Goal: Information Seeking & Learning: Learn about a topic

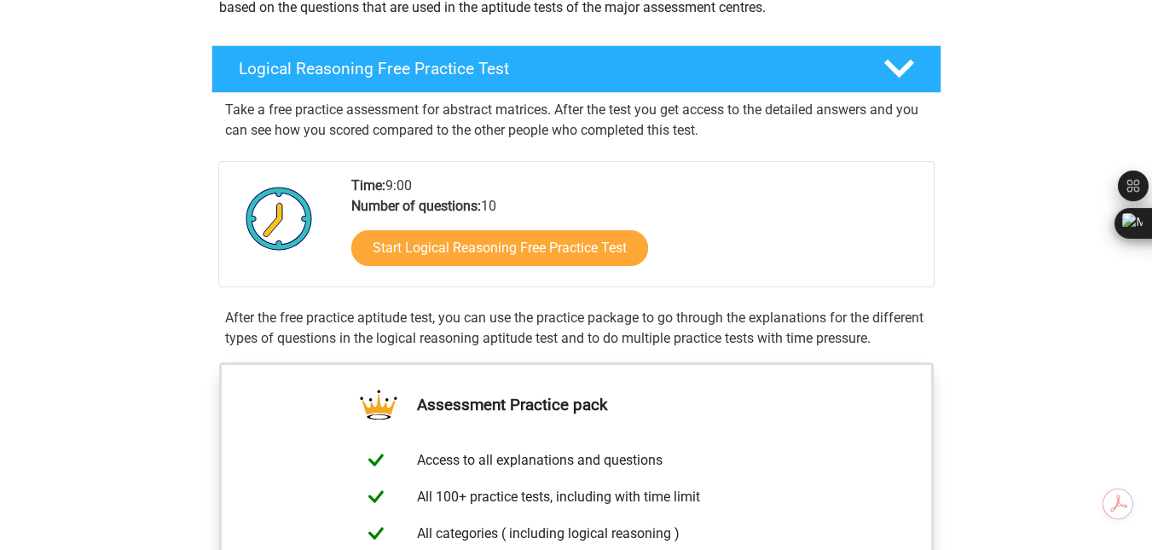
scroll to position [237, 0]
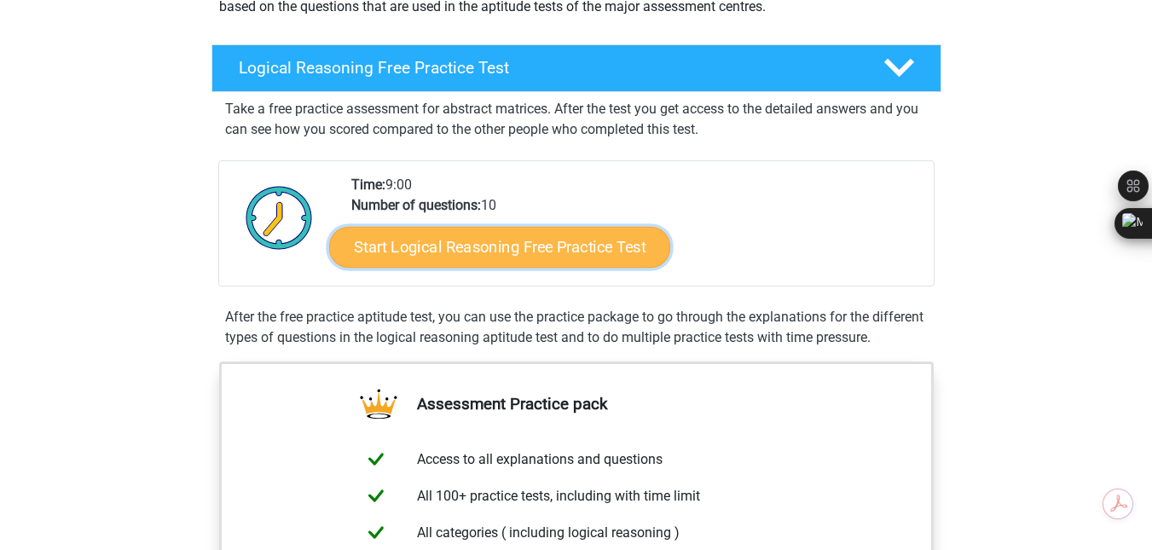
click at [565, 255] on link "Start Logical Reasoning Free Practice Test" at bounding box center [499, 246] width 341 height 41
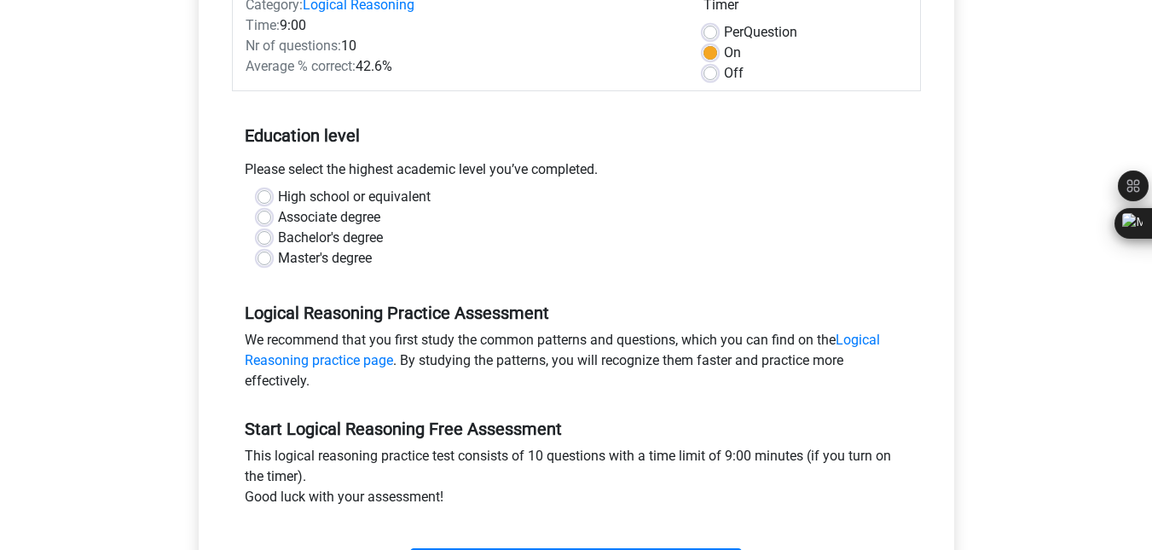
scroll to position [245, 0]
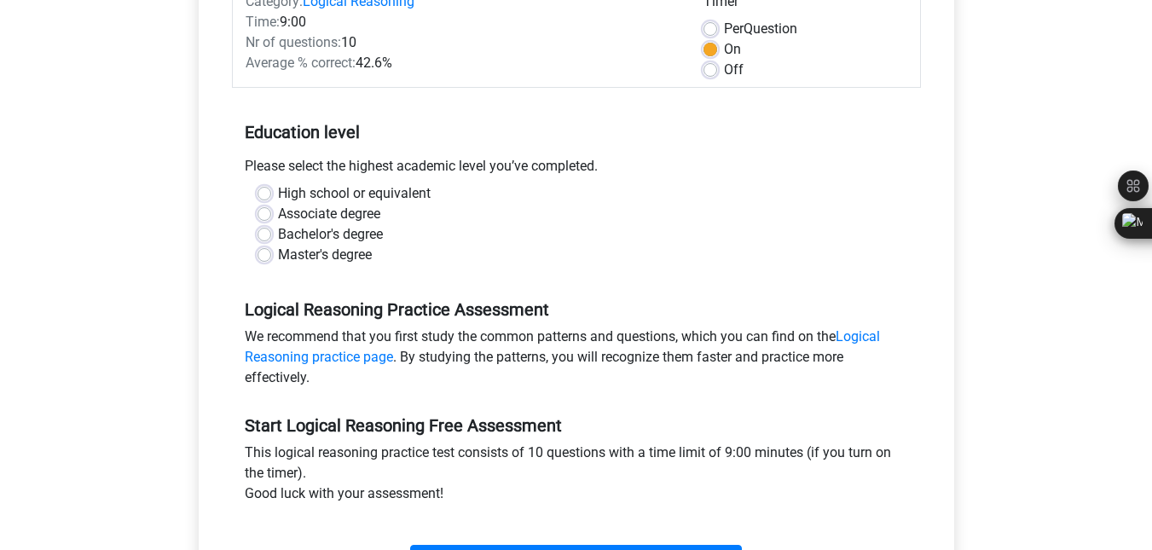
click at [278, 232] on label "Bachelor's degree" at bounding box center [330, 234] width 105 height 20
click at [264, 232] on input "Bachelor's degree" at bounding box center [265, 232] width 14 height 17
radio input "true"
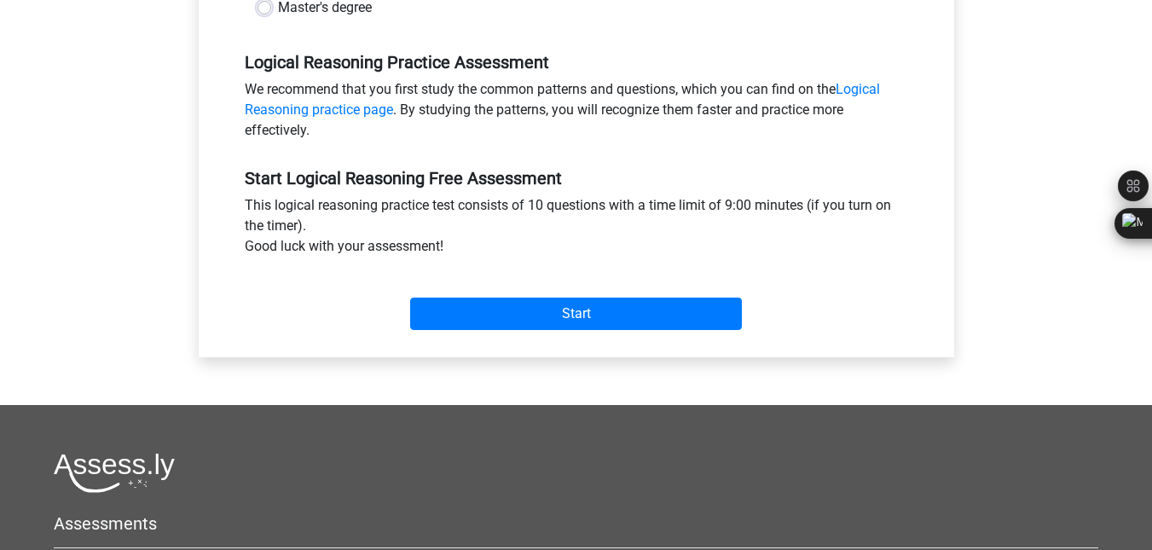
scroll to position [497, 0]
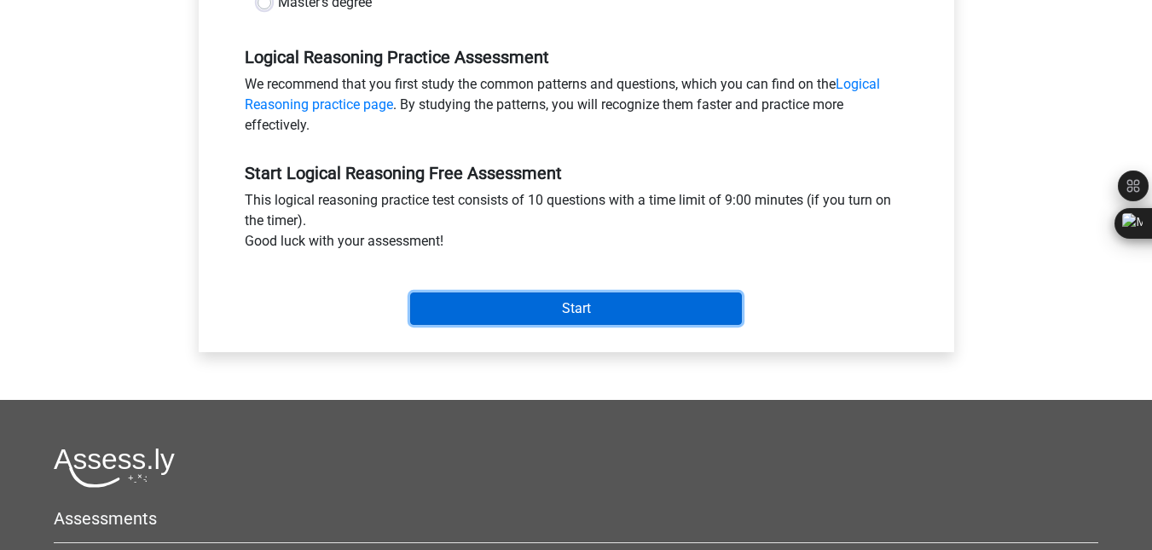
click at [565, 308] on input "Start" at bounding box center [576, 309] width 332 height 32
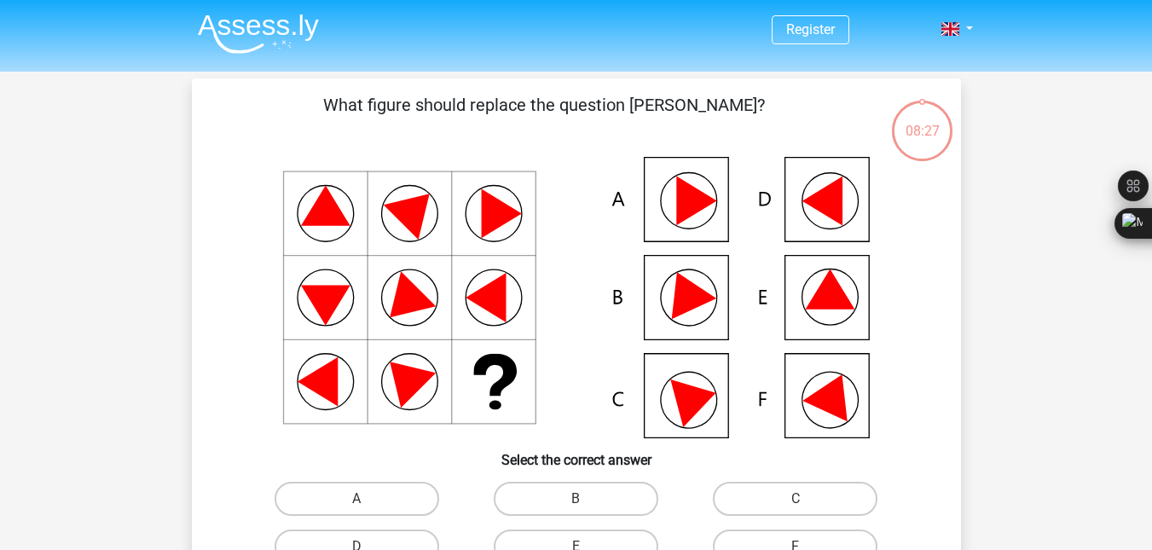
click at [818, 314] on icon at bounding box center [577, 298] width 688 height 282
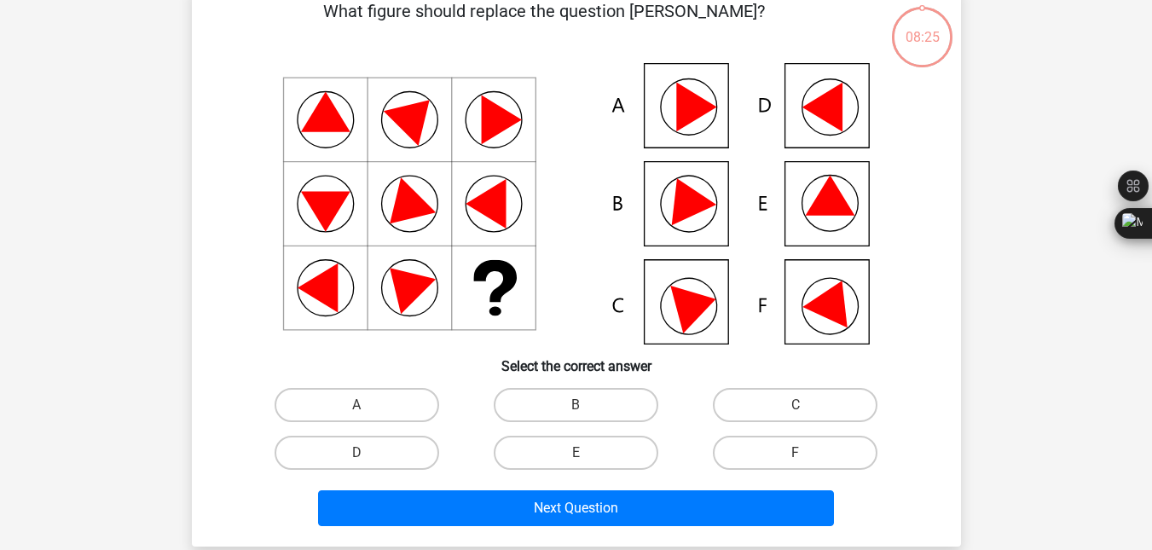
scroll to position [96, 0]
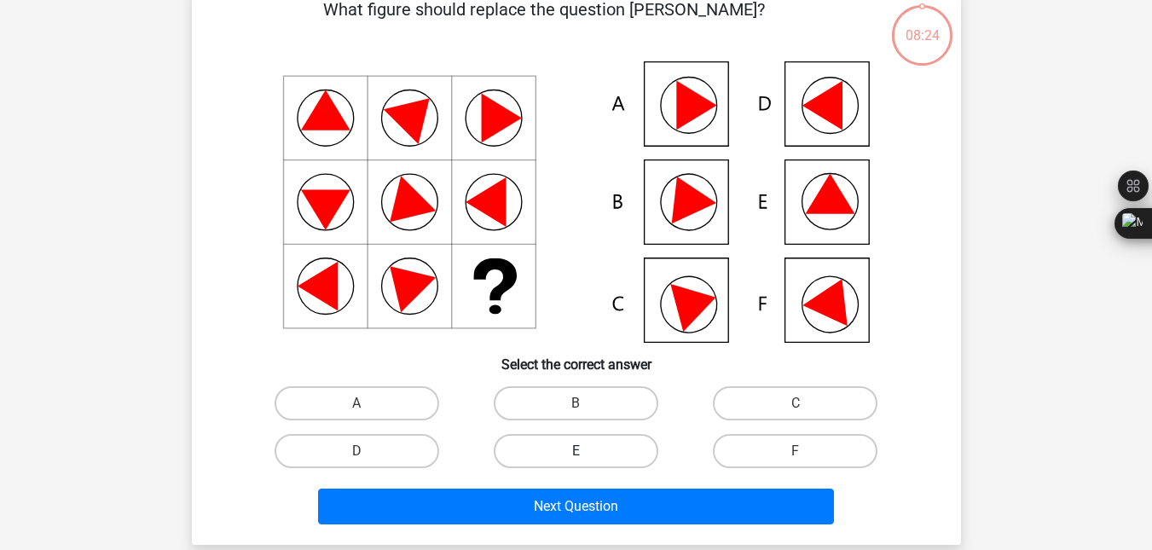
click at [603, 440] on label "E" at bounding box center [576, 451] width 165 height 34
click at [587, 451] on input "E" at bounding box center [581, 456] width 11 height 11
radio input "true"
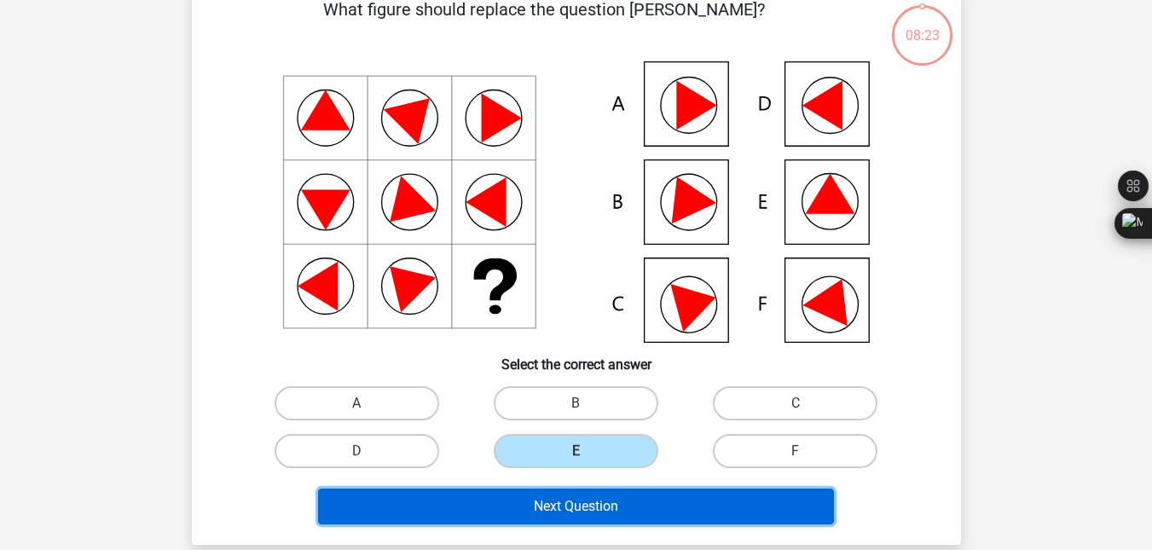
click at [636, 513] on button "Next Question" at bounding box center [576, 507] width 516 height 36
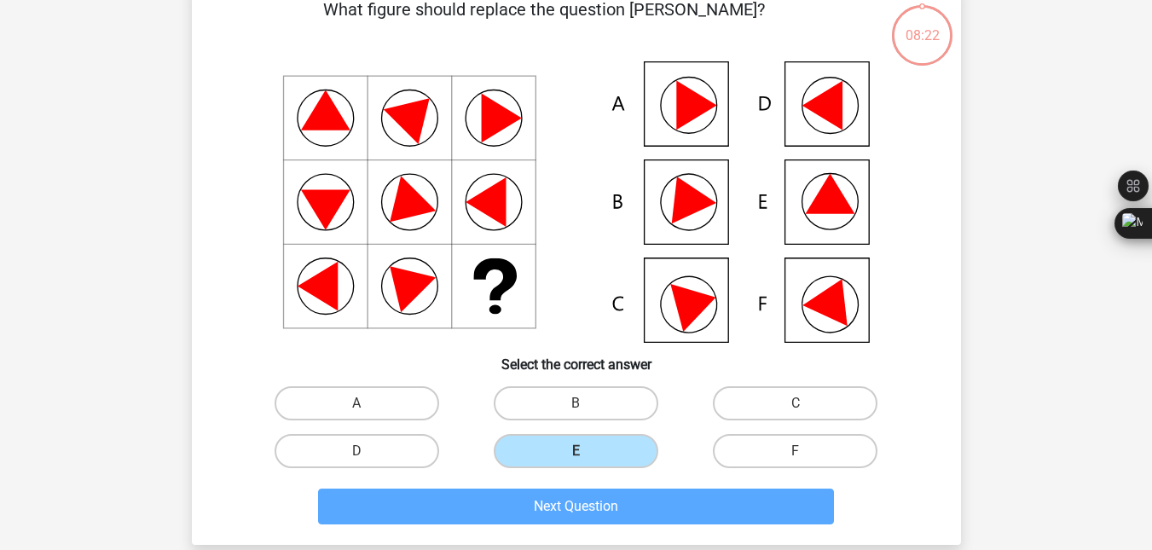
scroll to position [78, 0]
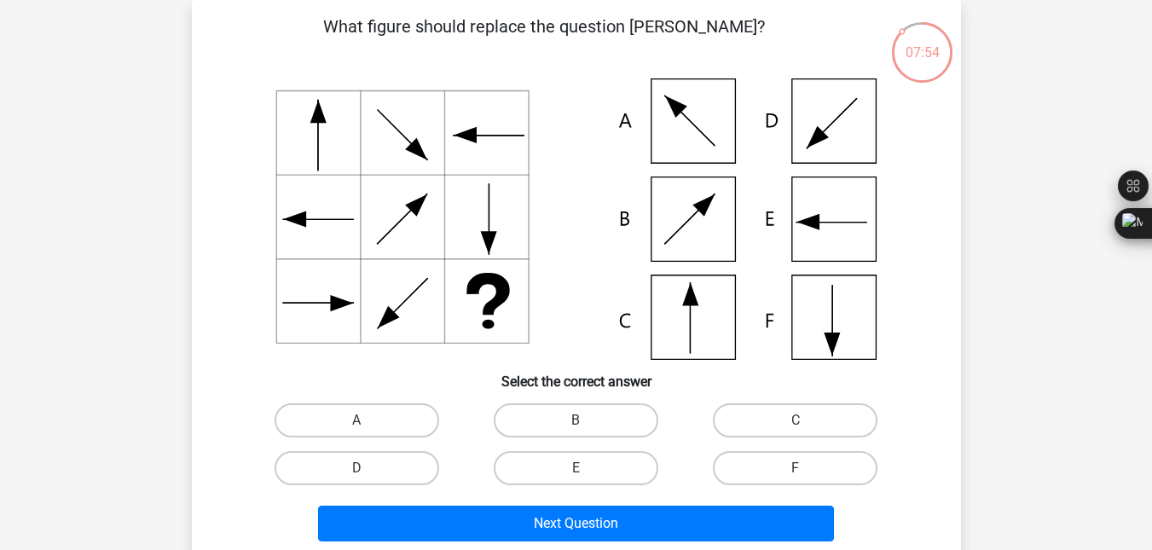
click at [728, 326] on icon at bounding box center [577, 219] width 688 height 282
click at [743, 425] on label "C" at bounding box center [795, 420] width 165 height 34
click at [796, 425] on input "C" at bounding box center [801, 426] width 11 height 11
radio input "true"
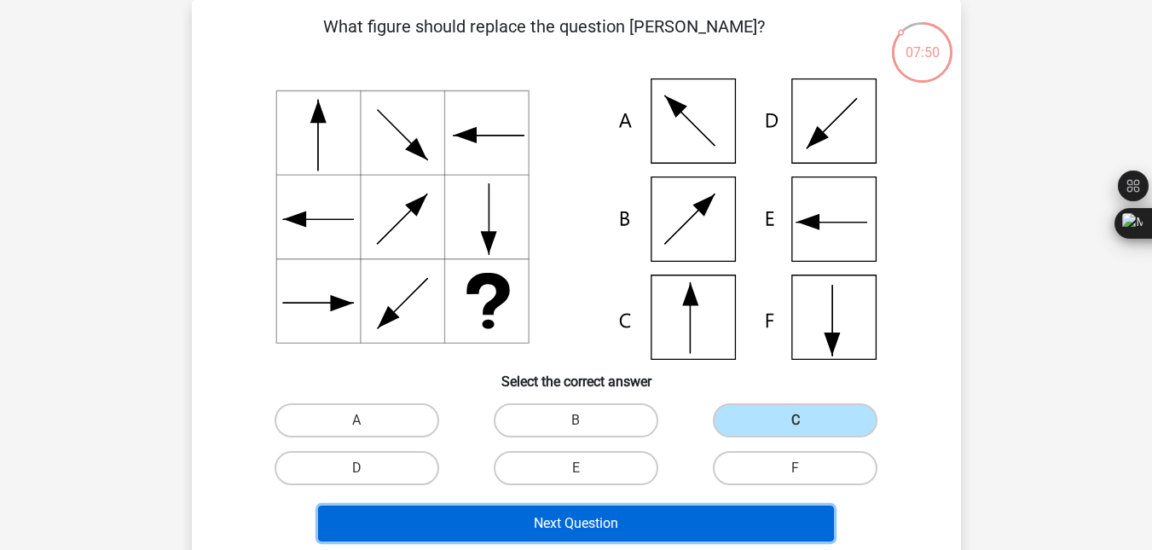
click at [600, 521] on button "Next Question" at bounding box center [576, 524] width 516 height 36
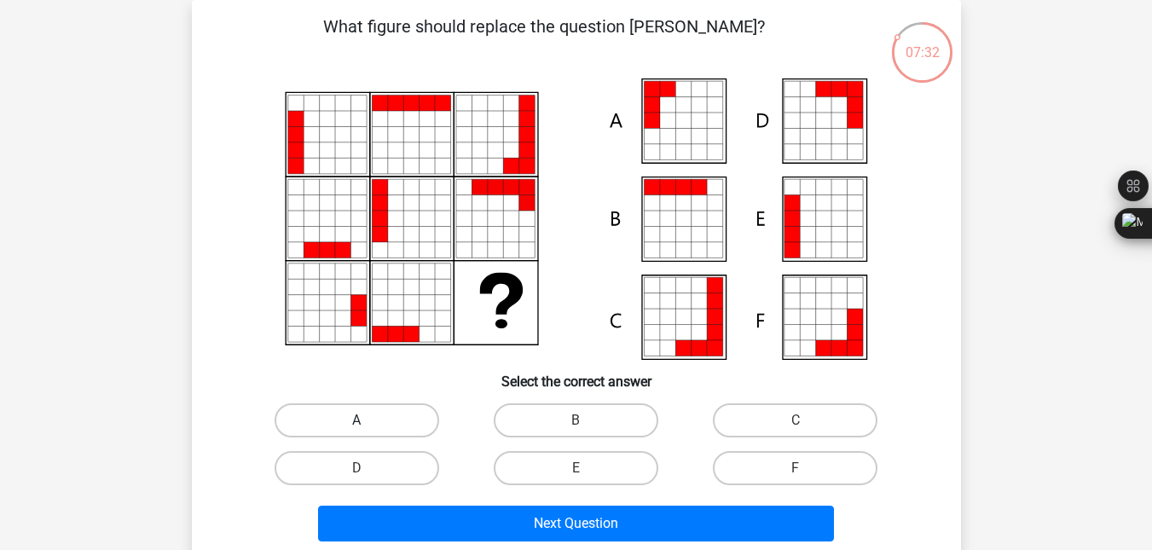
click at [362, 420] on label "A" at bounding box center [357, 420] width 165 height 34
click at [362, 421] on input "A" at bounding box center [362, 426] width 11 height 11
radio input "true"
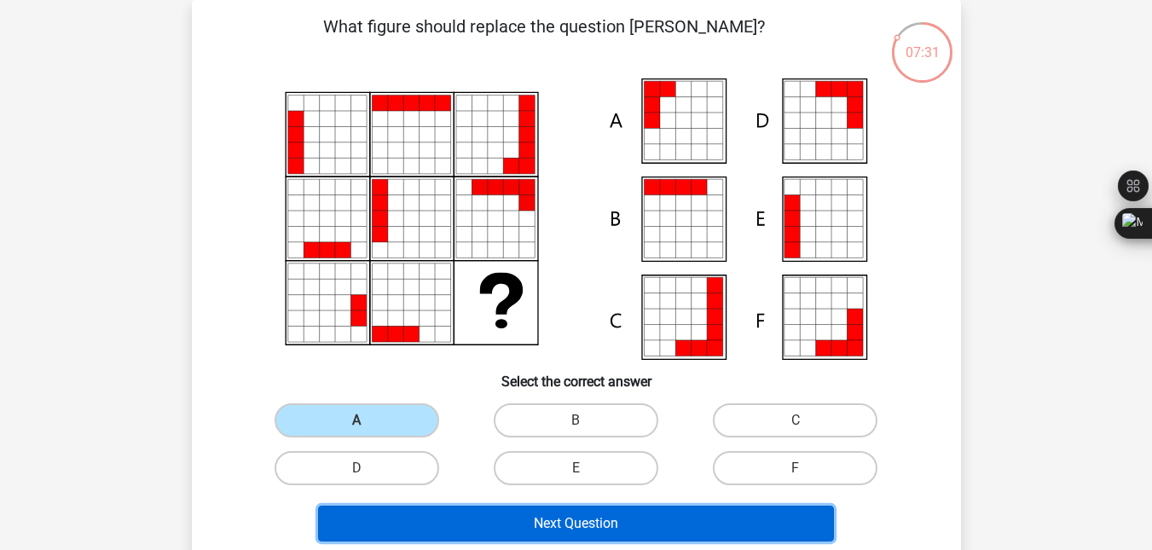
click at [519, 521] on button "Next Question" at bounding box center [576, 524] width 516 height 36
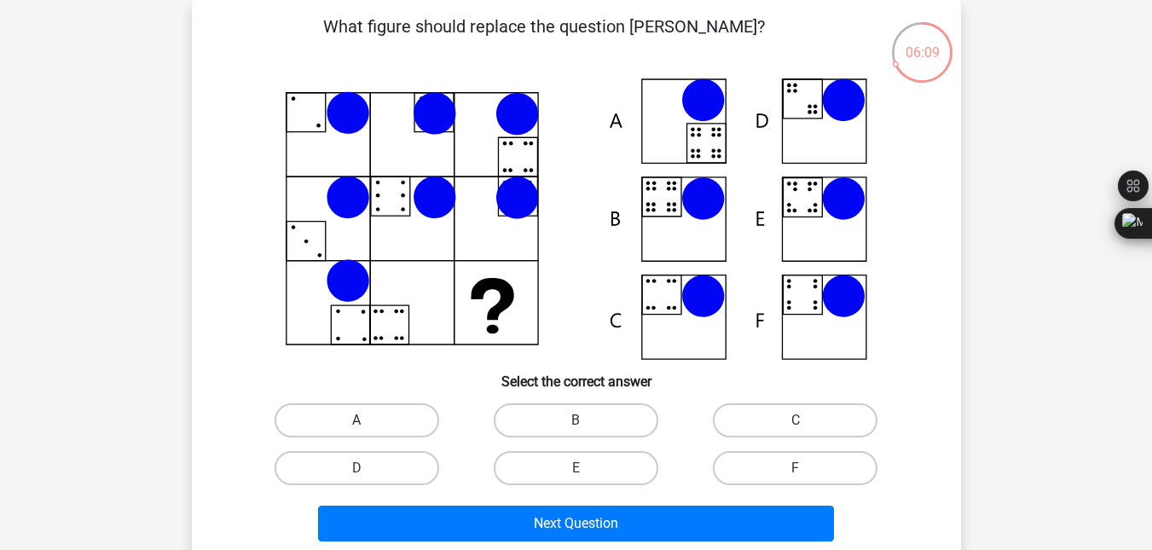
click at [368, 416] on label "A" at bounding box center [357, 420] width 165 height 34
click at [368, 421] on input "A" at bounding box center [362, 426] width 11 height 11
radio input "true"
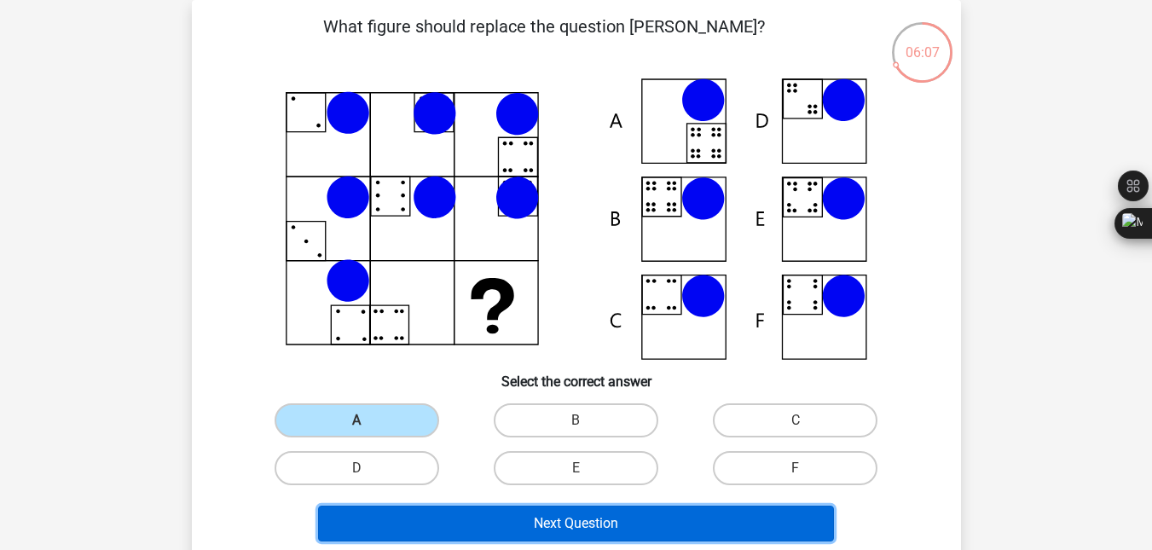
click at [533, 521] on button "Next Question" at bounding box center [576, 524] width 516 height 36
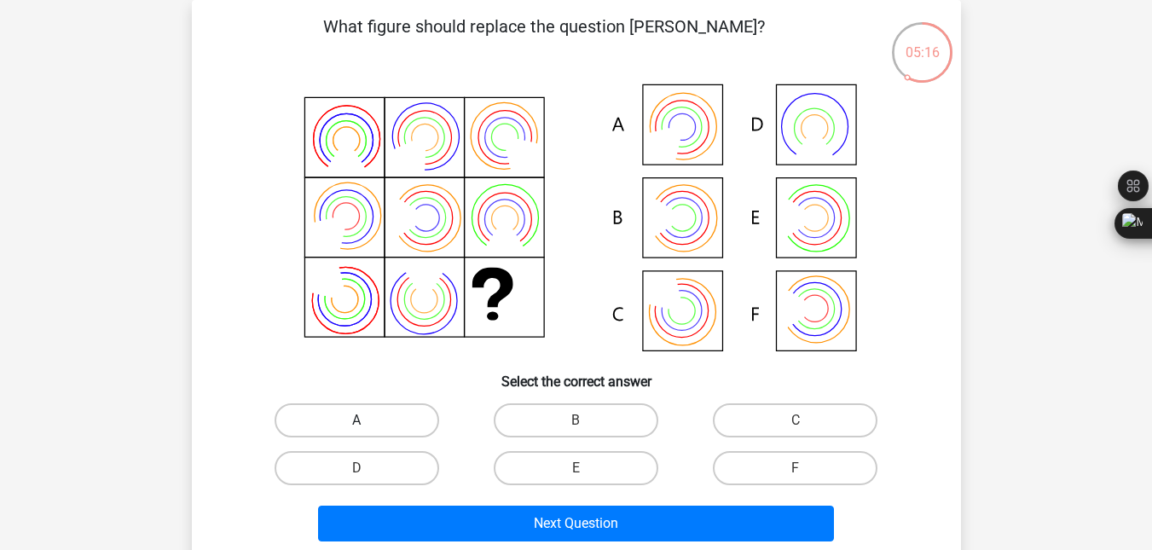
click at [381, 432] on label "A" at bounding box center [357, 420] width 165 height 34
click at [368, 432] on input "A" at bounding box center [362, 426] width 11 height 11
radio input "true"
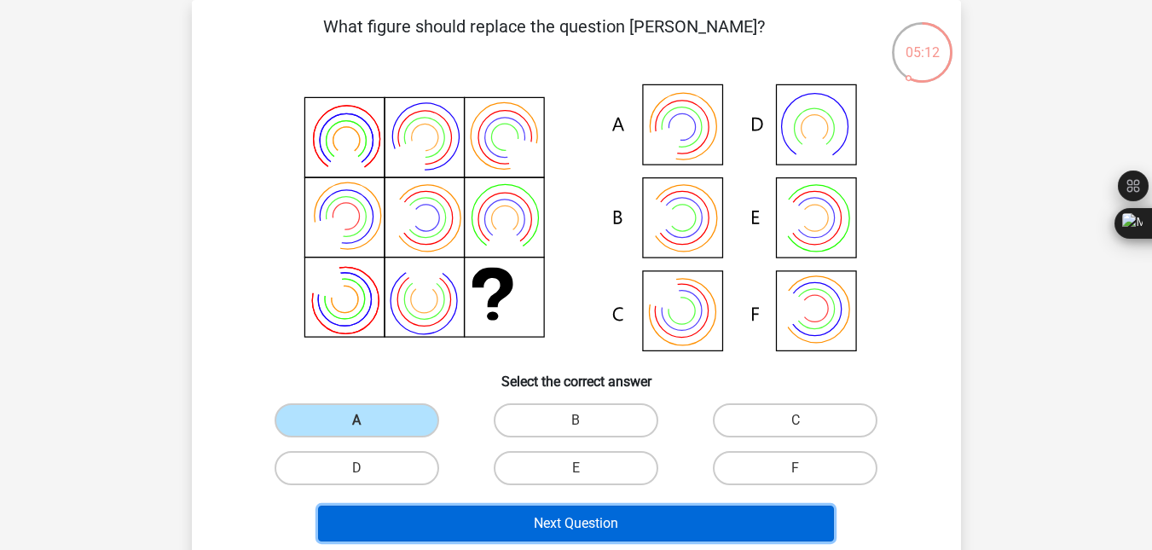
click at [525, 512] on button "Next Question" at bounding box center [576, 524] width 516 height 36
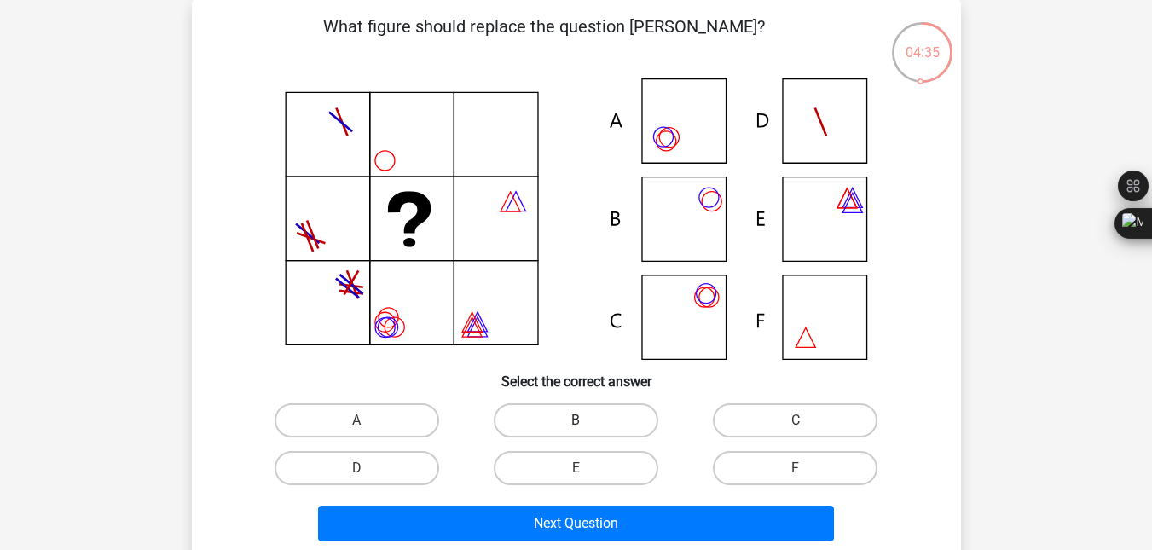
click at [614, 415] on label "B" at bounding box center [576, 420] width 165 height 34
click at [587, 421] on input "B" at bounding box center [581, 426] width 11 height 11
radio input "true"
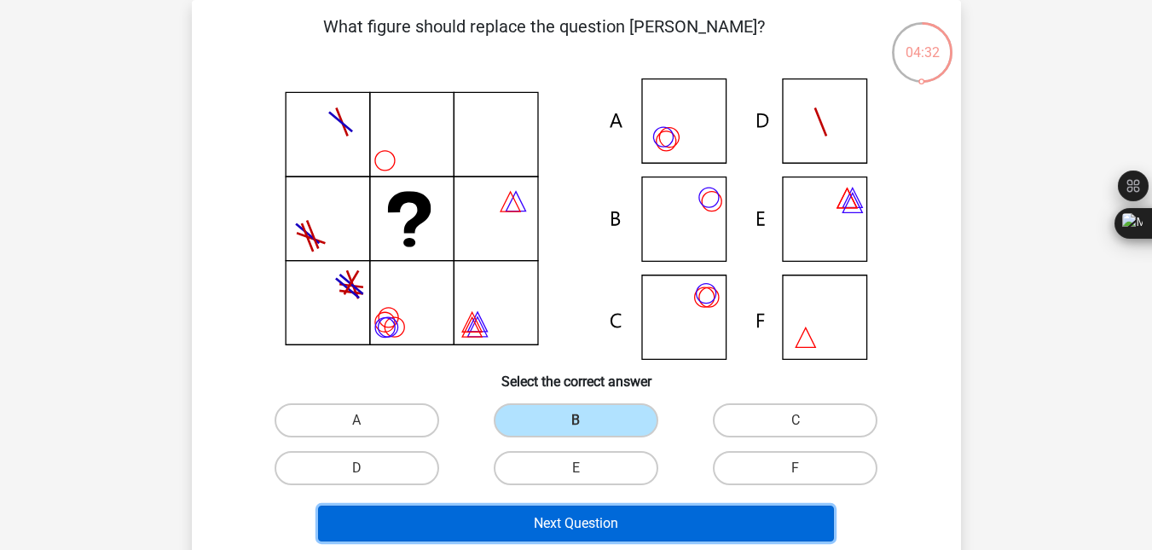
click at [619, 526] on button "Next Question" at bounding box center [576, 524] width 516 height 36
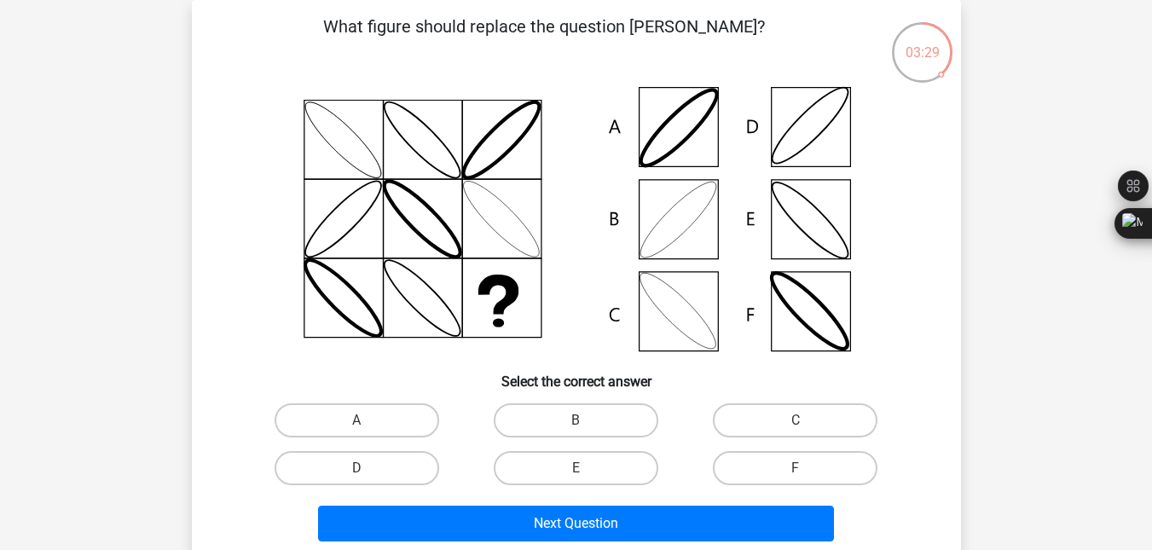
click at [701, 193] on icon at bounding box center [577, 219] width 688 height 282
click at [560, 420] on label "B" at bounding box center [576, 420] width 165 height 34
click at [576, 421] on input "B" at bounding box center [581, 426] width 11 height 11
radio input "true"
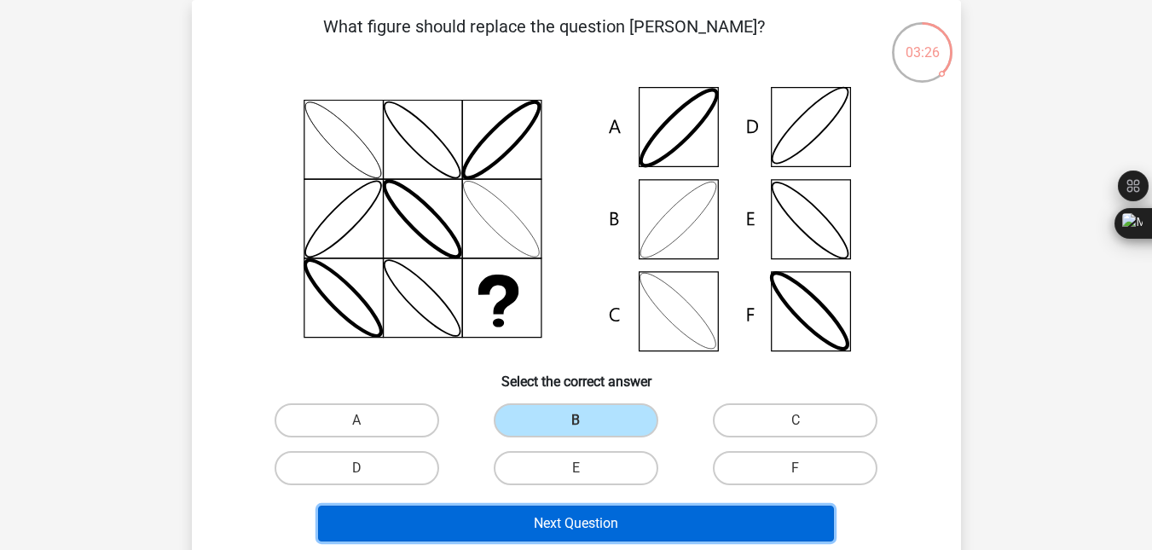
click at [554, 523] on button "Next Question" at bounding box center [576, 524] width 516 height 36
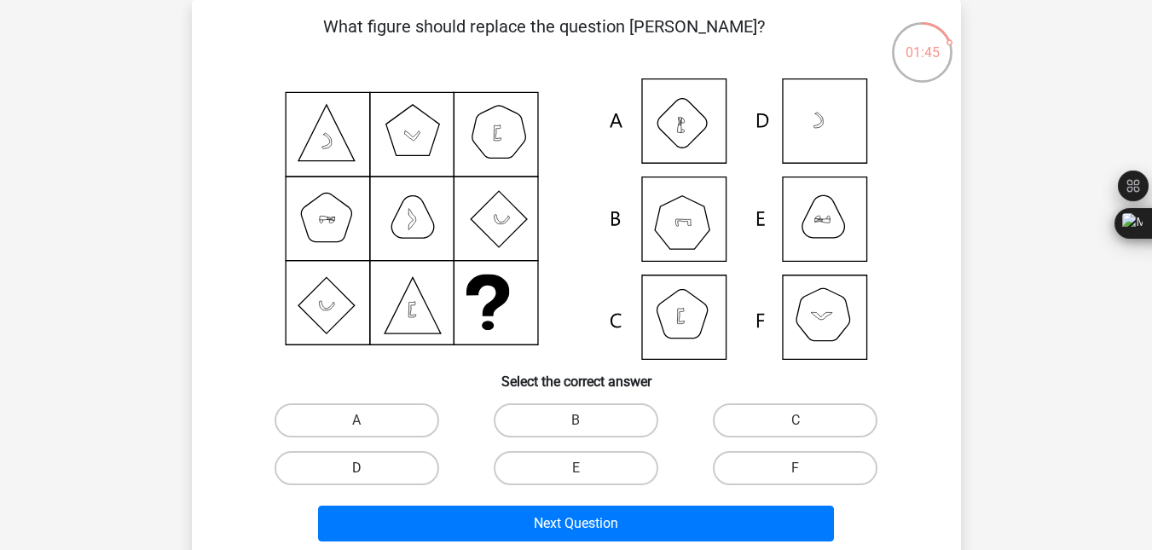
click at [392, 463] on label "D" at bounding box center [357, 468] width 165 height 34
click at [368, 468] on input "D" at bounding box center [362, 473] width 11 height 11
radio input "true"
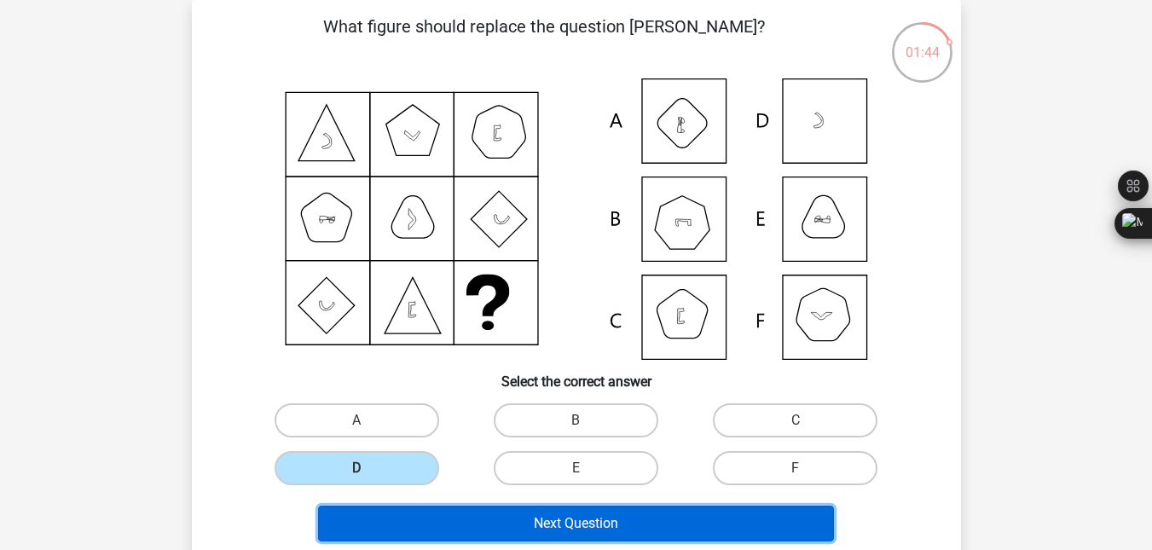
click at [488, 513] on button "Next Question" at bounding box center [576, 524] width 516 height 36
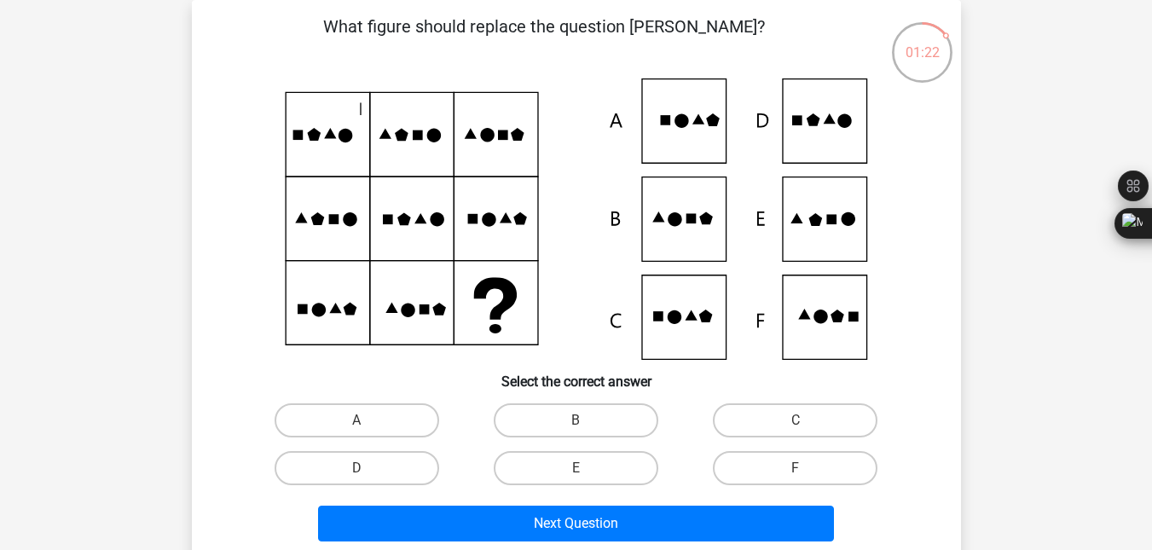
click at [820, 337] on icon at bounding box center [577, 219] width 688 height 282
click at [739, 456] on label "F" at bounding box center [795, 468] width 165 height 34
click at [796, 468] on input "F" at bounding box center [801, 473] width 11 height 11
radio input "true"
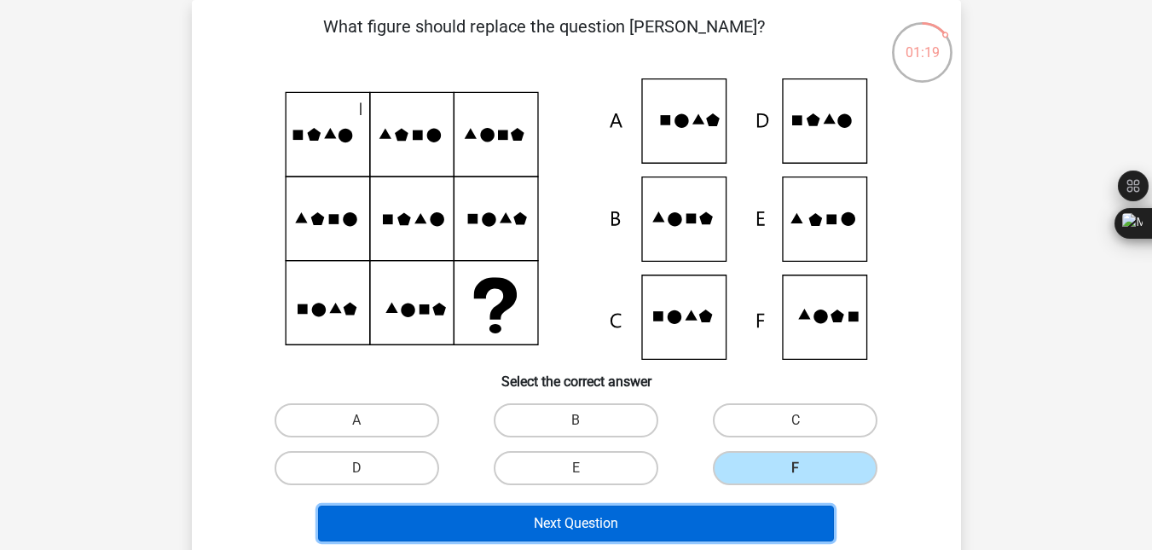
click at [691, 529] on button "Next Question" at bounding box center [576, 524] width 516 height 36
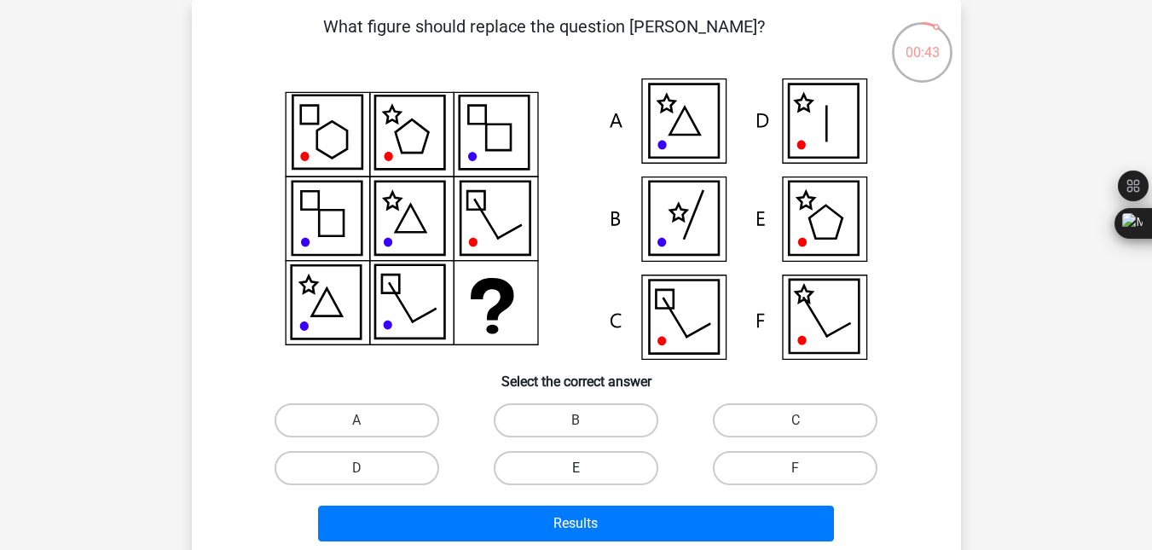
click at [608, 483] on label "E" at bounding box center [576, 468] width 165 height 34
click at [587, 479] on input "E" at bounding box center [581, 473] width 11 height 11
radio input "true"
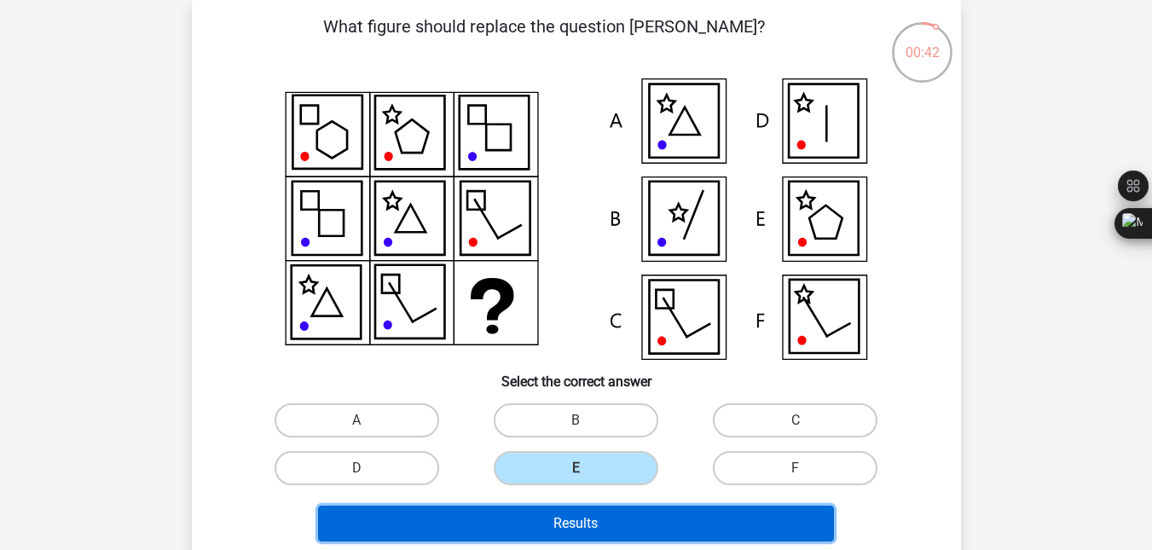
click at [642, 528] on button "Results" at bounding box center [576, 524] width 516 height 36
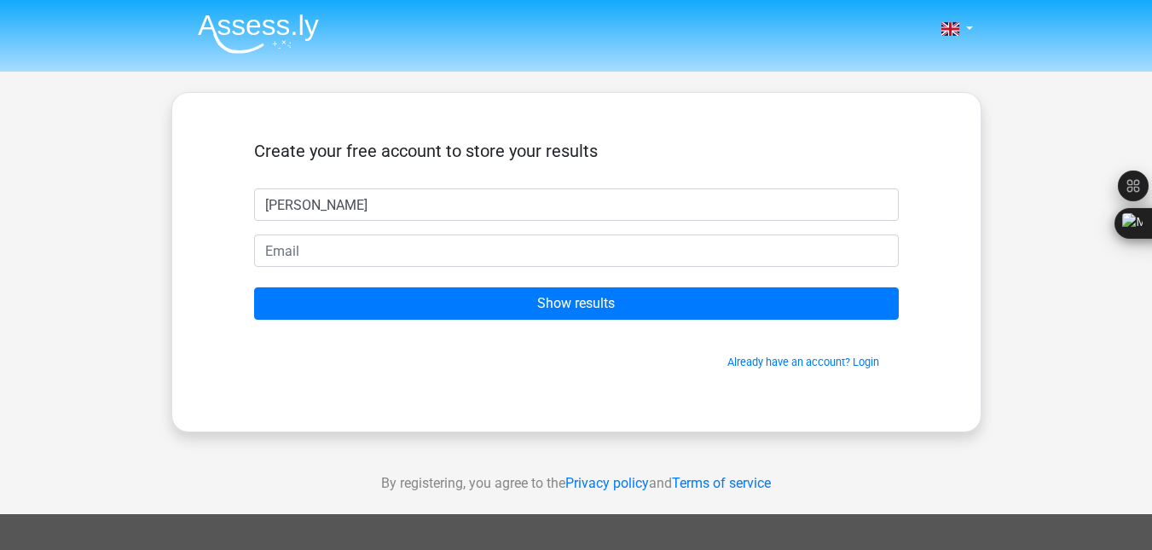
type input "[PERSON_NAME]"
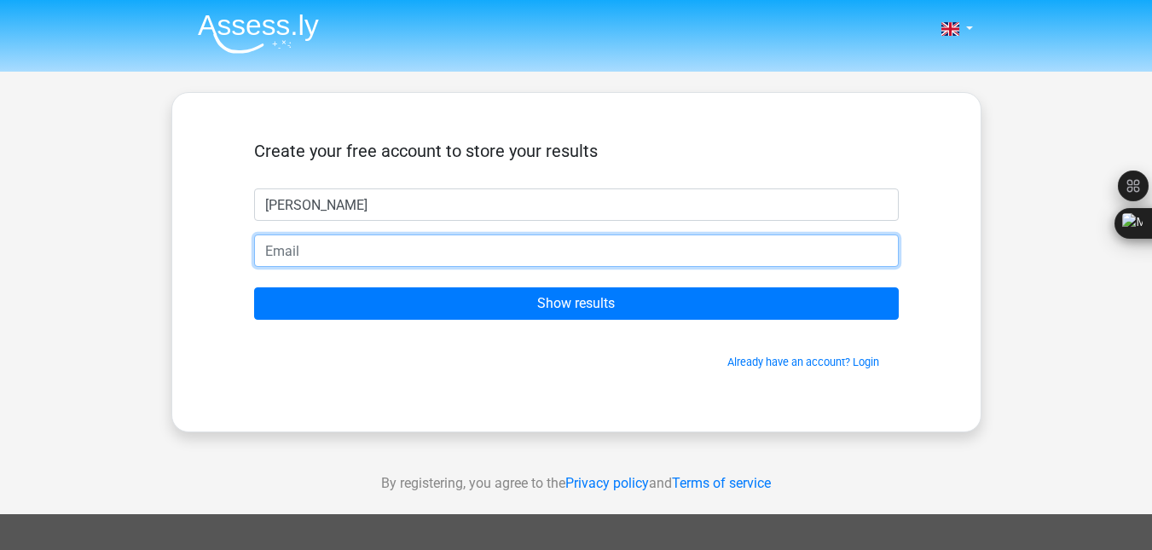
click at [529, 240] on input "email" at bounding box center [576, 251] width 645 height 32
type input "[EMAIL_ADDRESS][DOMAIN_NAME]"
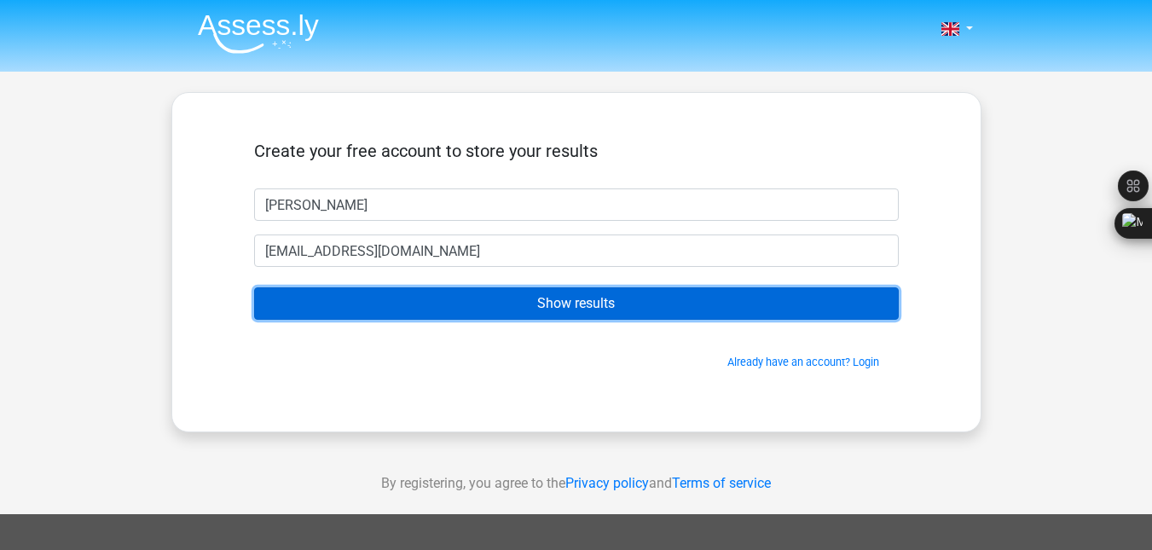
click at [566, 293] on input "Show results" at bounding box center [576, 303] width 645 height 32
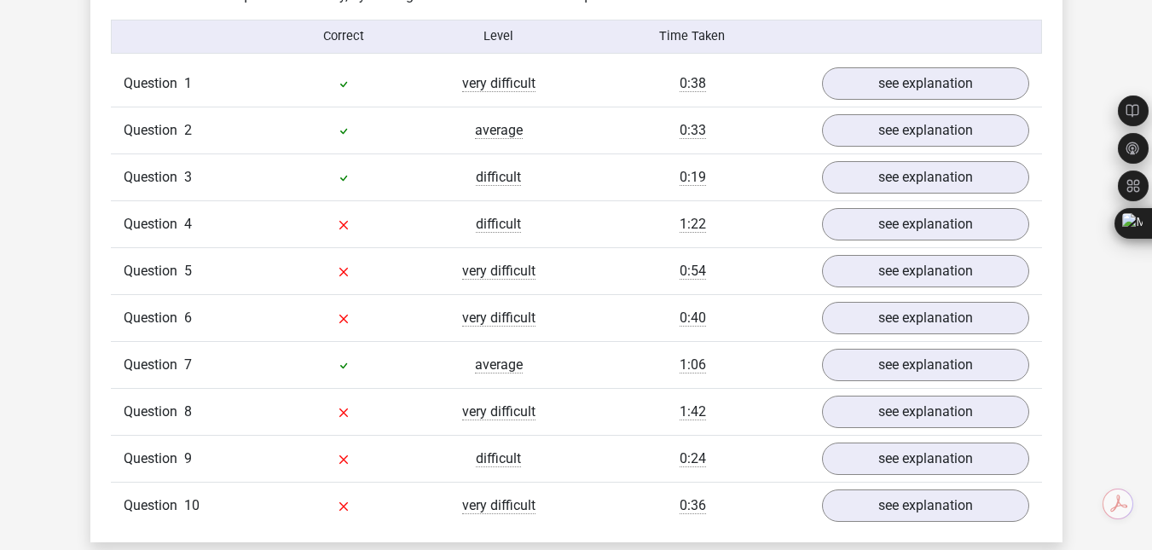
scroll to position [1372, 0]
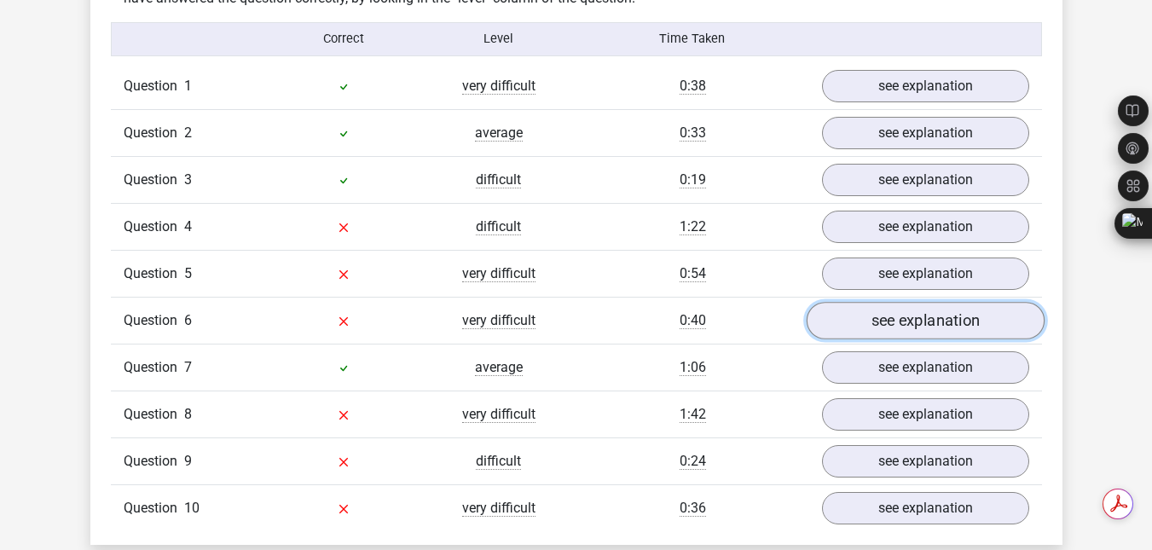
click at [984, 318] on link "see explanation" at bounding box center [925, 321] width 238 height 38
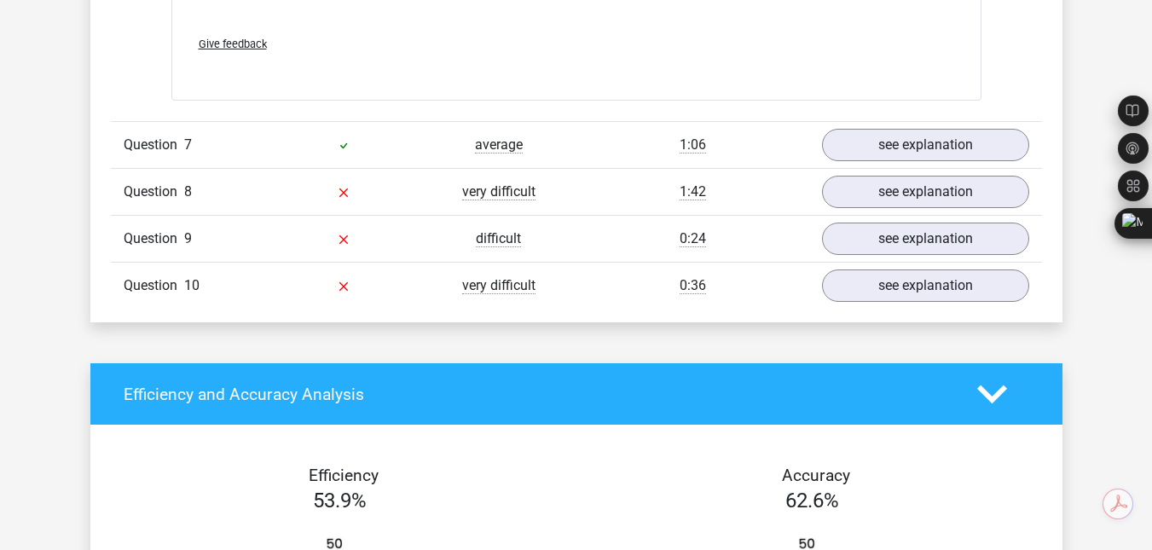
scroll to position [2303, 0]
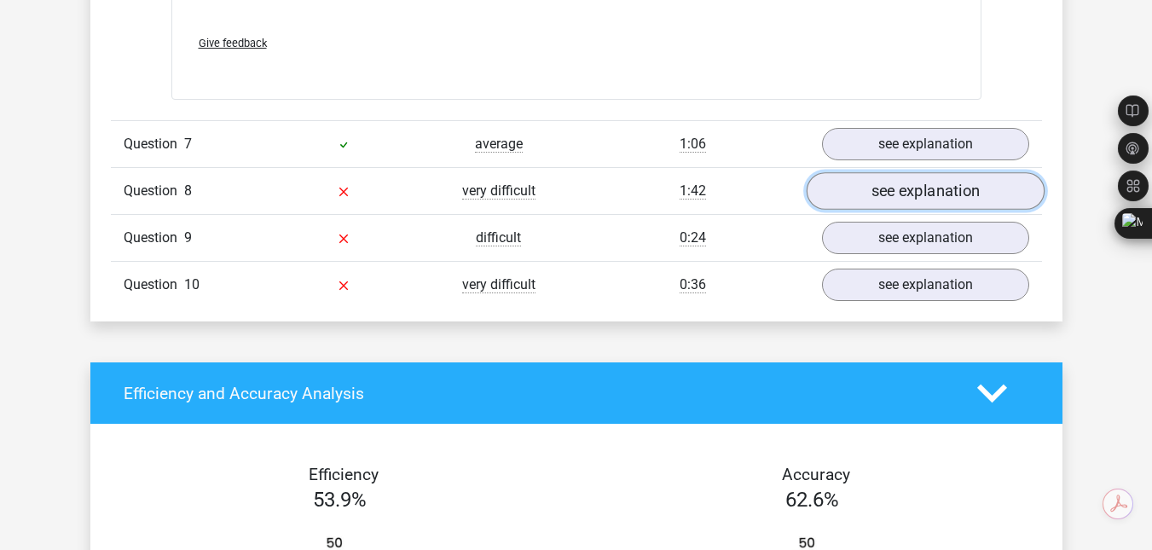
click at [895, 186] on link "see explanation" at bounding box center [925, 191] width 238 height 38
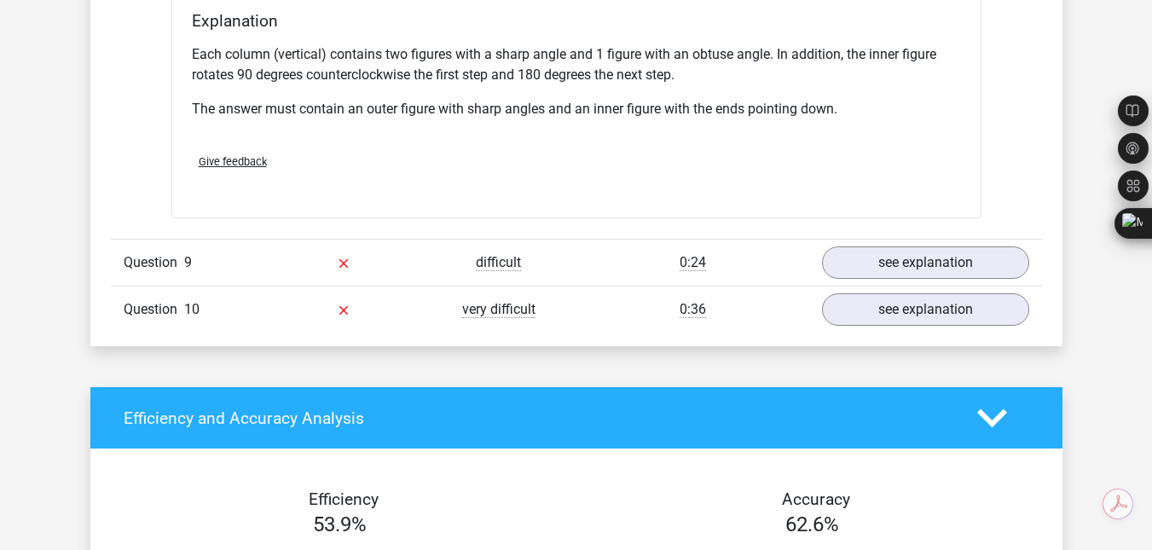
scroll to position [3001, 0]
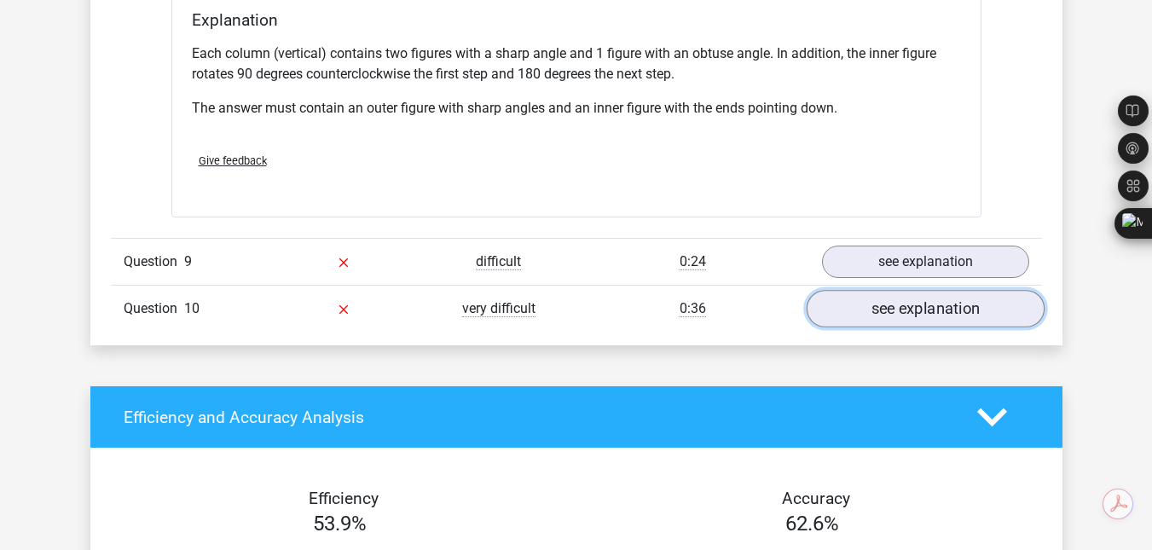
click at [932, 305] on link "see explanation" at bounding box center [925, 310] width 238 height 38
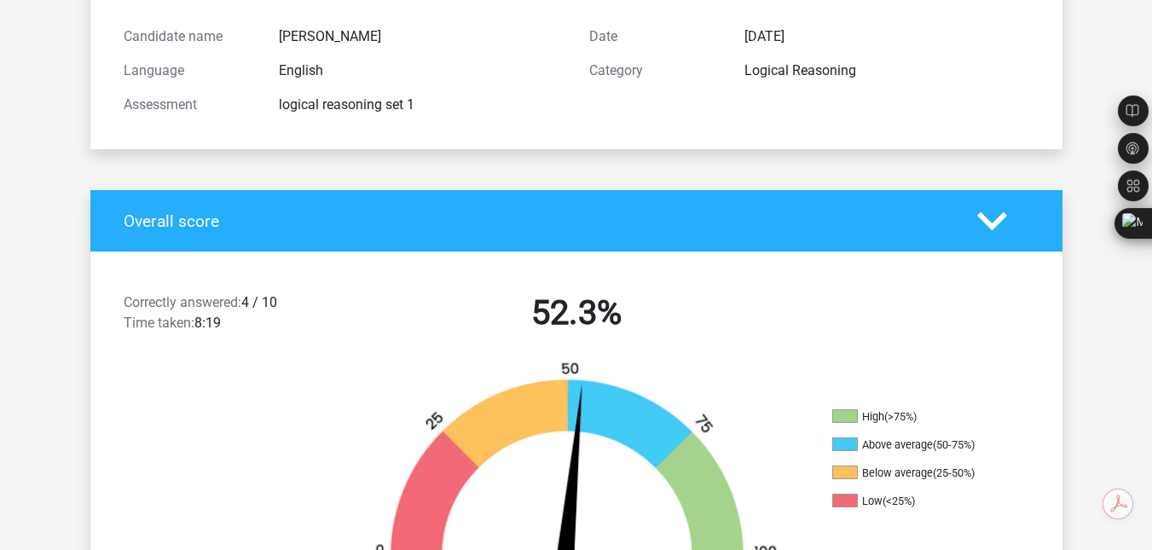
scroll to position [0, 0]
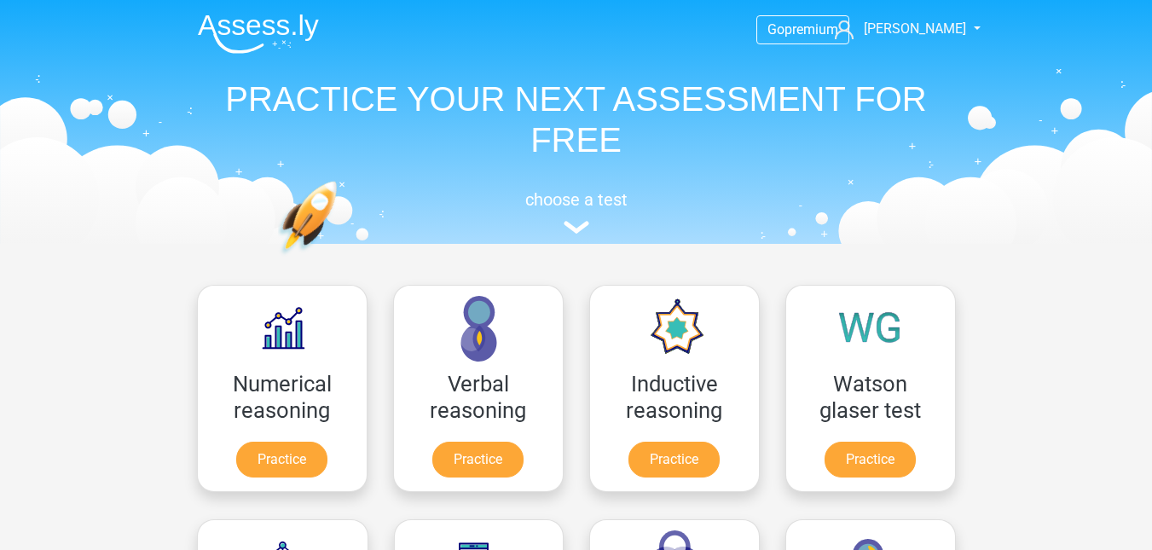
scroll to position [243, 0]
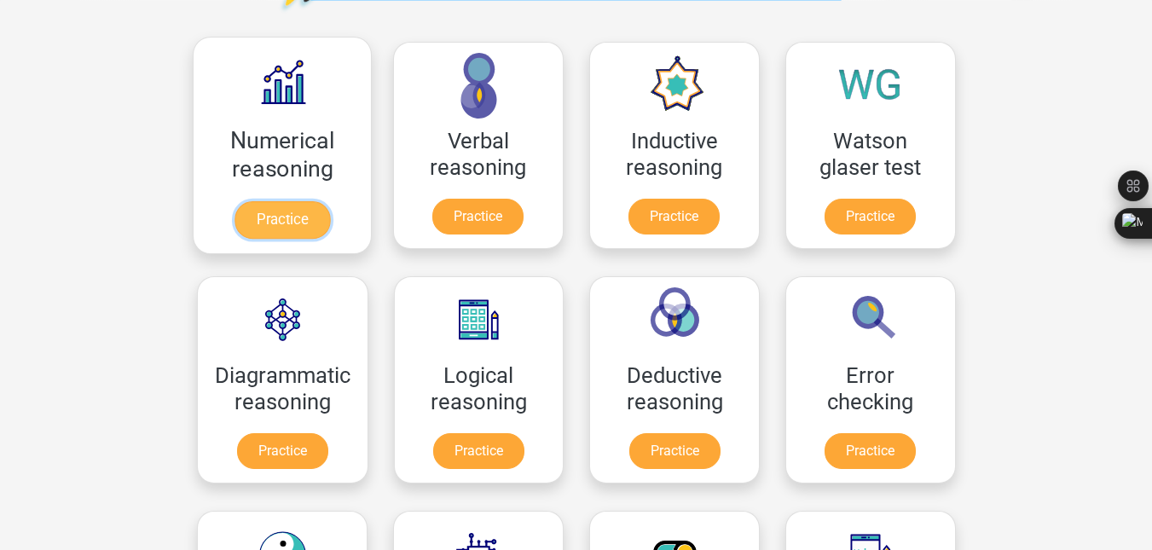
click at [309, 215] on link "Practice" at bounding box center [282, 220] width 96 height 38
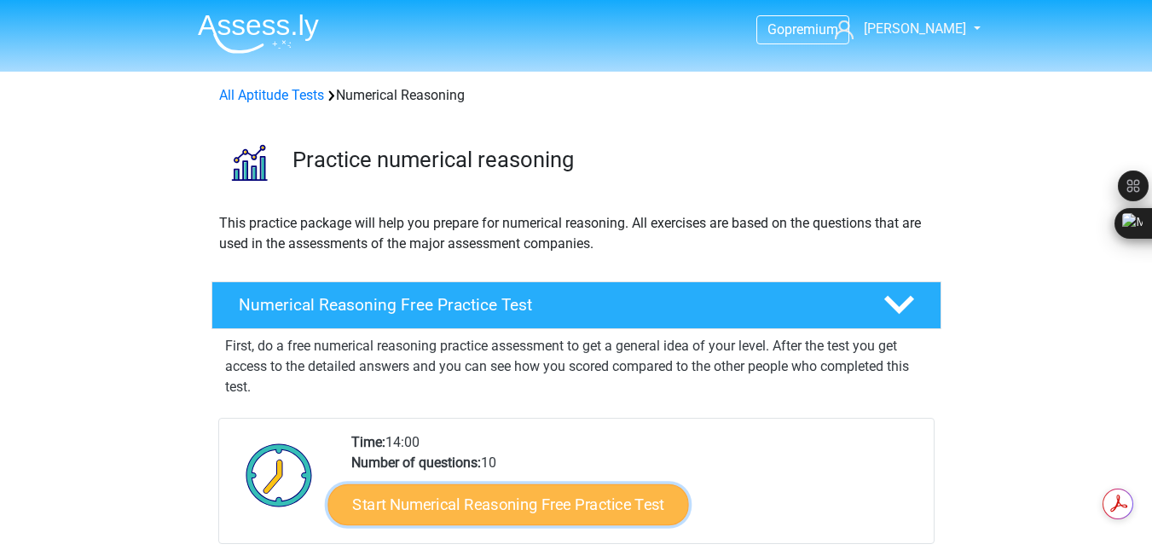
click at [451, 502] on link "Start Numerical Reasoning Free Practice Test" at bounding box center [508, 504] width 361 height 41
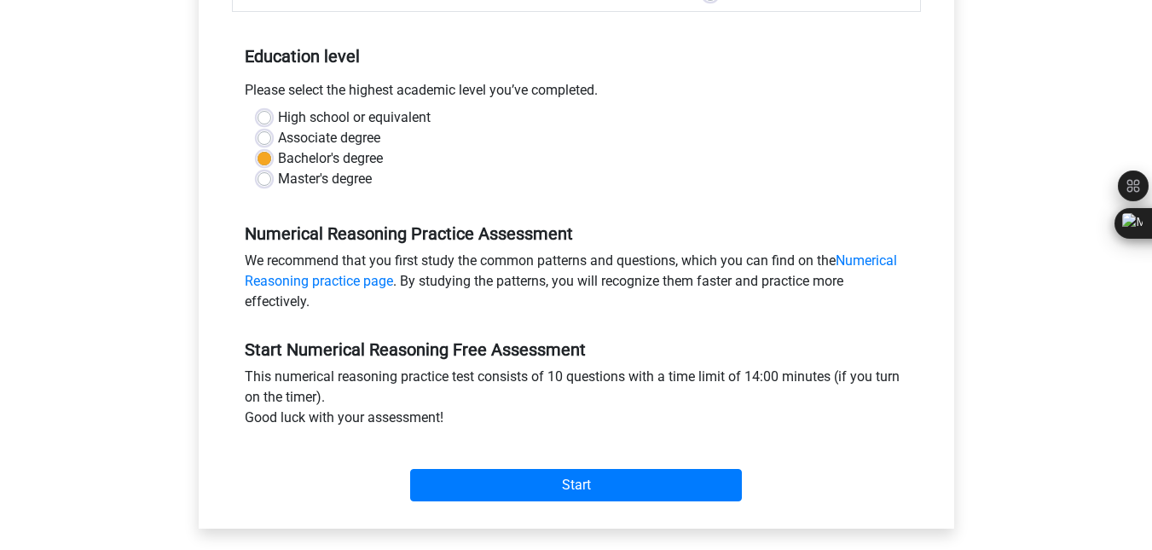
scroll to position [323, 0]
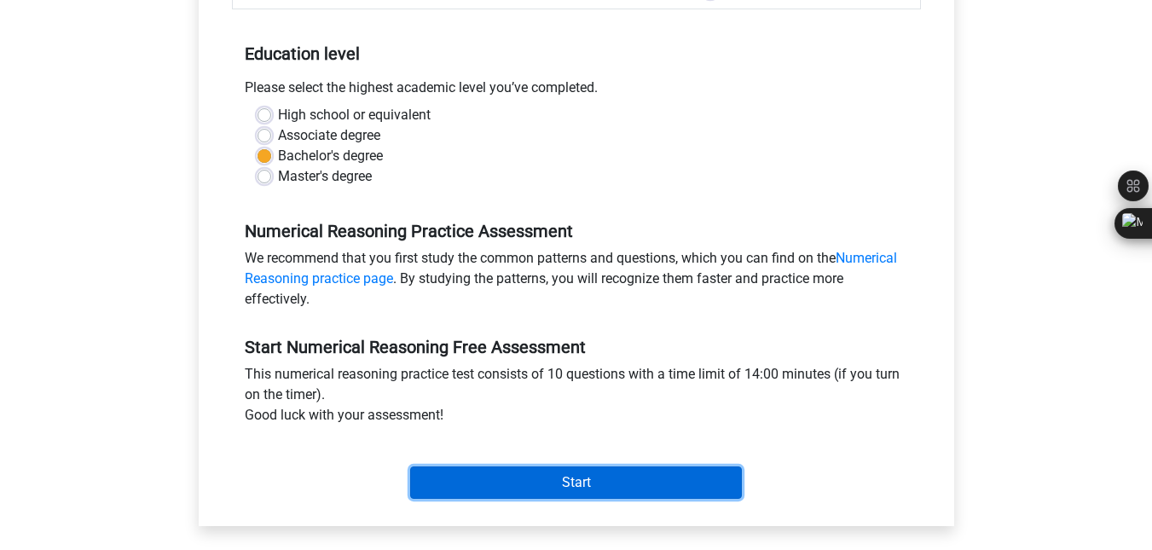
click at [512, 483] on input "Start" at bounding box center [576, 483] width 332 height 32
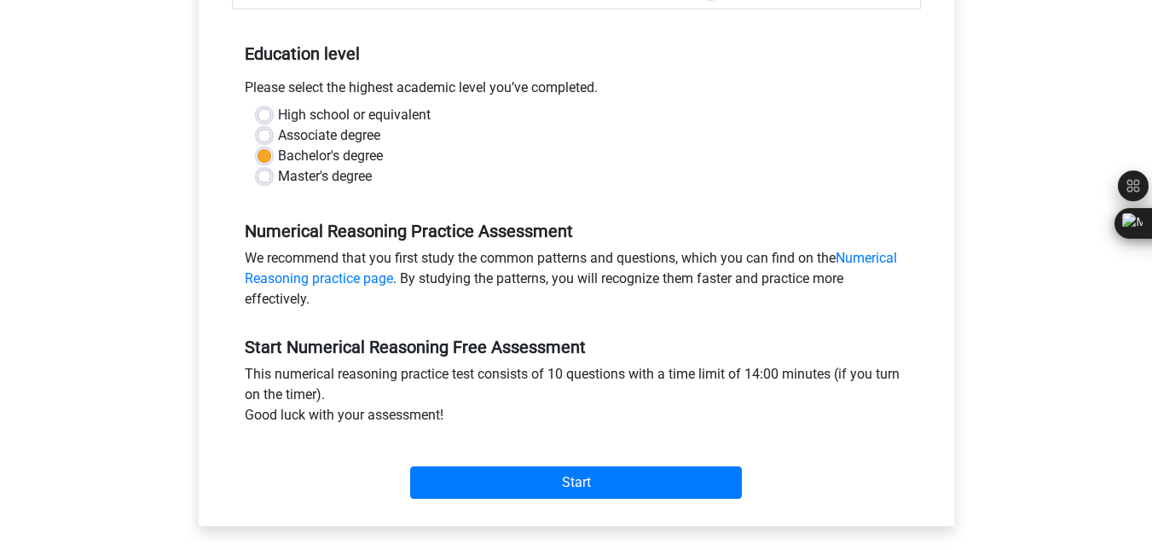
scroll to position [0, 0]
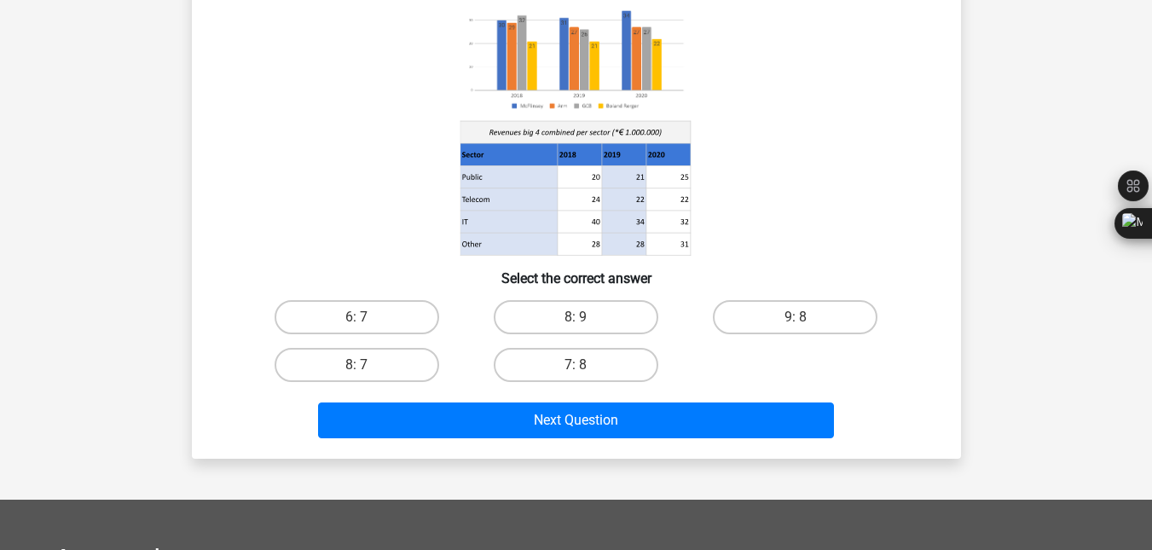
scroll to position [61, 0]
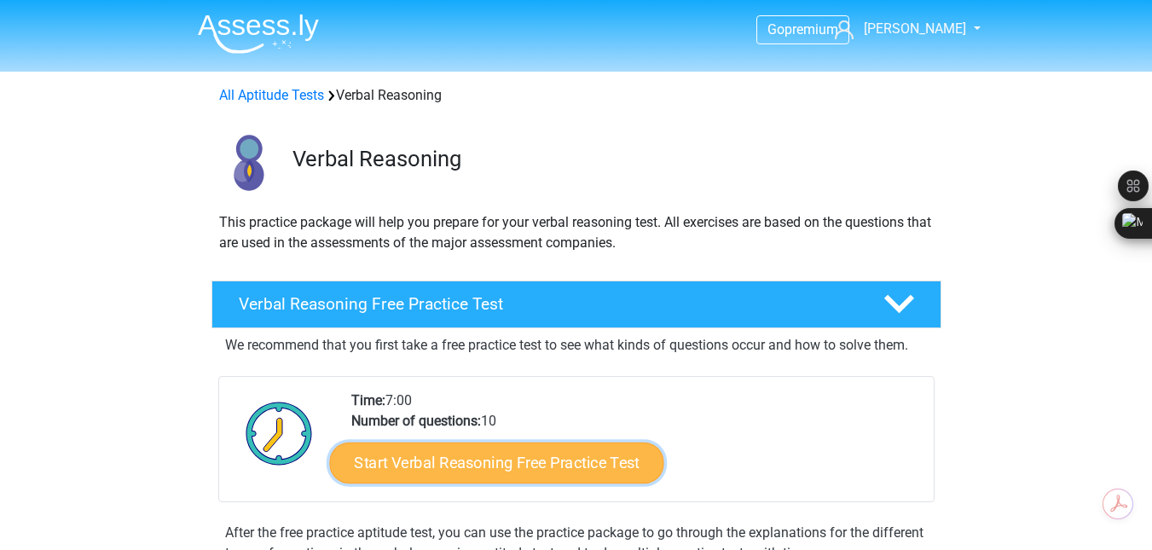
click at [521, 457] on link "Start Verbal Reasoning Free Practice Test" at bounding box center [496, 463] width 334 height 41
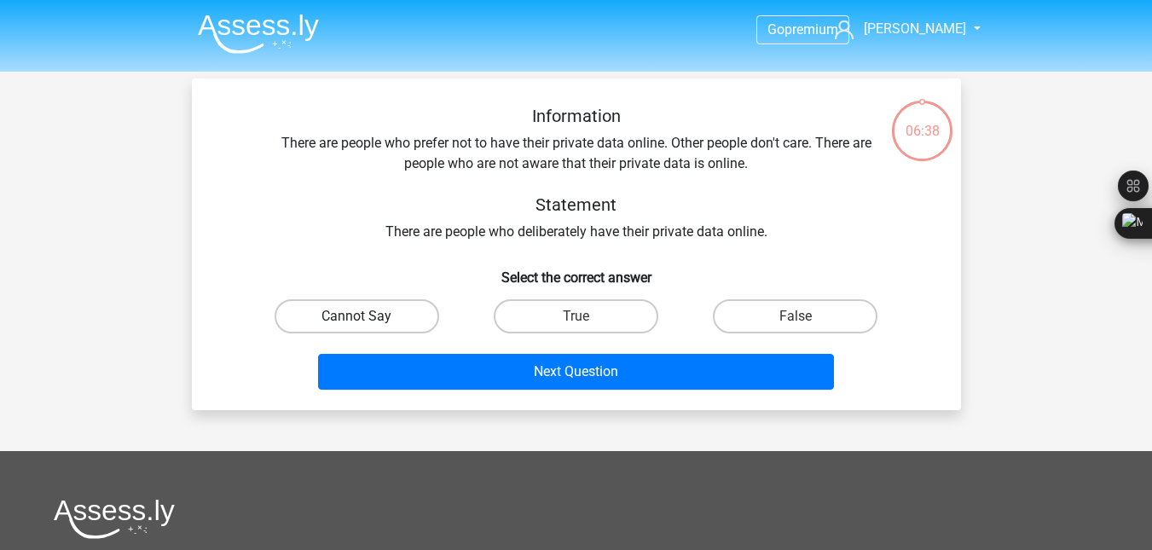
click at [421, 318] on label "Cannot Say" at bounding box center [357, 316] width 165 height 34
click at [368, 318] on input "Cannot Say" at bounding box center [362, 321] width 11 height 11
radio input "true"
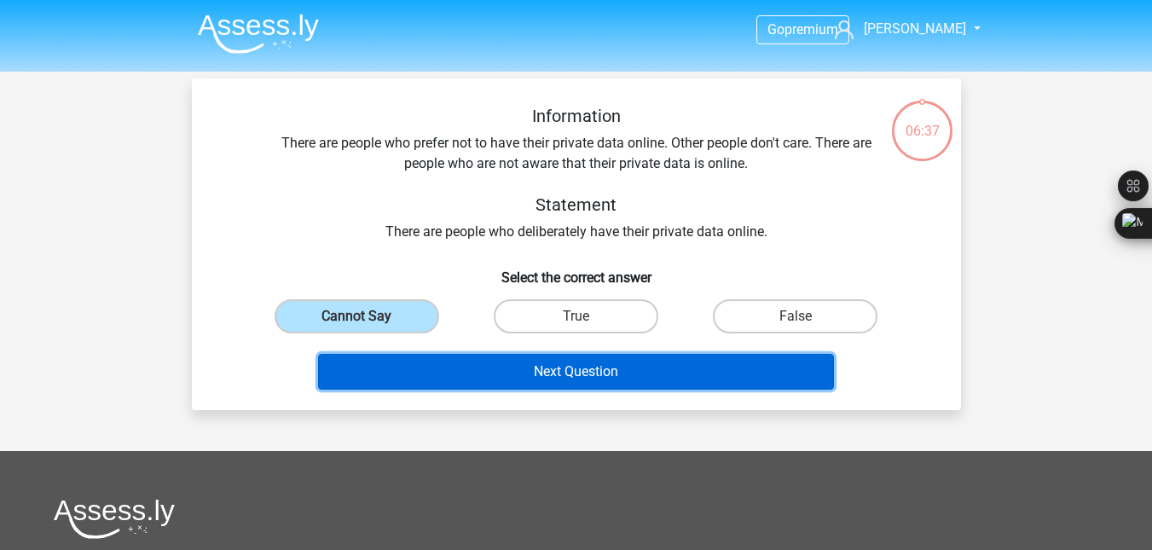
click at [550, 374] on button "Next Question" at bounding box center [576, 372] width 516 height 36
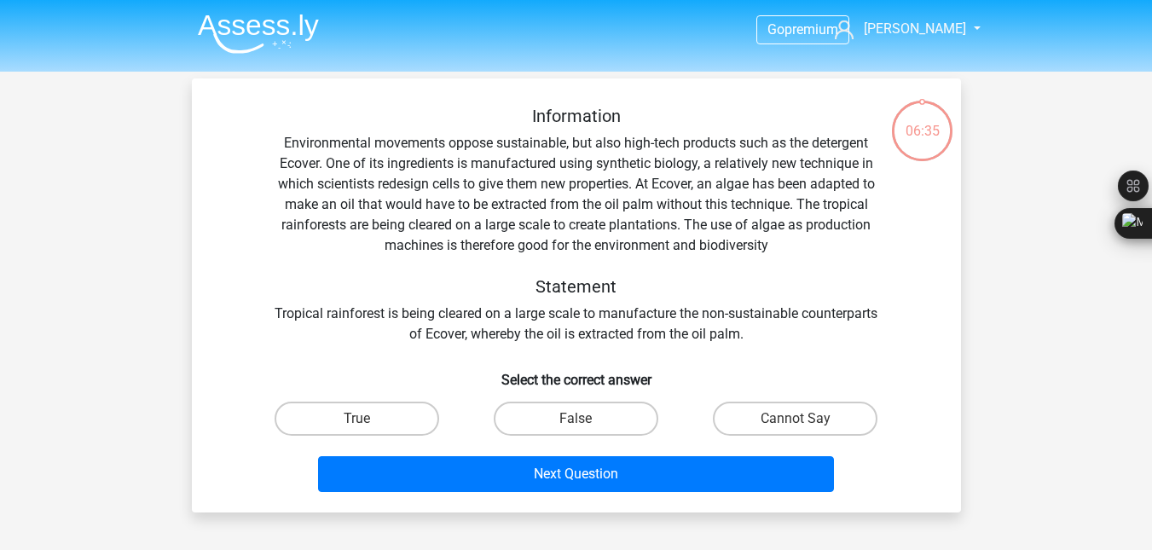
scroll to position [78, 0]
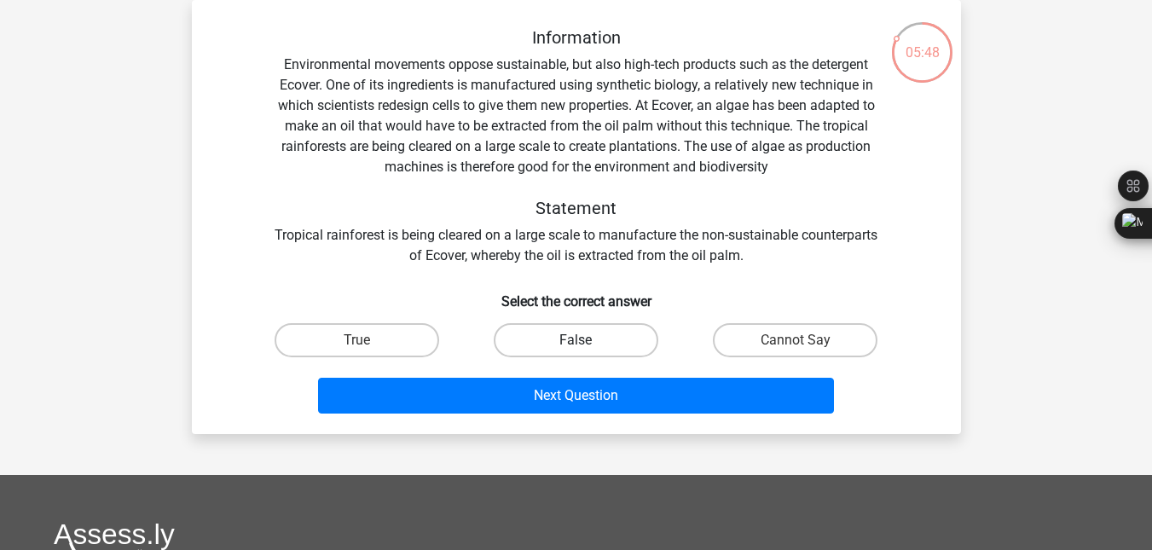
click at [554, 339] on label "False" at bounding box center [576, 340] width 165 height 34
click at [576, 340] on input "False" at bounding box center [581, 345] width 11 height 11
radio input "true"
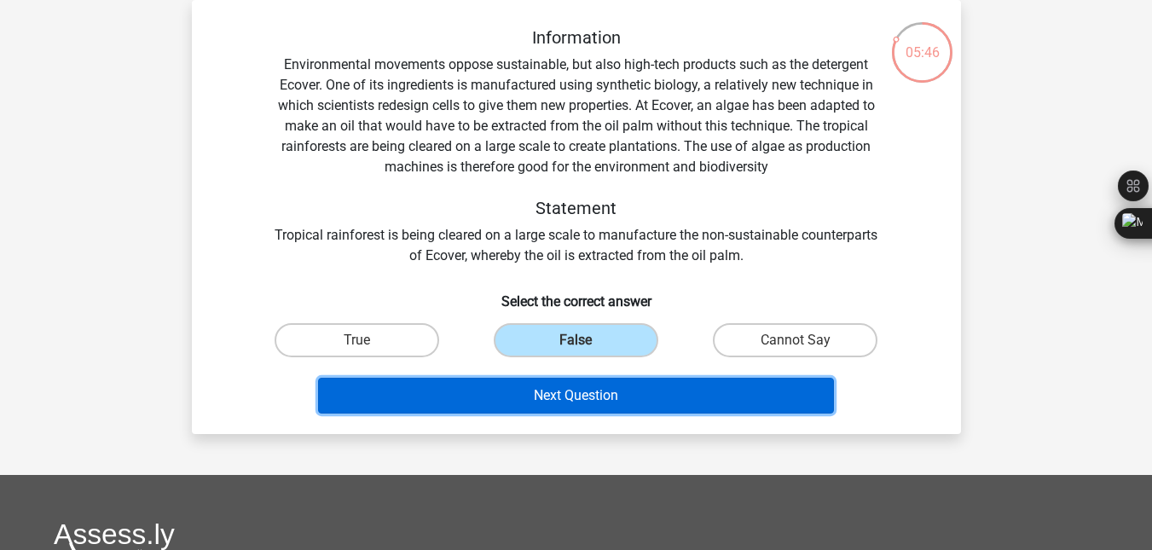
click at [592, 407] on button "Next Question" at bounding box center [576, 396] width 516 height 36
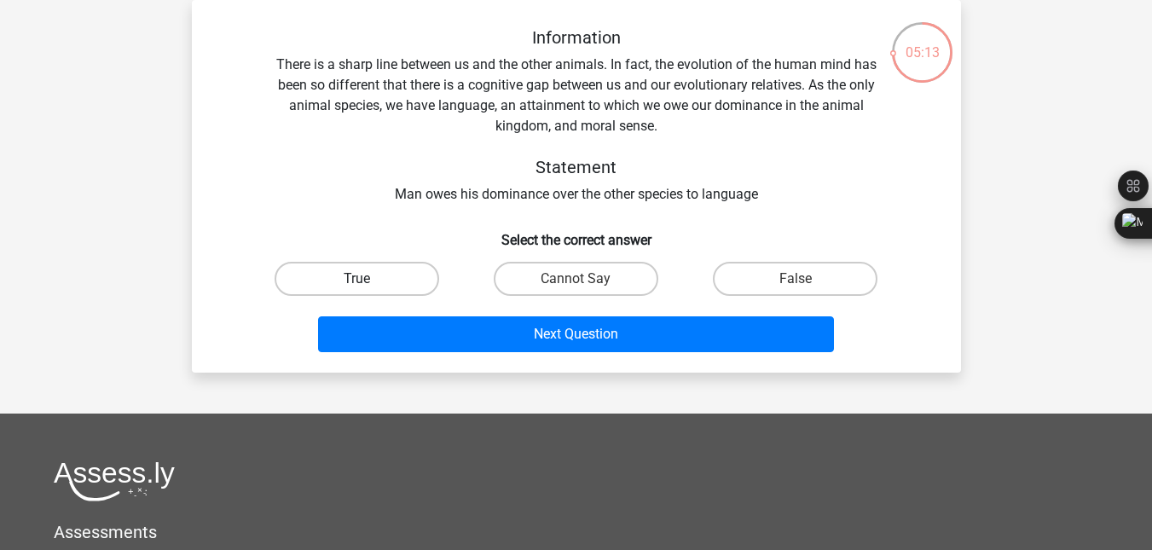
click at [344, 277] on label "True" at bounding box center [357, 279] width 165 height 34
click at [357, 279] on input "True" at bounding box center [362, 284] width 11 height 11
radio input "true"
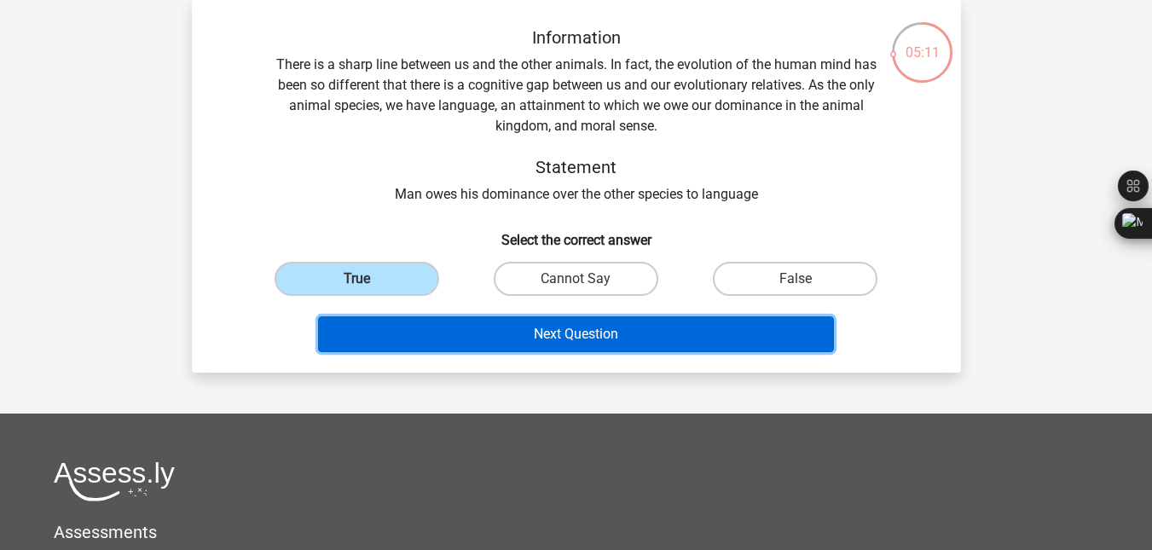
click at [517, 349] on button "Next Question" at bounding box center [576, 334] width 516 height 36
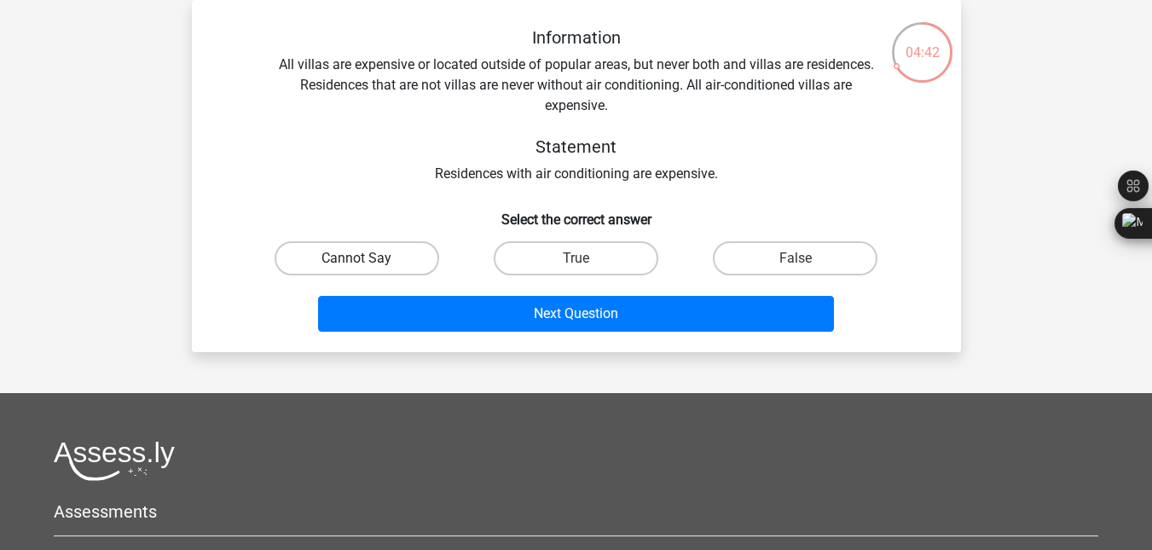
click at [395, 255] on label "Cannot Say" at bounding box center [357, 258] width 165 height 34
click at [368, 258] on input "Cannot Say" at bounding box center [362, 263] width 11 height 11
radio input "true"
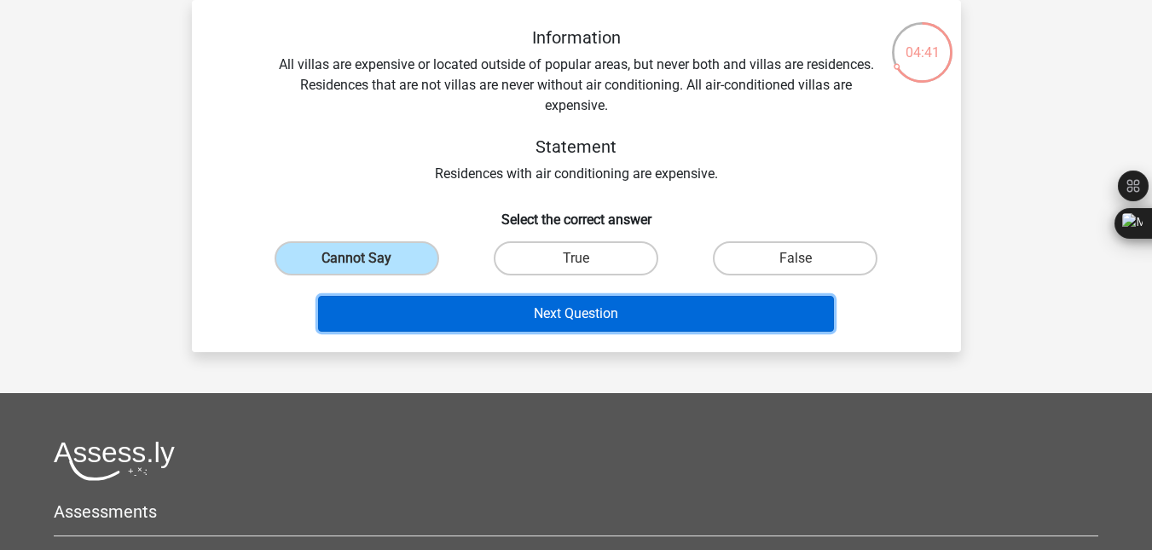
click at [525, 311] on button "Next Question" at bounding box center [576, 314] width 516 height 36
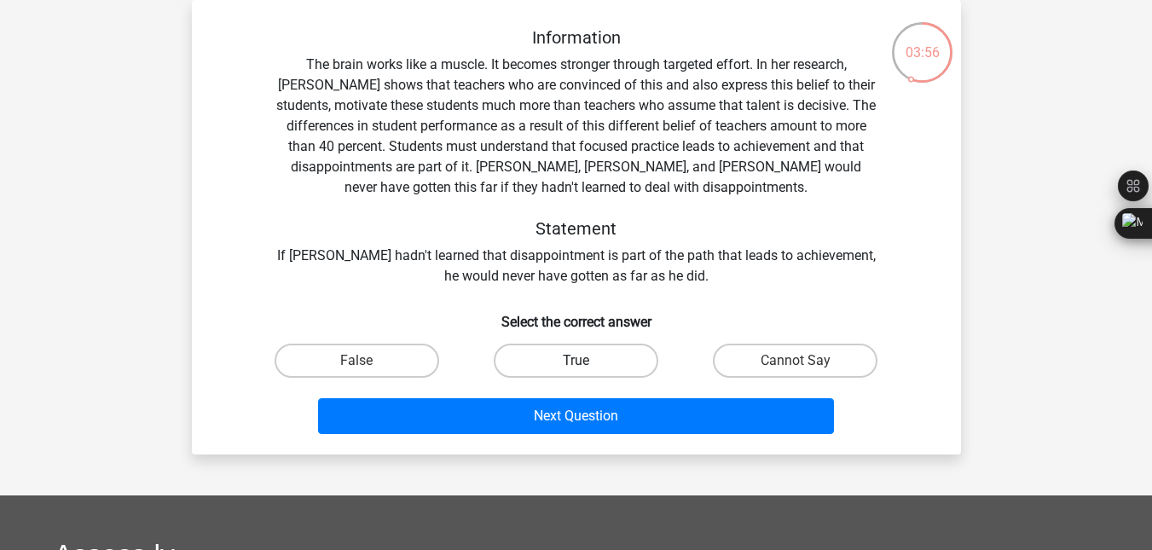
click at [593, 357] on label "True" at bounding box center [576, 361] width 165 height 34
click at [587, 361] on input "True" at bounding box center [581, 366] width 11 height 11
radio input "true"
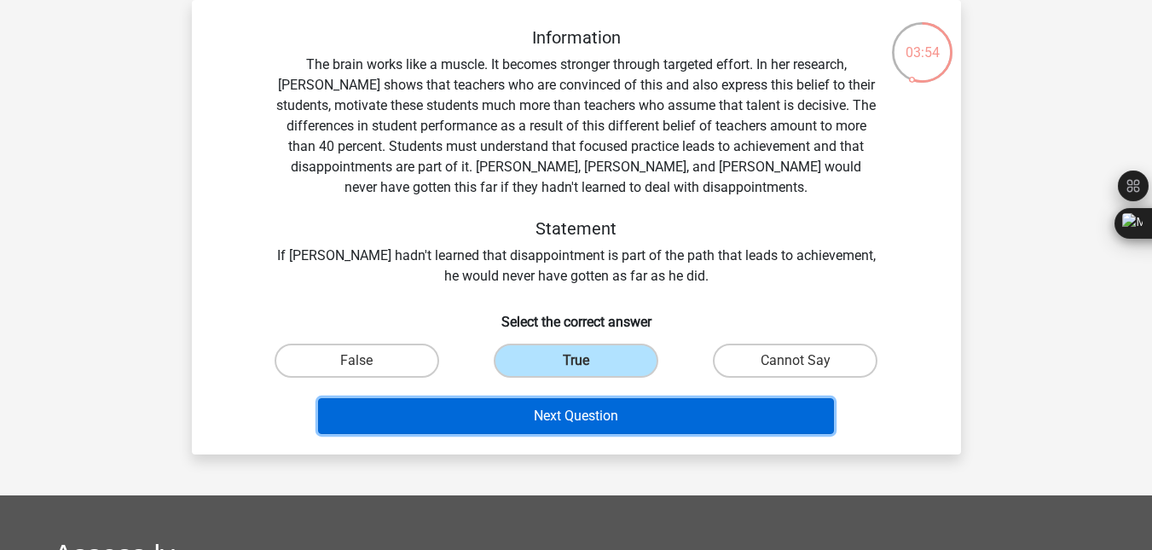
click at [605, 411] on button "Next Question" at bounding box center [576, 416] width 516 height 36
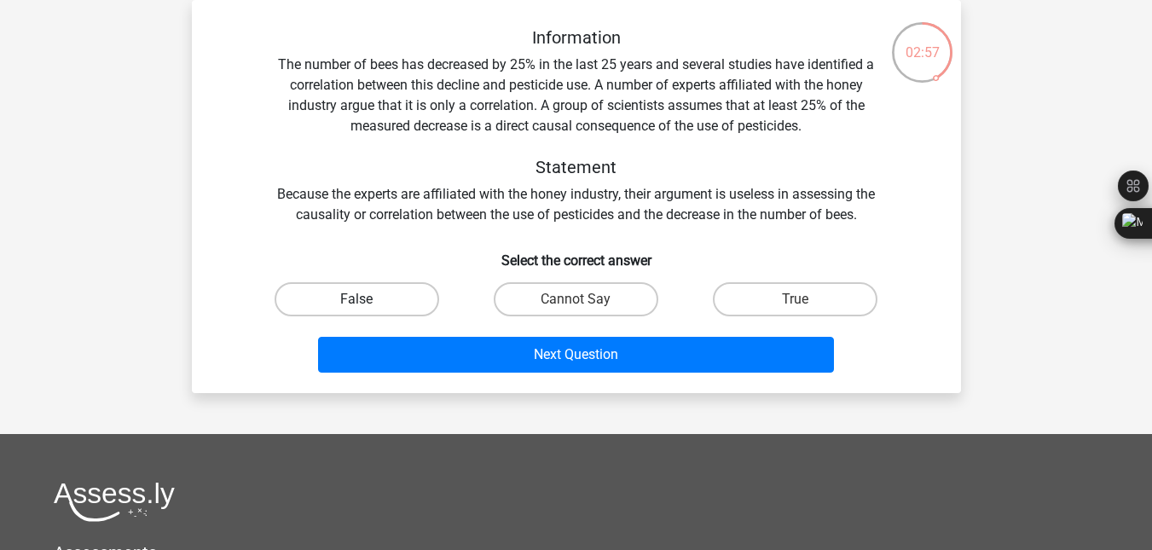
click at [388, 311] on label "False" at bounding box center [357, 299] width 165 height 34
click at [368, 311] on input "False" at bounding box center [362, 304] width 11 height 11
radio input "true"
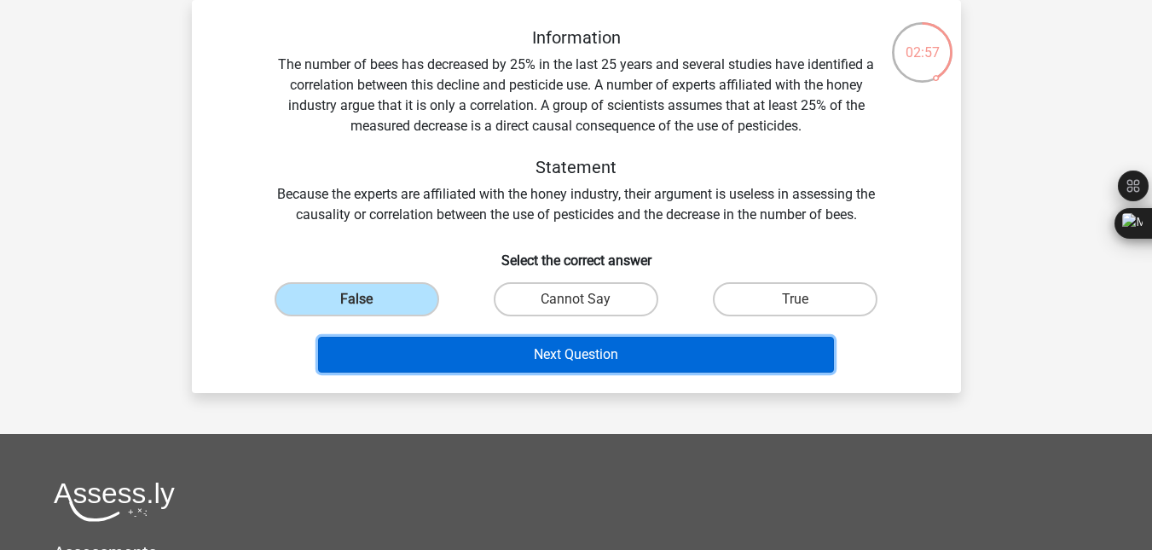
click at [453, 351] on button "Next Question" at bounding box center [576, 355] width 516 height 36
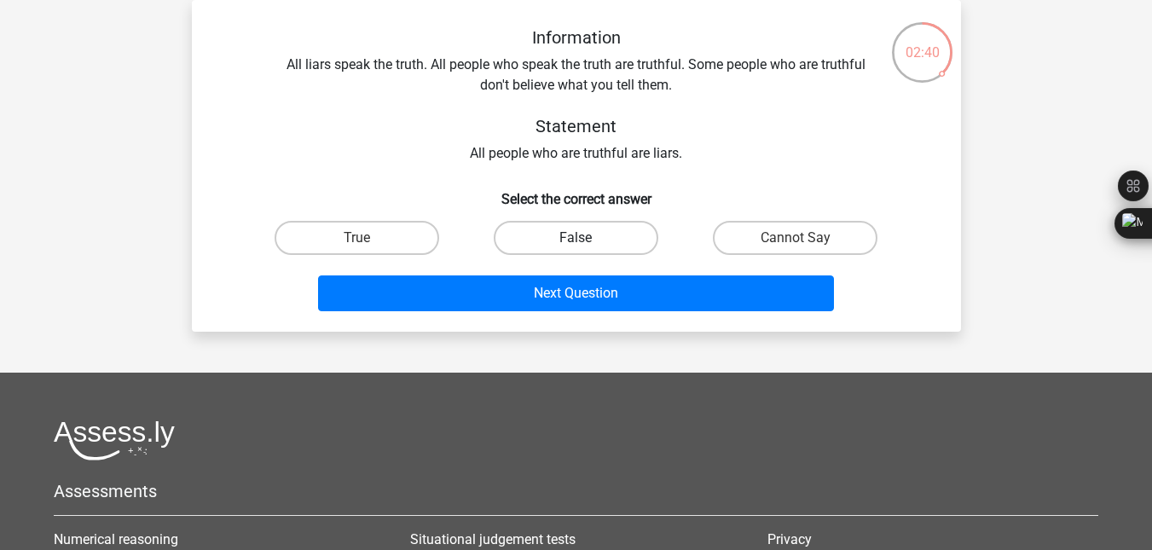
click at [623, 245] on label "False" at bounding box center [576, 238] width 165 height 34
click at [587, 245] on input "False" at bounding box center [581, 243] width 11 height 11
radio input "true"
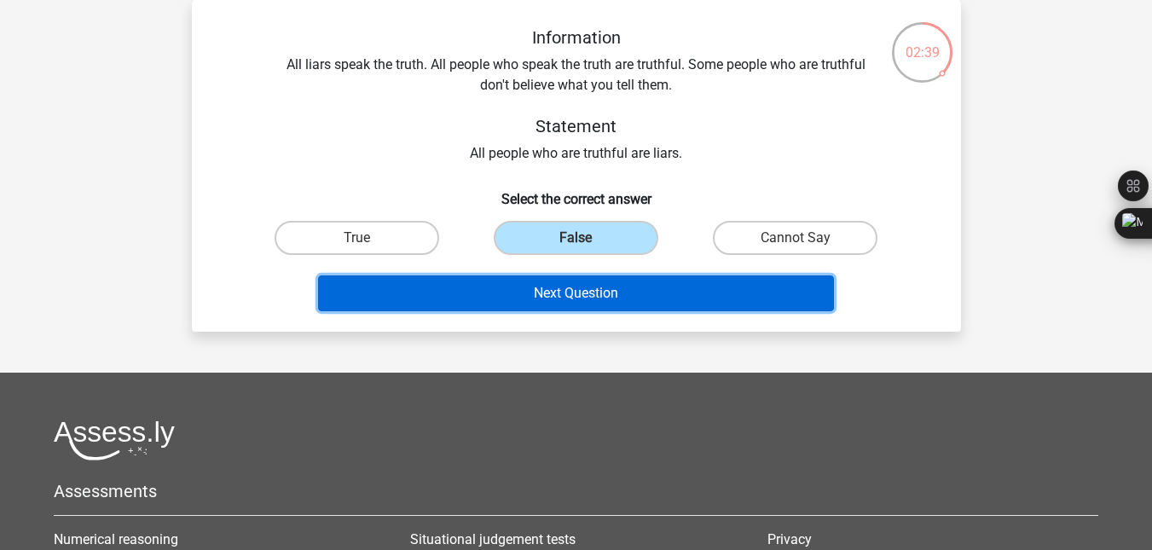
click at [624, 300] on button "Next Question" at bounding box center [576, 294] width 516 height 36
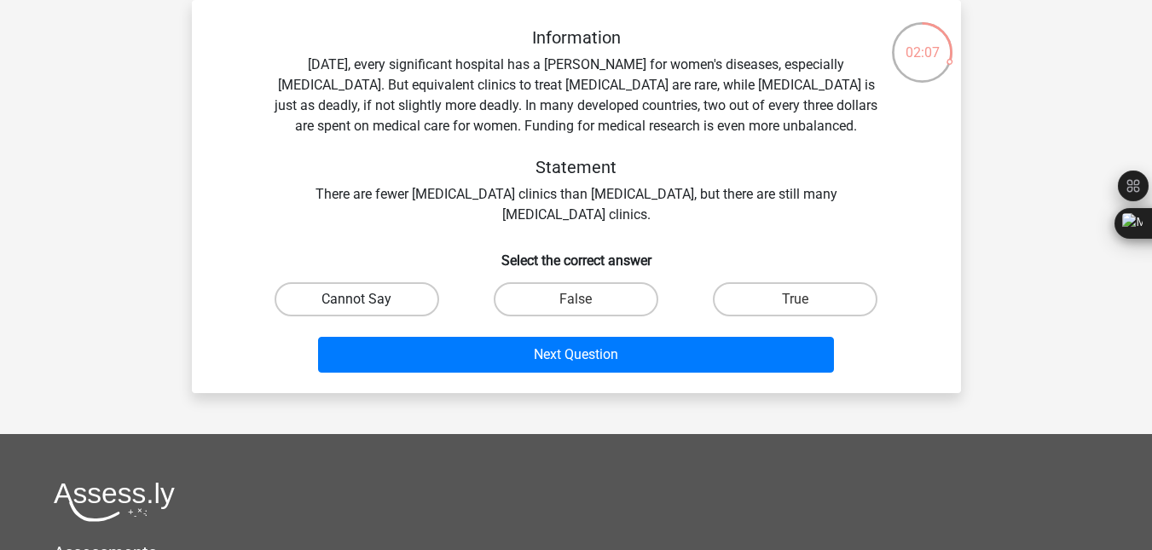
click at [351, 303] on label "Cannot Say" at bounding box center [357, 299] width 165 height 34
click at [357, 303] on input "Cannot Say" at bounding box center [362, 304] width 11 height 11
radio input "true"
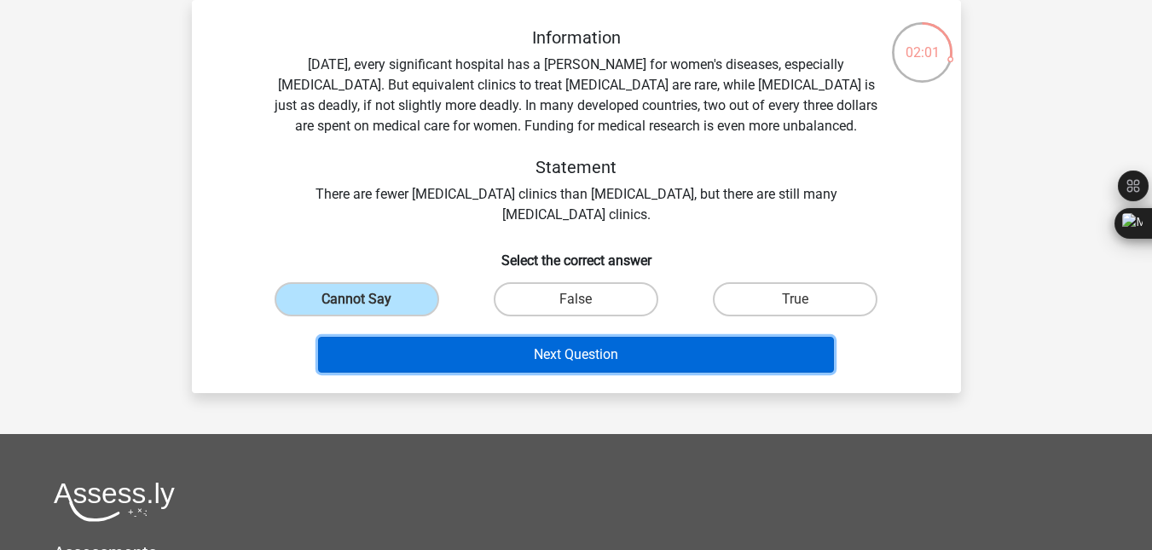
click at [452, 367] on button "Next Question" at bounding box center [576, 355] width 516 height 36
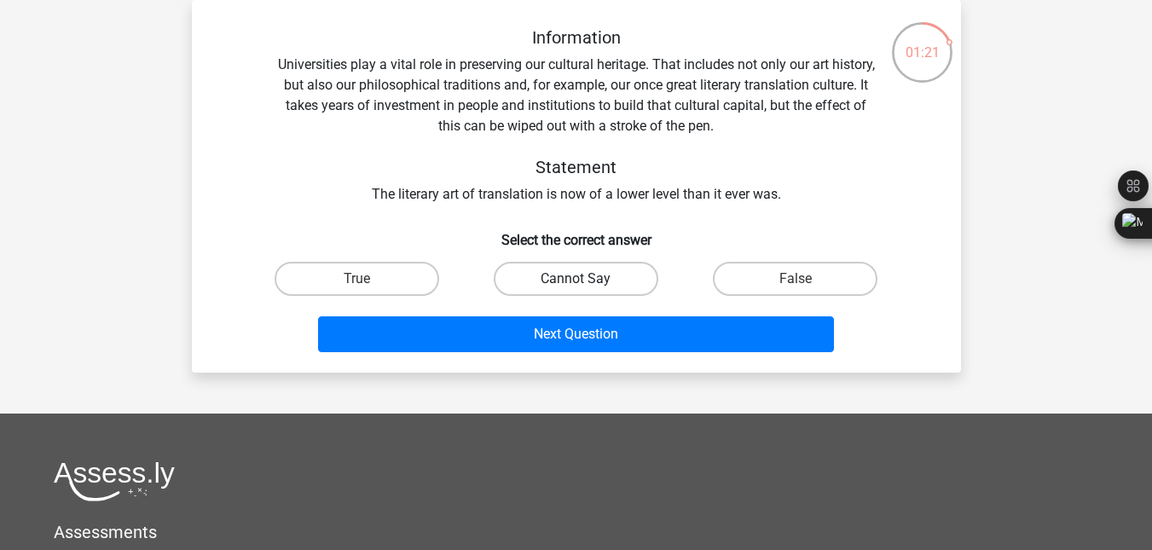
click at [570, 272] on label "Cannot Say" at bounding box center [576, 279] width 165 height 34
click at [576, 279] on input "Cannot Say" at bounding box center [581, 284] width 11 height 11
radio input "true"
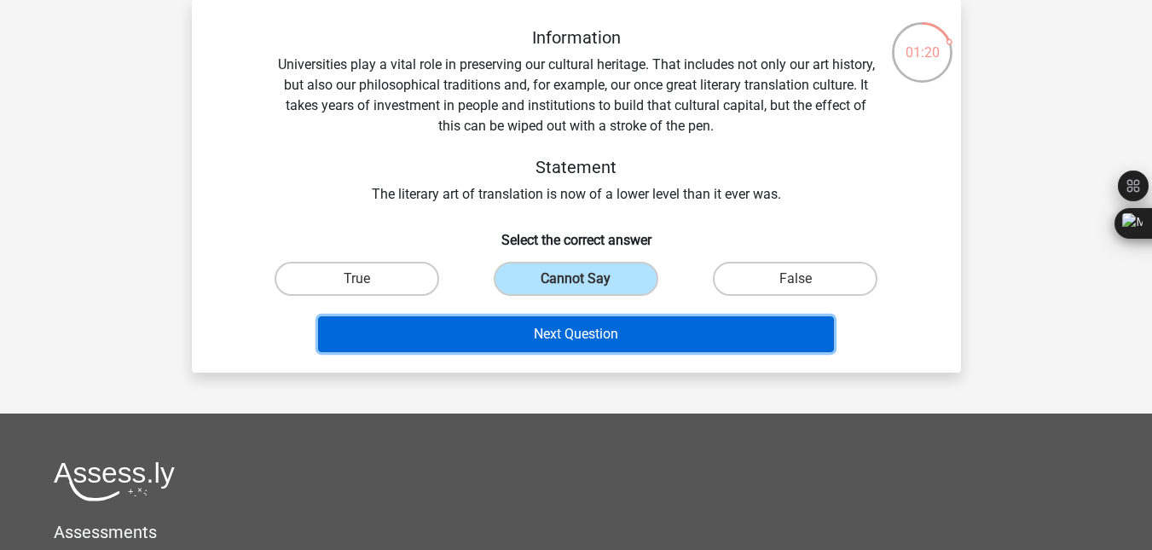
click at [569, 333] on button "Next Question" at bounding box center [576, 334] width 516 height 36
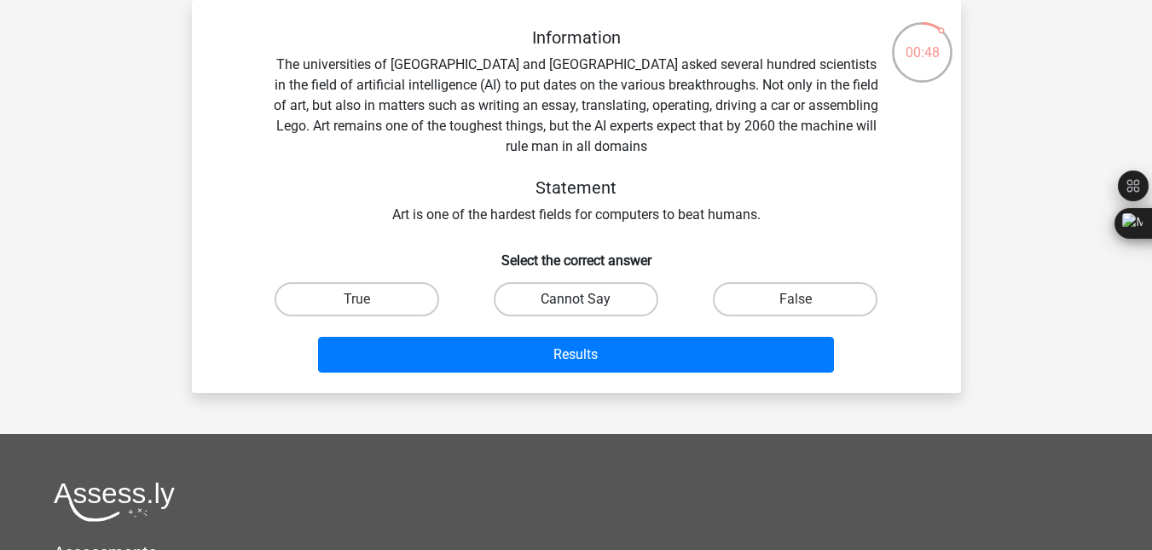
click at [561, 308] on label "Cannot Say" at bounding box center [576, 299] width 165 height 34
click at [576, 308] on input "Cannot Say" at bounding box center [581, 304] width 11 height 11
radio input "true"
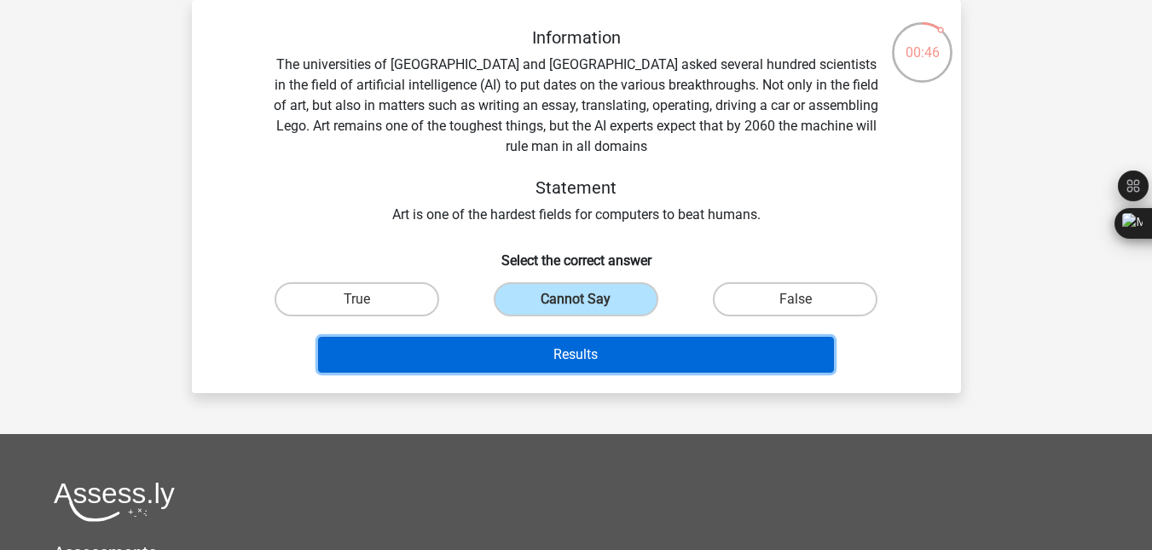
click at [584, 353] on button "Results" at bounding box center [576, 355] width 516 height 36
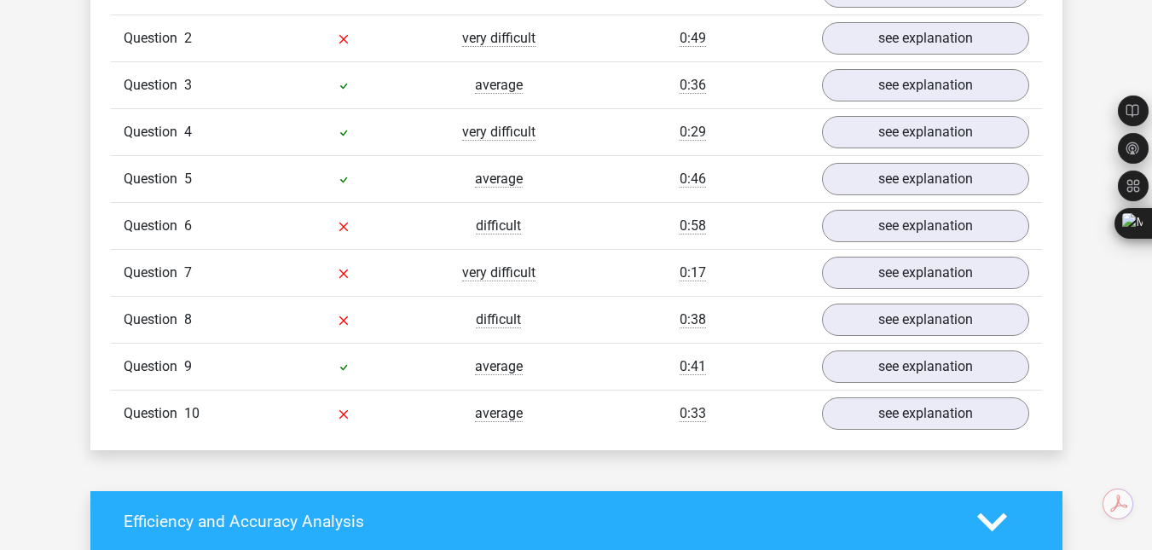
scroll to position [1467, 0]
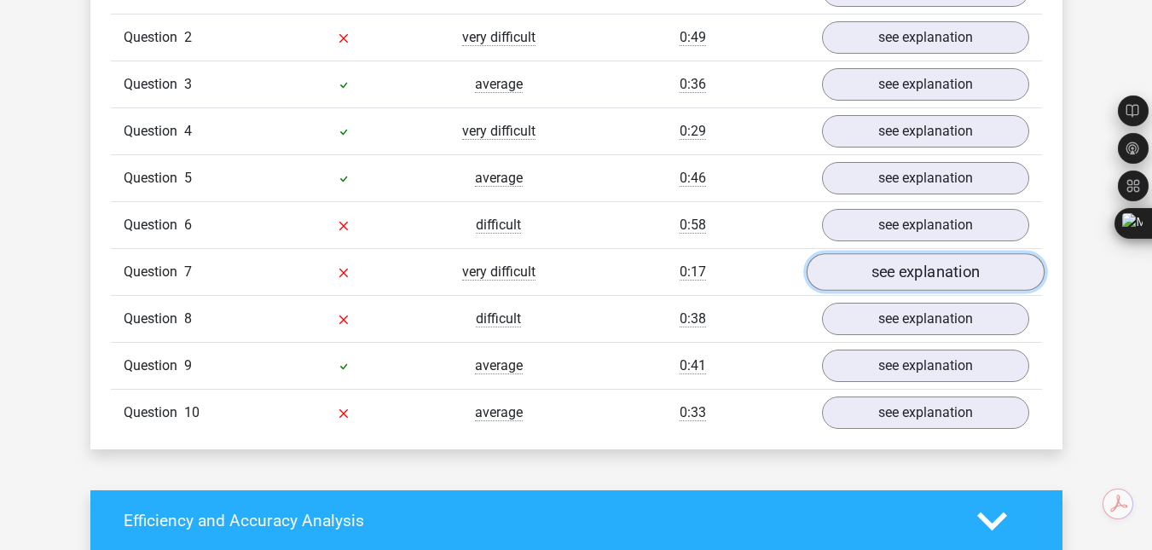
click at [856, 266] on link "see explanation" at bounding box center [925, 272] width 238 height 38
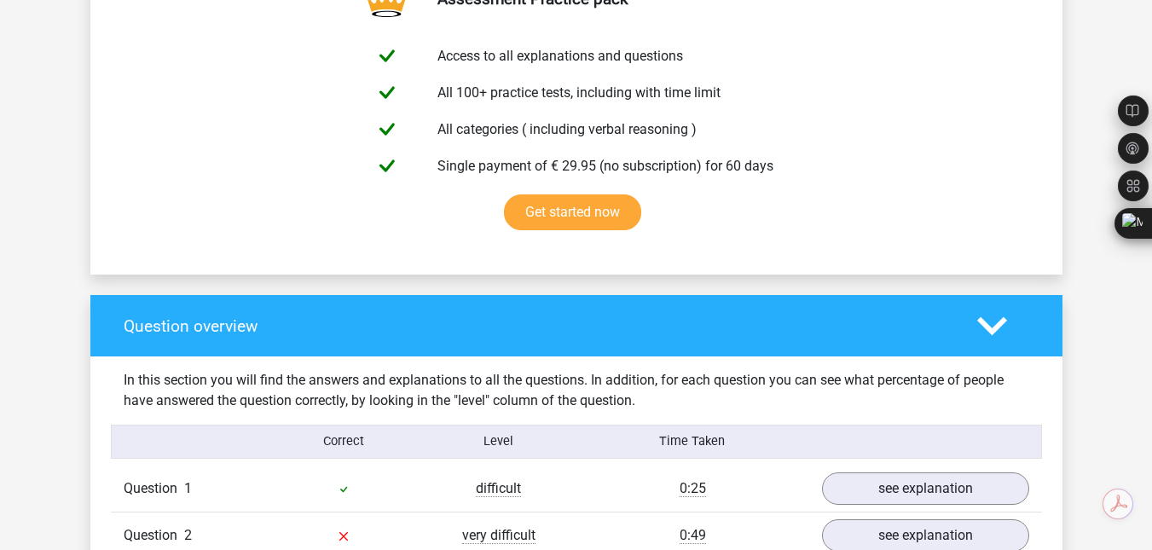
scroll to position [968, 0]
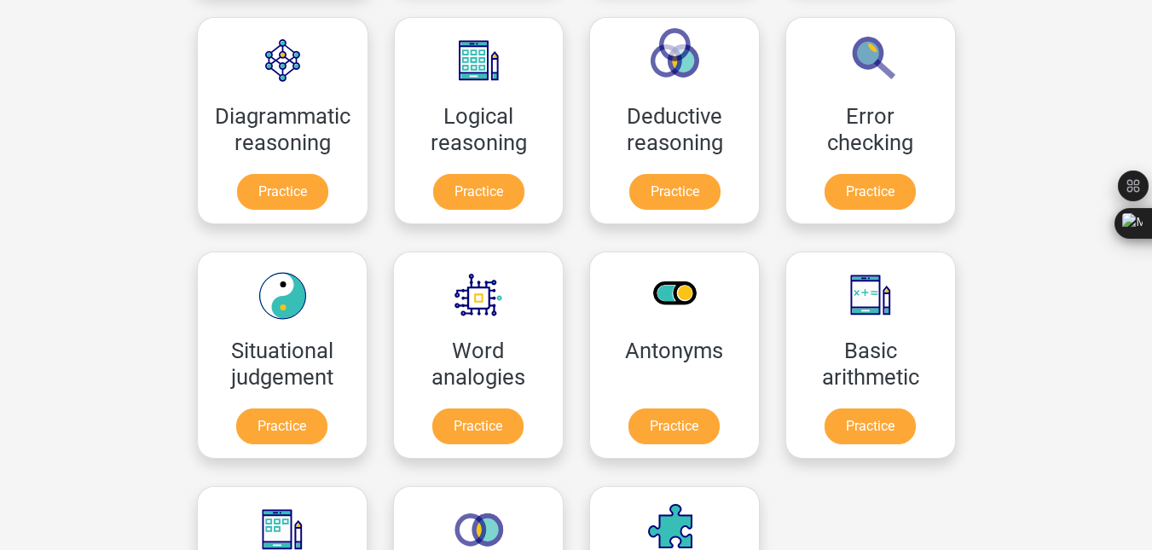
scroll to position [506, 0]
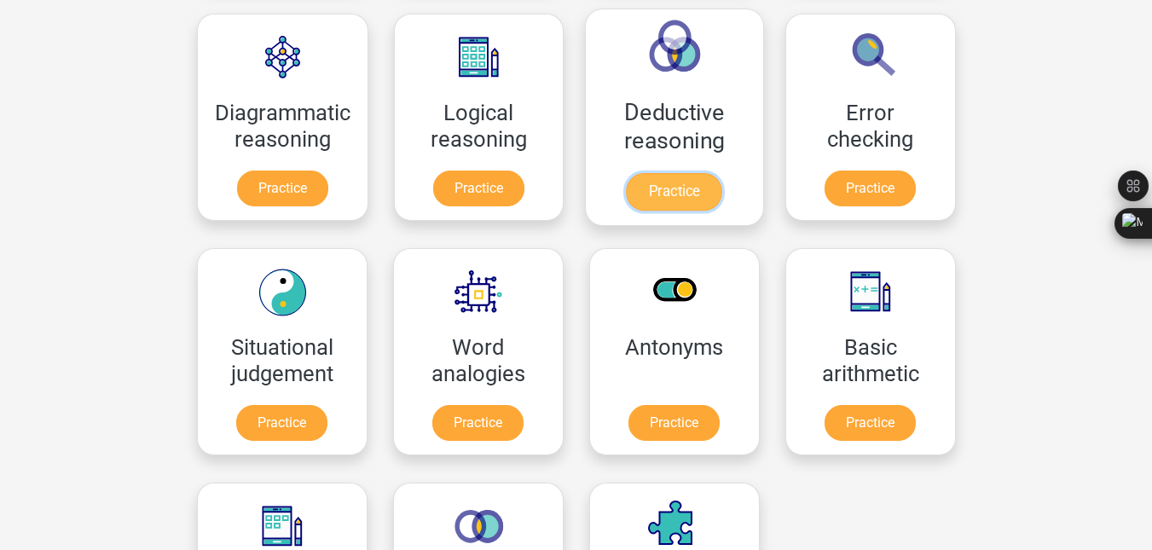
click at [700, 188] on link "Practice" at bounding box center [675, 192] width 96 height 38
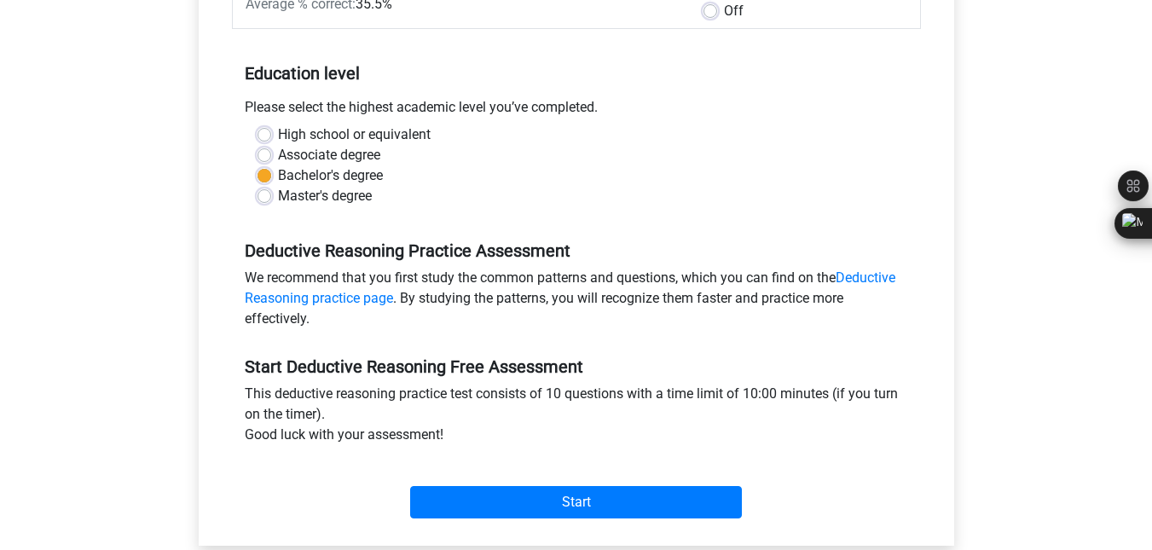
scroll to position [305, 0]
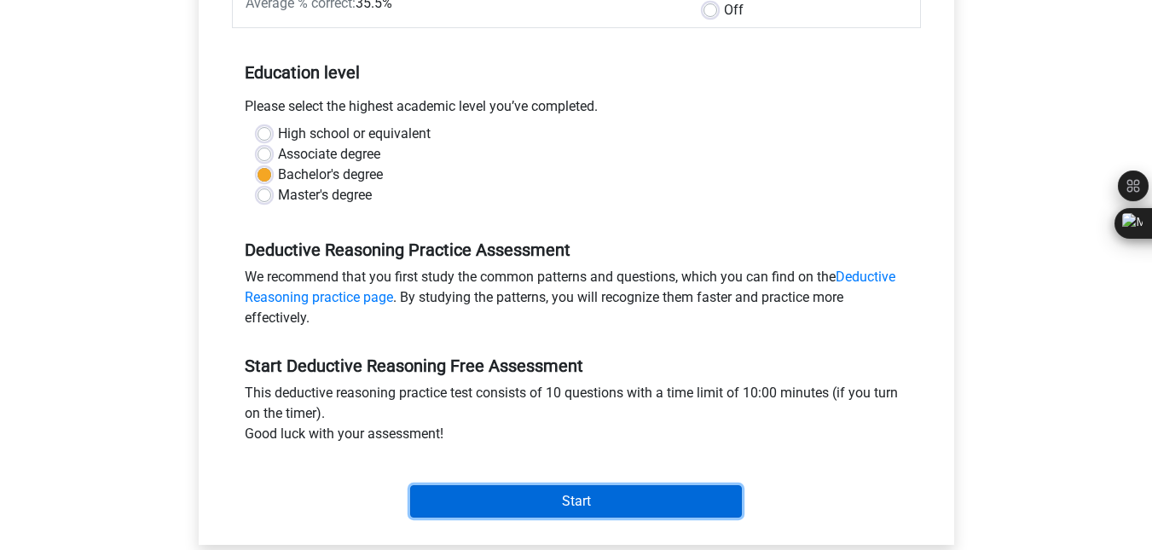
click at [538, 513] on input "Start" at bounding box center [576, 501] width 332 height 32
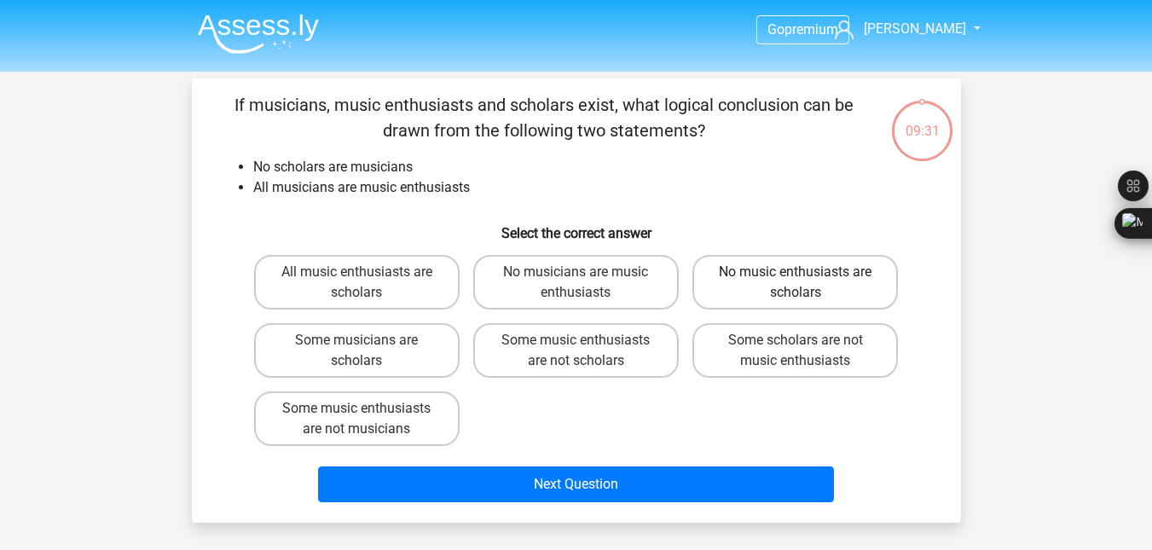
click at [797, 288] on label "No music enthusiasts are scholars" at bounding box center [796, 282] width 206 height 55
click at [797, 283] on input "No music enthusiasts are scholars" at bounding box center [801, 277] width 11 height 11
radio input "true"
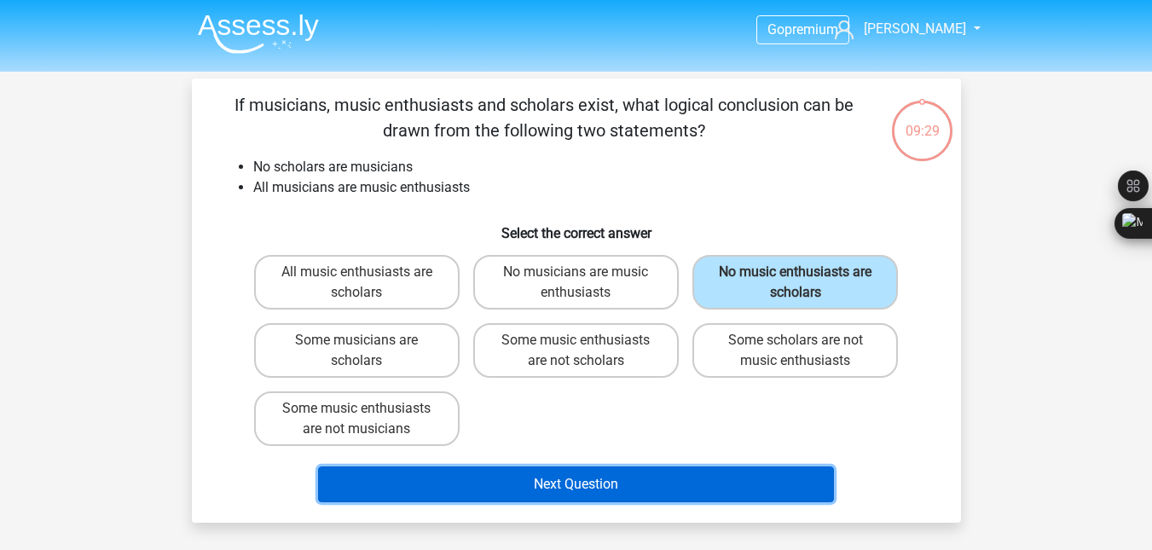
click at [659, 492] on button "Next Question" at bounding box center [576, 485] width 516 height 36
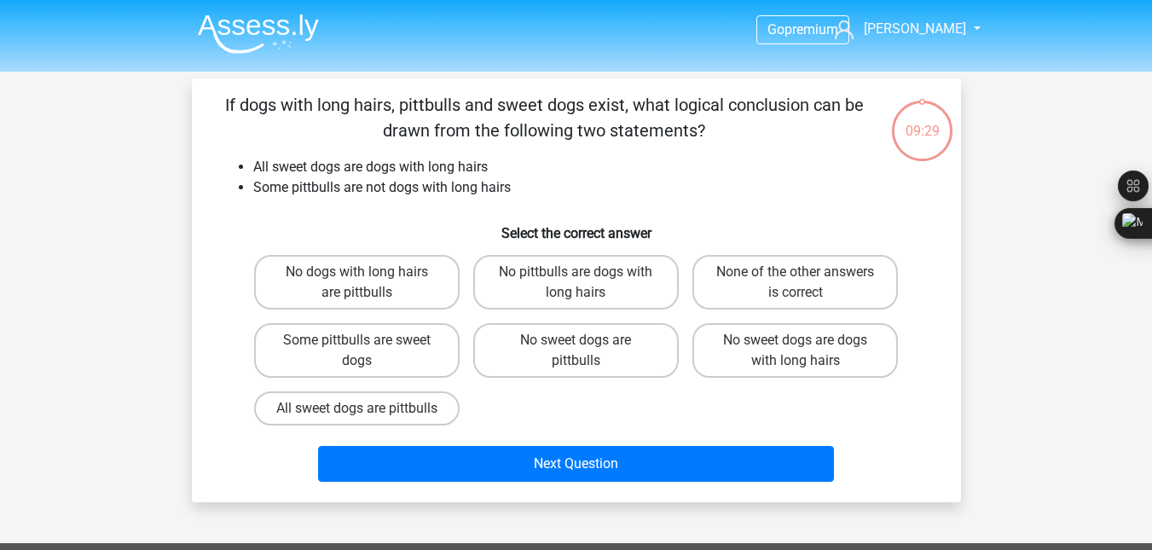
scroll to position [78, 0]
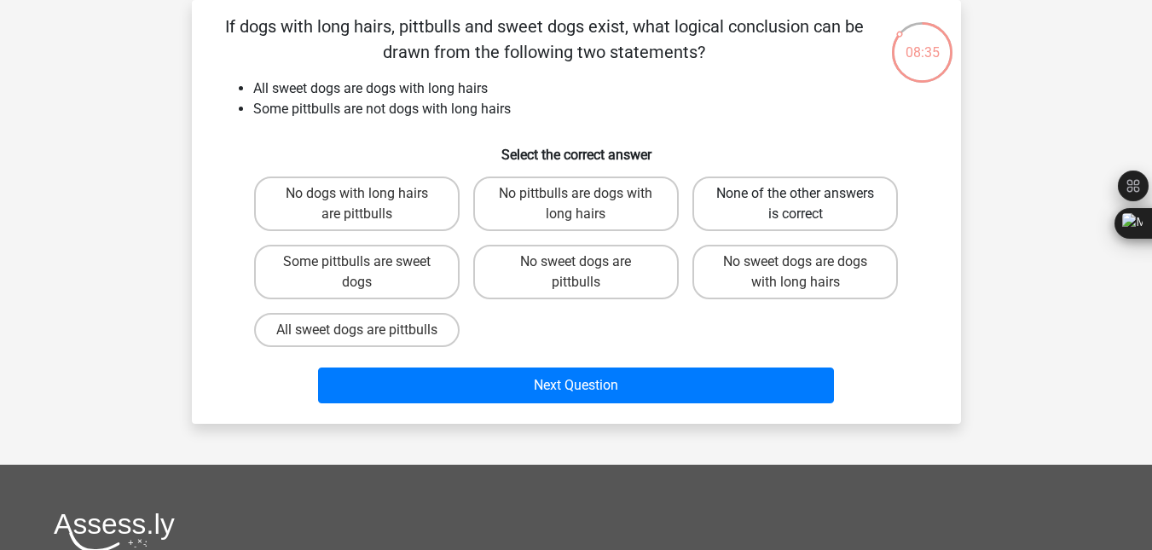
click at [785, 181] on label "None of the other answers is correct" at bounding box center [796, 204] width 206 height 55
click at [796, 194] on input "None of the other answers is correct" at bounding box center [801, 199] width 11 height 11
radio input "true"
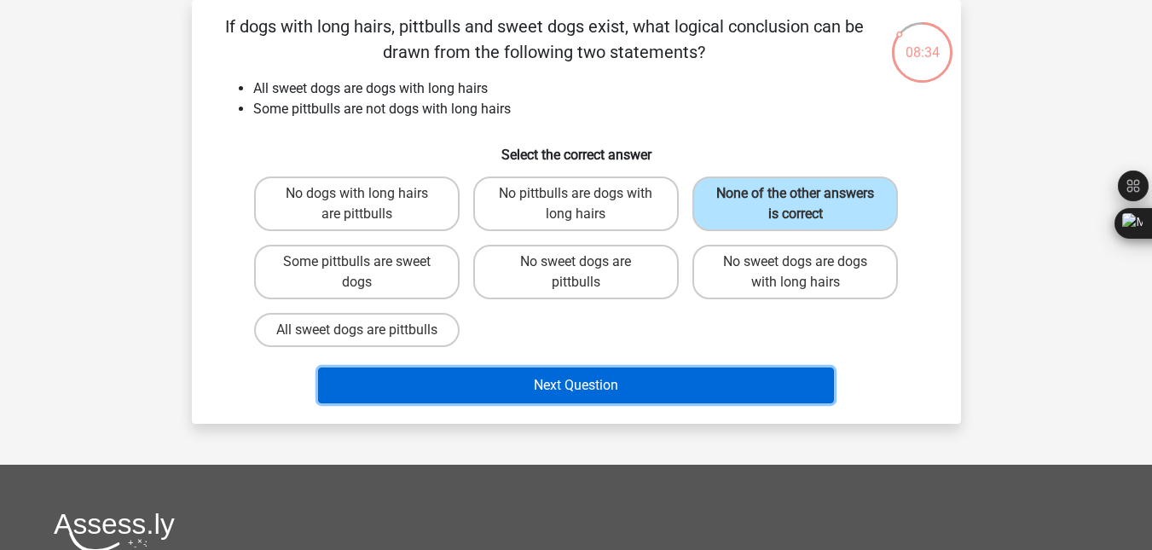
click at [609, 375] on button "Next Question" at bounding box center [576, 386] width 516 height 36
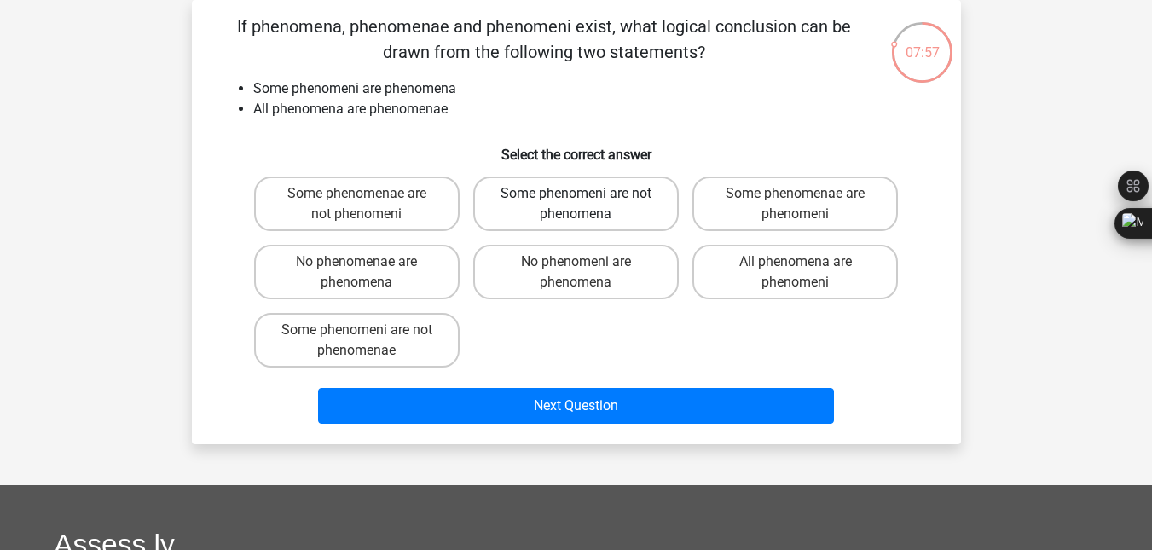
click at [650, 197] on label "Some phenomeni are not phenomena" at bounding box center [576, 204] width 206 height 55
click at [587, 197] on input "Some phenomeni are not phenomena" at bounding box center [581, 199] width 11 height 11
radio input "true"
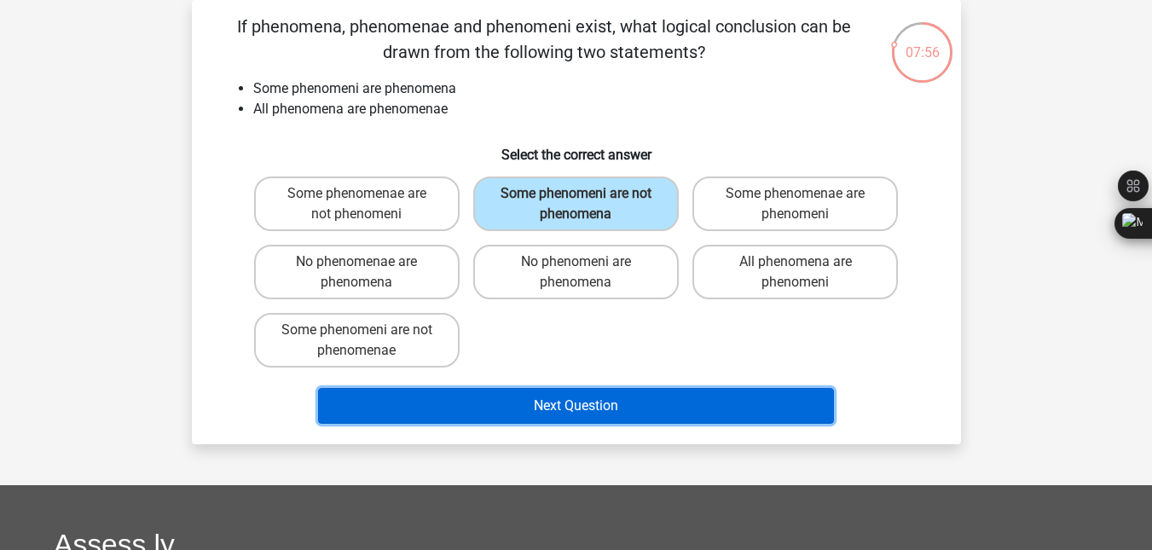
click at [750, 398] on button "Next Question" at bounding box center [576, 406] width 516 height 36
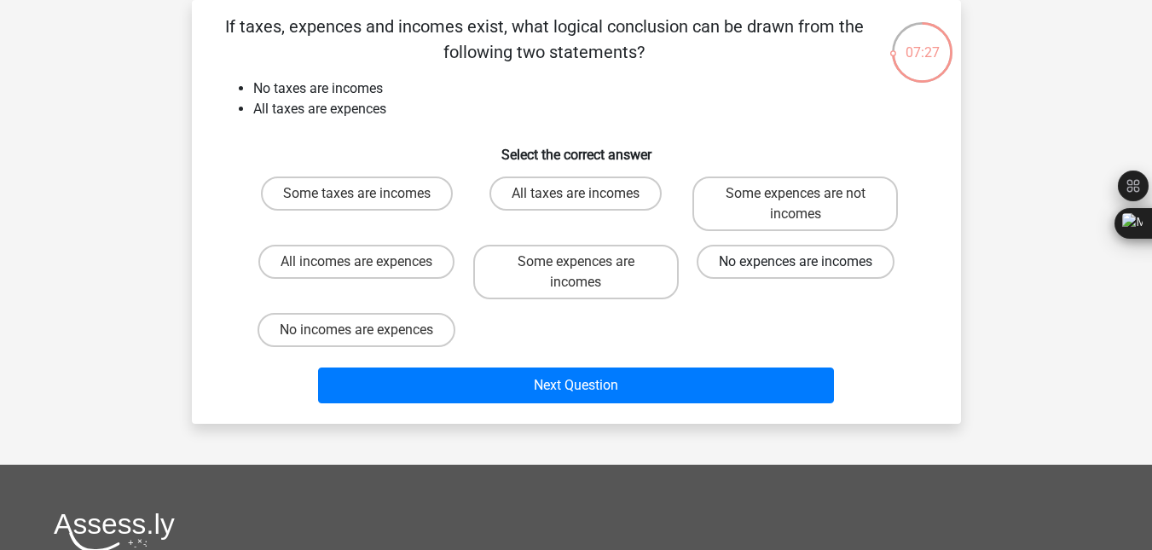
click at [816, 256] on label "No expences are incomes" at bounding box center [796, 262] width 198 height 34
click at [807, 262] on input "No expences are incomes" at bounding box center [801, 267] width 11 height 11
radio input "true"
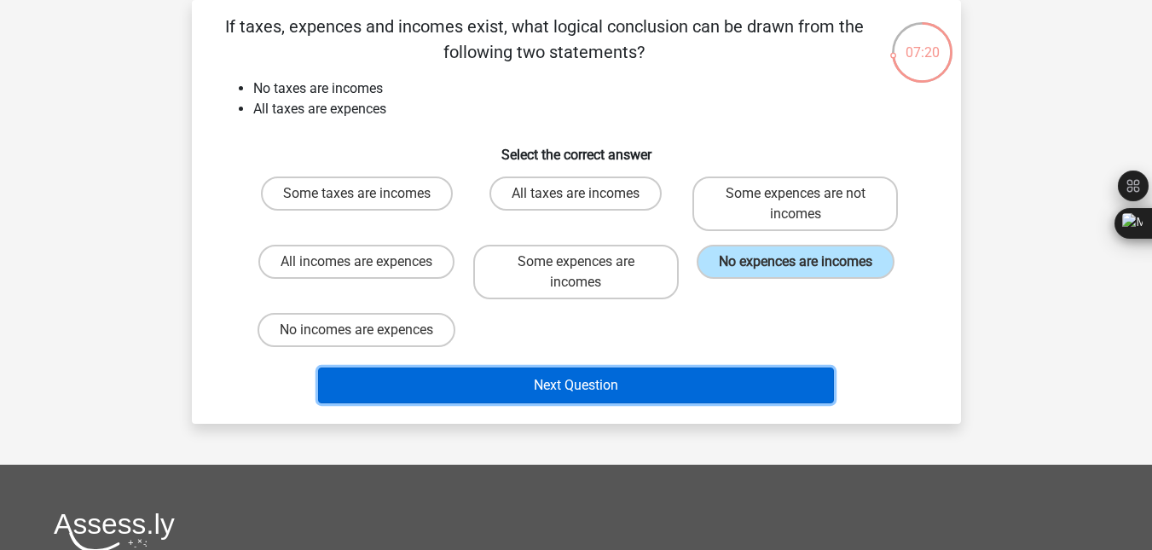
click at [682, 374] on button "Next Question" at bounding box center [576, 386] width 516 height 36
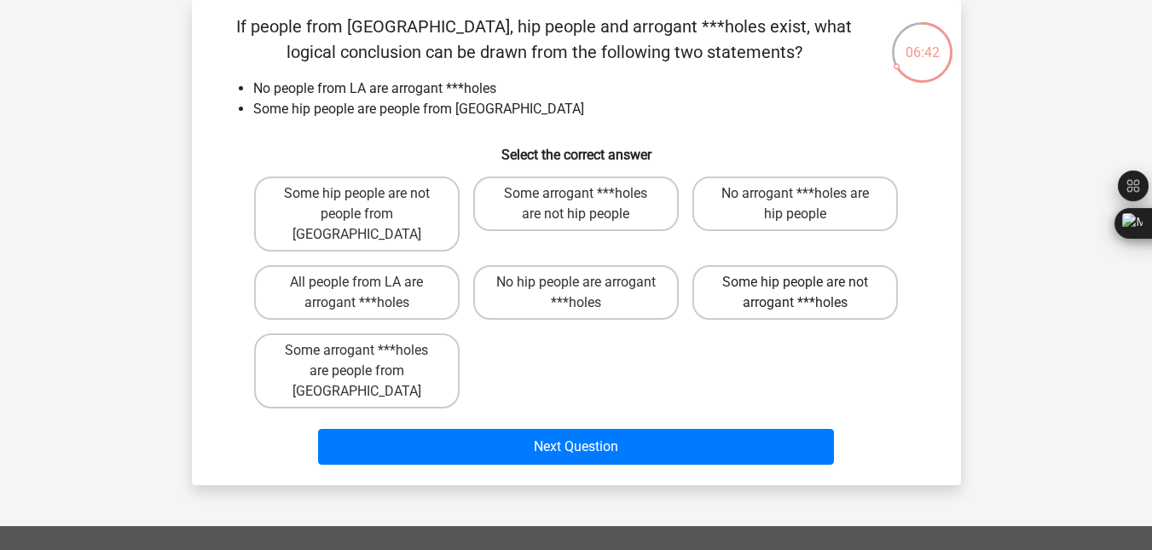
click at [827, 276] on label "Some hip people are not arrogant ***holes" at bounding box center [796, 292] width 206 height 55
click at [807, 282] on input "Some hip people are not arrogant ***holes" at bounding box center [801, 287] width 11 height 11
radio input "true"
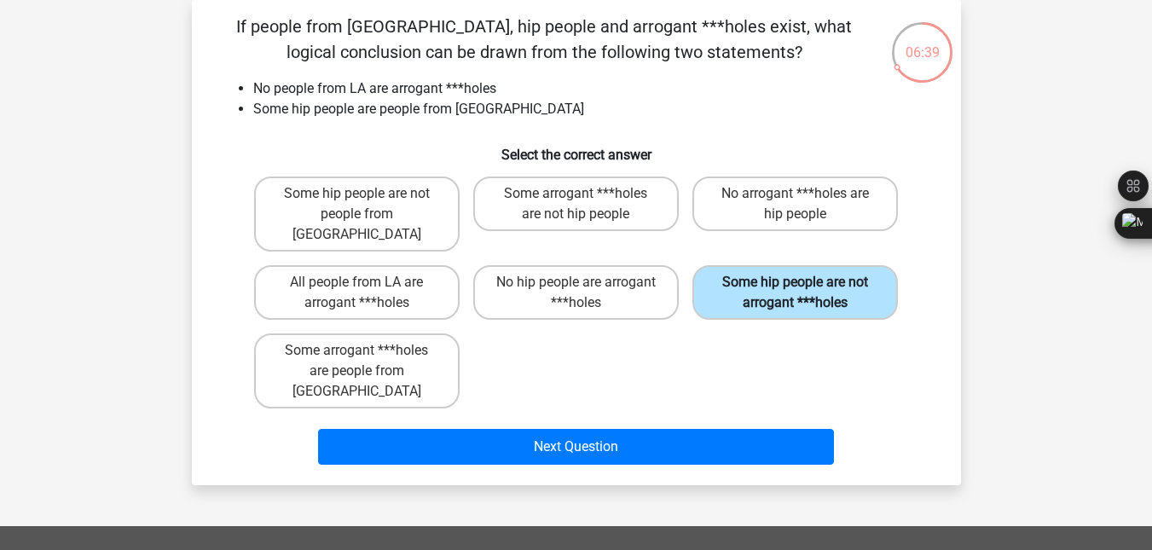
click at [827, 276] on label "Some hip people are not arrogant ***holes" at bounding box center [796, 292] width 206 height 55
click at [807, 282] on input "Some hip people are not arrogant ***holes" at bounding box center [801, 287] width 11 height 11
click at [403, 217] on label "Some hip people are not people from LA" at bounding box center [357, 214] width 206 height 75
click at [368, 205] on input "Some hip people are not people from LA" at bounding box center [362, 199] width 11 height 11
radio input "true"
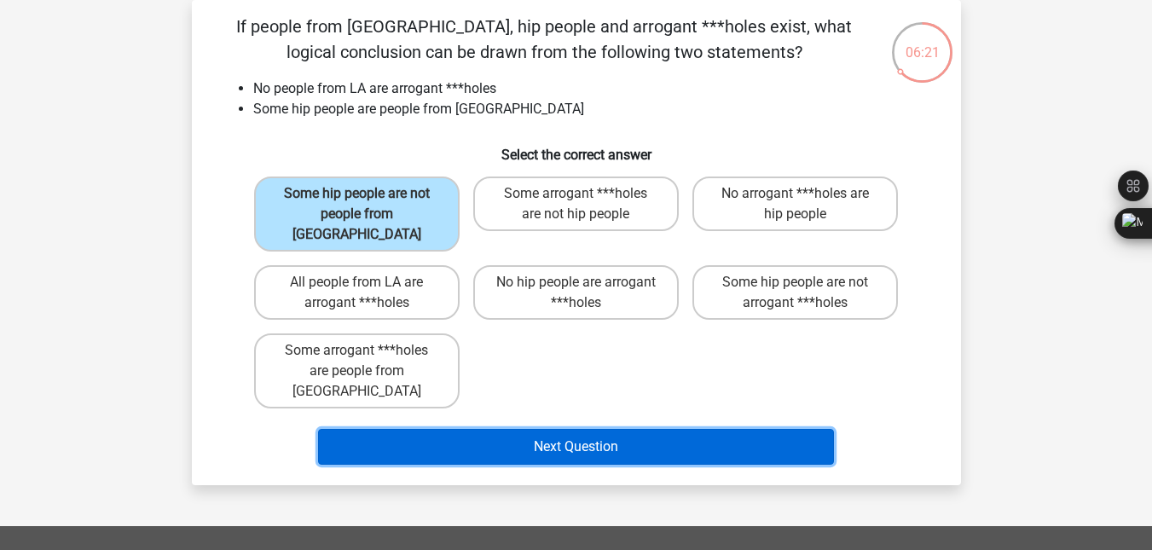
click at [521, 429] on button "Next Question" at bounding box center [576, 447] width 516 height 36
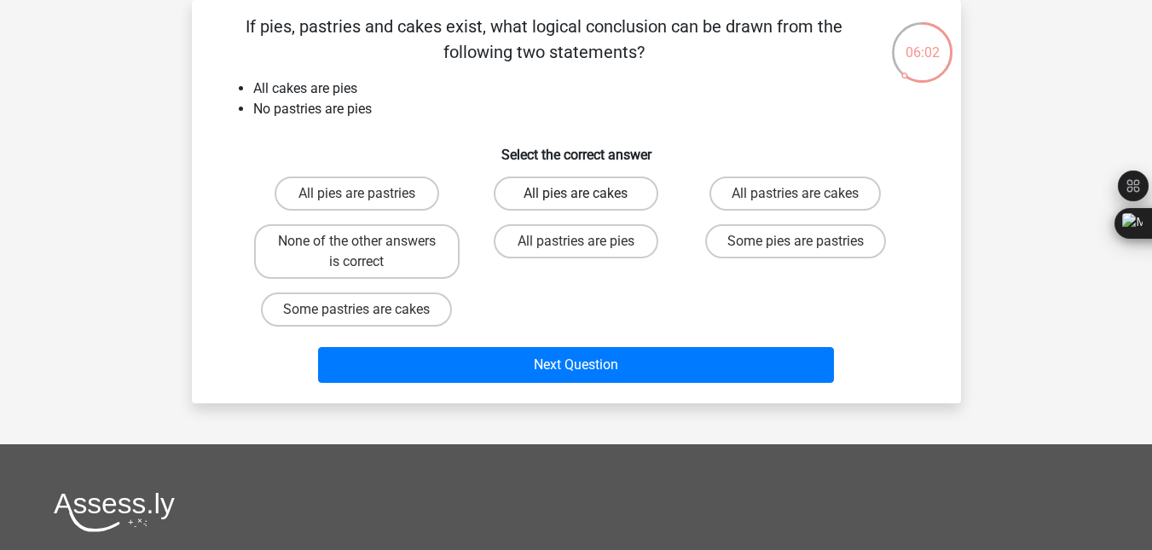
click at [570, 191] on label "All pies are cakes" at bounding box center [576, 194] width 165 height 34
click at [576, 194] on input "All pies are cakes" at bounding box center [581, 199] width 11 height 11
radio input "true"
click at [570, 191] on label "All pies are cakes" at bounding box center [576, 194] width 165 height 34
click at [576, 194] on input "All pies are cakes" at bounding box center [581, 199] width 11 height 11
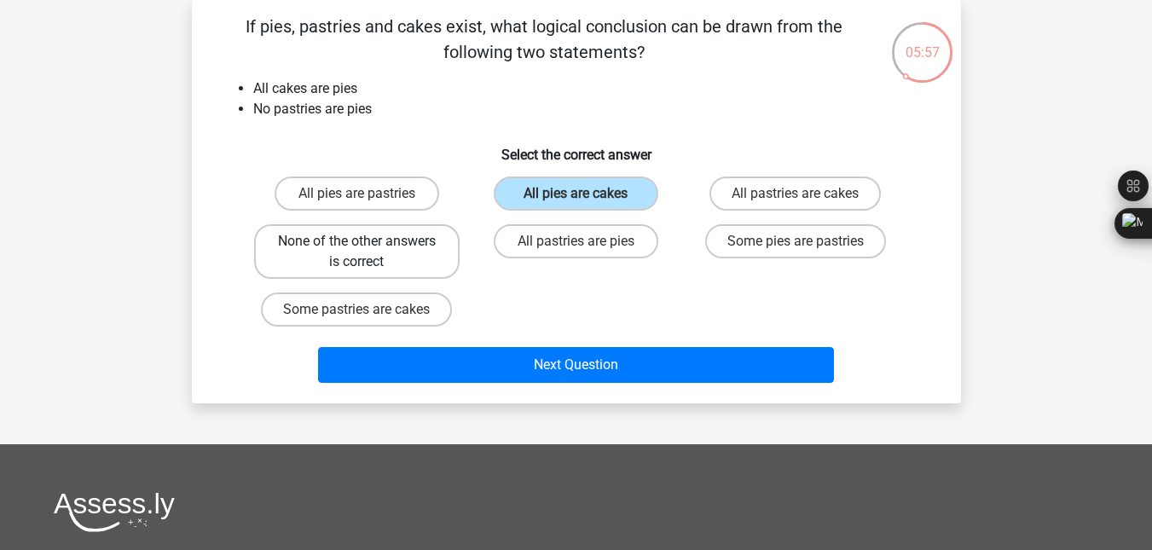
click at [372, 252] on label "None of the other answers is correct" at bounding box center [357, 251] width 206 height 55
click at [368, 252] on input "None of the other answers is correct" at bounding box center [362, 246] width 11 height 11
radio input "true"
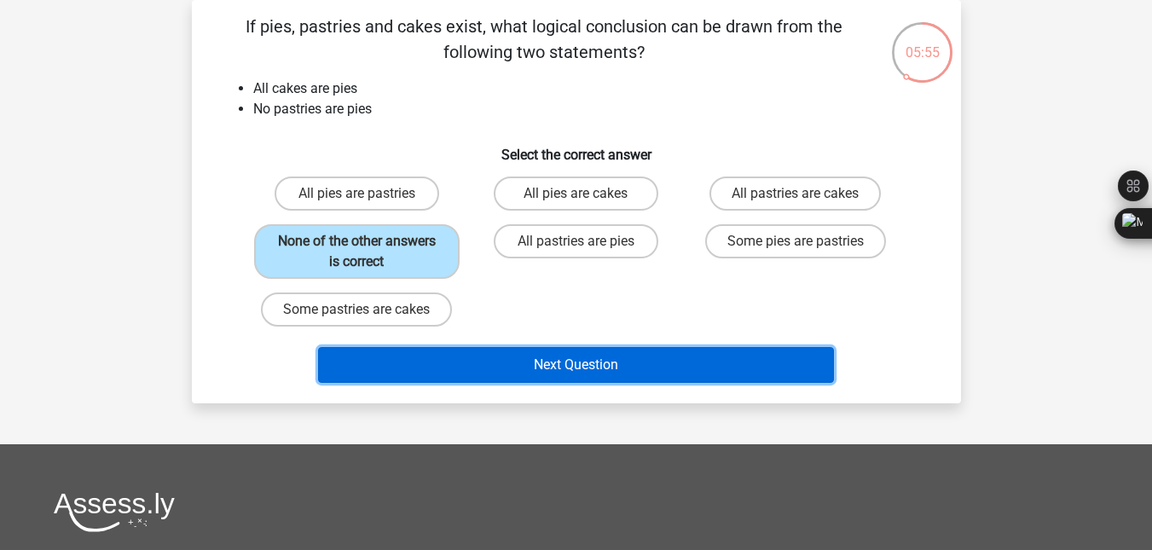
click at [549, 356] on button "Next Question" at bounding box center [576, 365] width 516 height 36
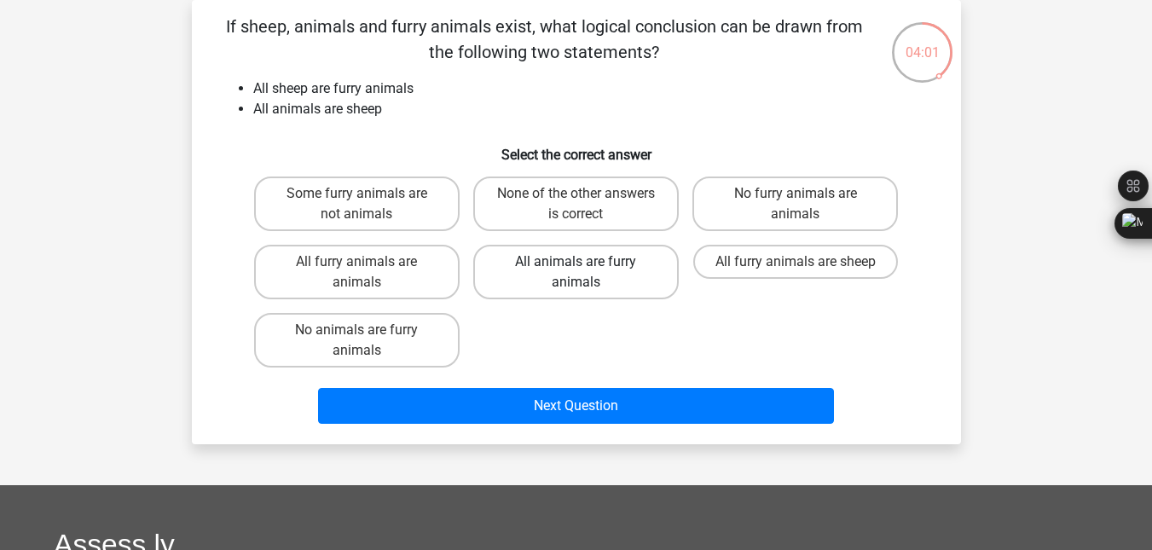
click at [558, 272] on label "All animals are furry animals" at bounding box center [576, 272] width 206 height 55
click at [576, 272] on input "All animals are furry animals" at bounding box center [581, 267] width 11 height 11
radio input "true"
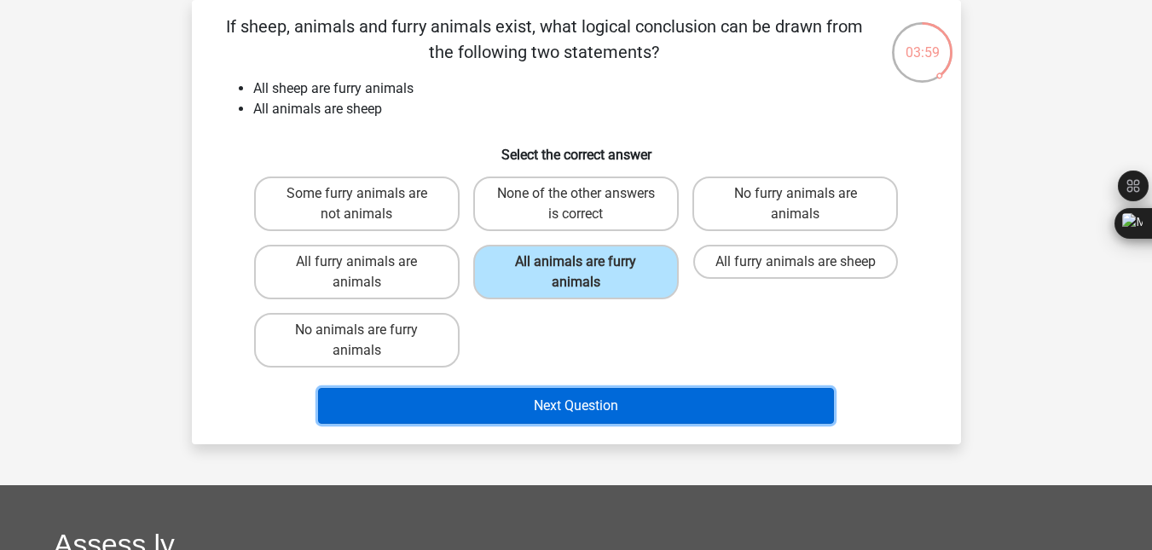
click at [573, 403] on button "Next Question" at bounding box center [576, 406] width 516 height 36
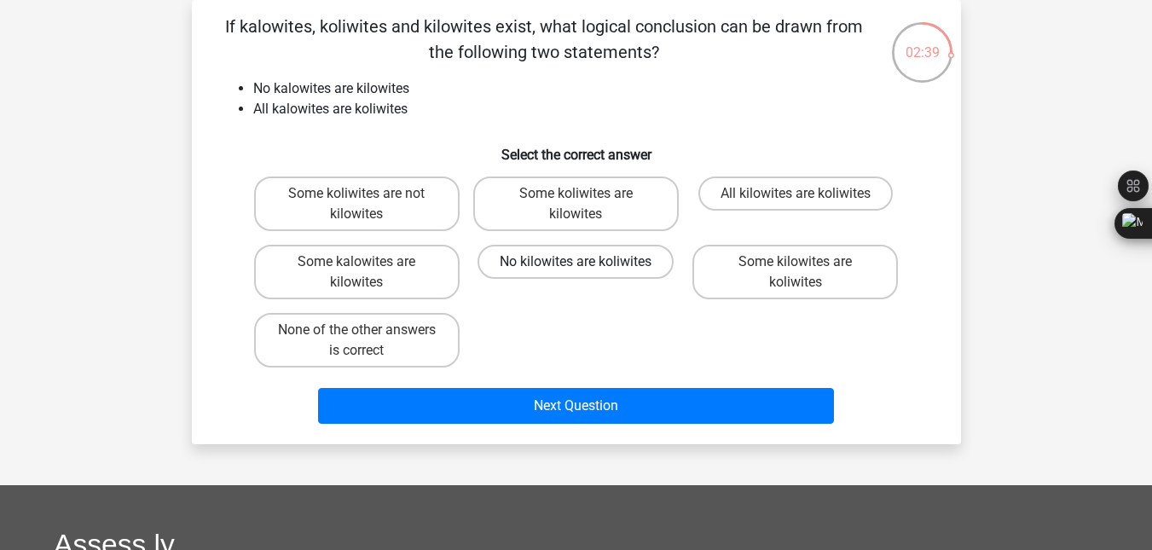
click at [588, 268] on label "No kilowites are koliwites" at bounding box center [576, 262] width 196 height 34
click at [587, 268] on input "No kilowites are koliwites" at bounding box center [581, 267] width 11 height 11
radio input "true"
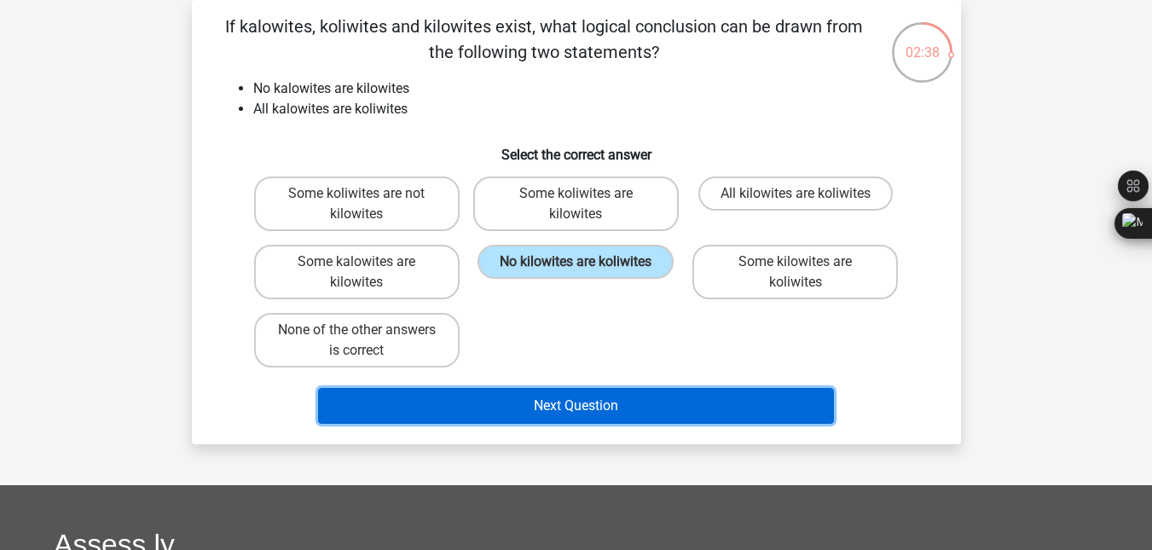
click at [592, 398] on button "Next Question" at bounding box center [576, 406] width 516 height 36
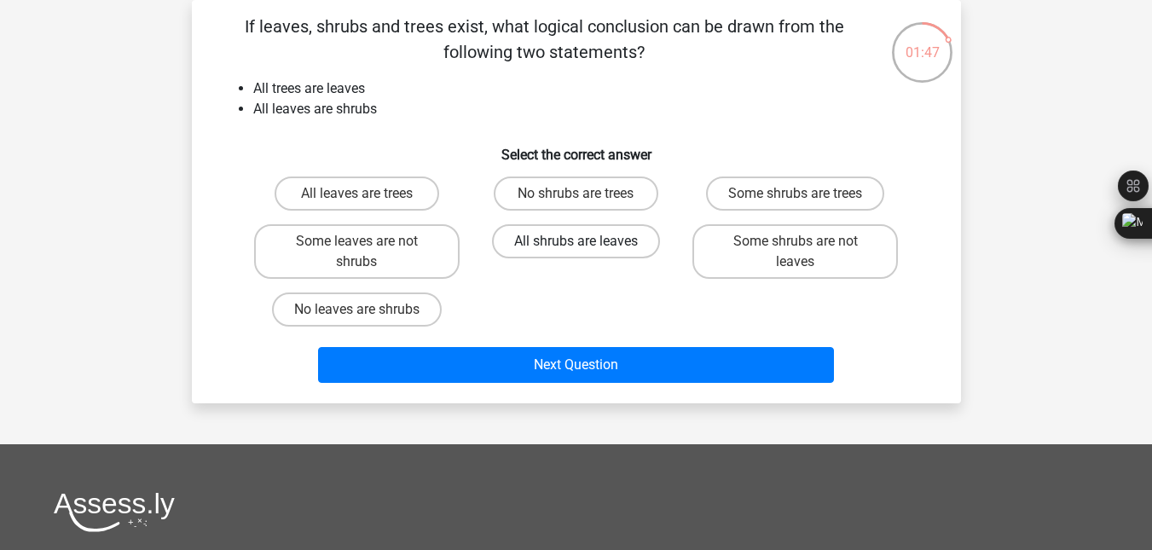
click at [604, 243] on label "All shrubs are leaves" at bounding box center [576, 241] width 168 height 34
click at [587, 243] on input "All shrubs are leaves" at bounding box center [581, 246] width 11 height 11
radio input "true"
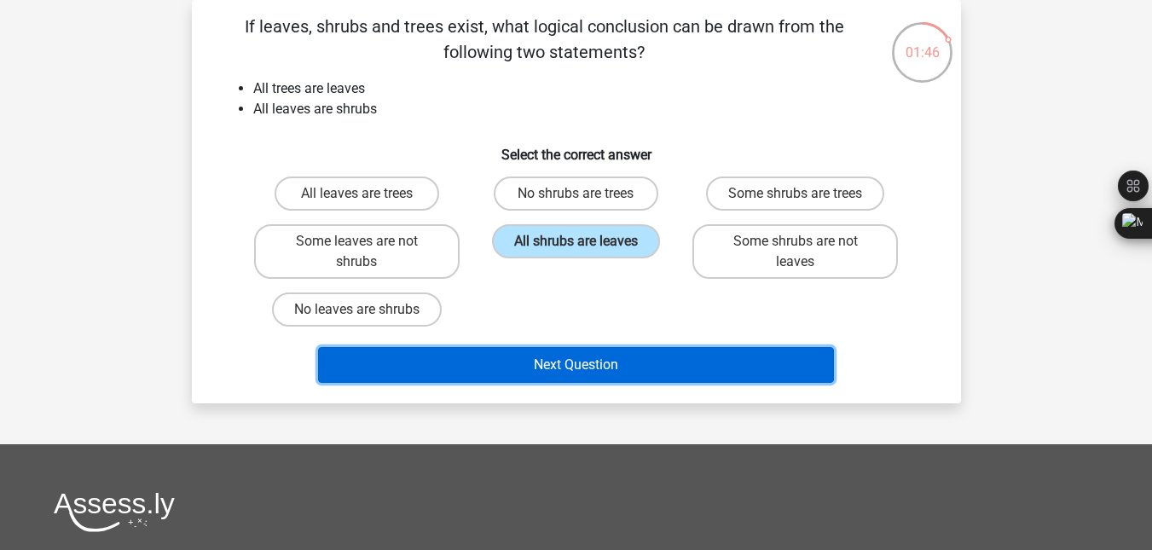
click at [616, 367] on button "Next Question" at bounding box center [576, 365] width 516 height 36
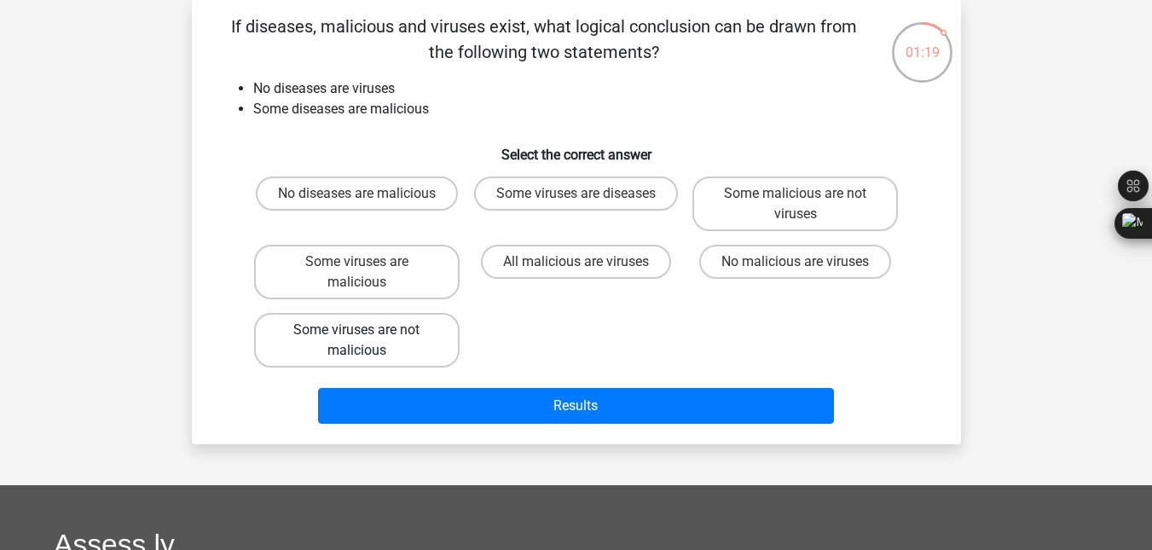
click at [378, 340] on label "Some viruses are not malicious" at bounding box center [357, 340] width 206 height 55
click at [368, 340] on input "Some viruses are not malicious" at bounding box center [362, 335] width 11 height 11
radio input "true"
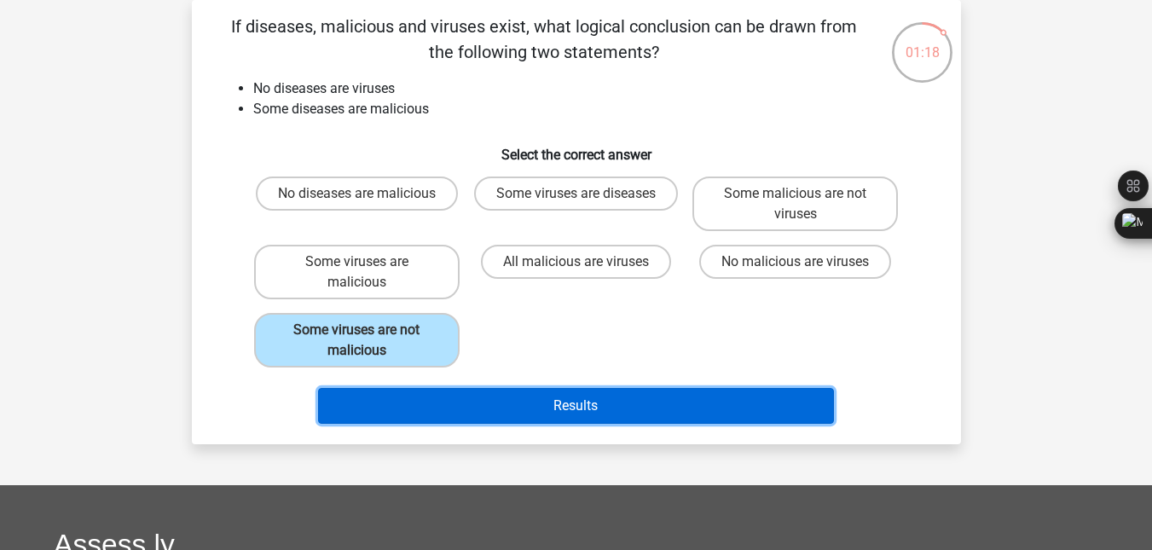
click at [540, 400] on button "Results" at bounding box center [576, 406] width 516 height 36
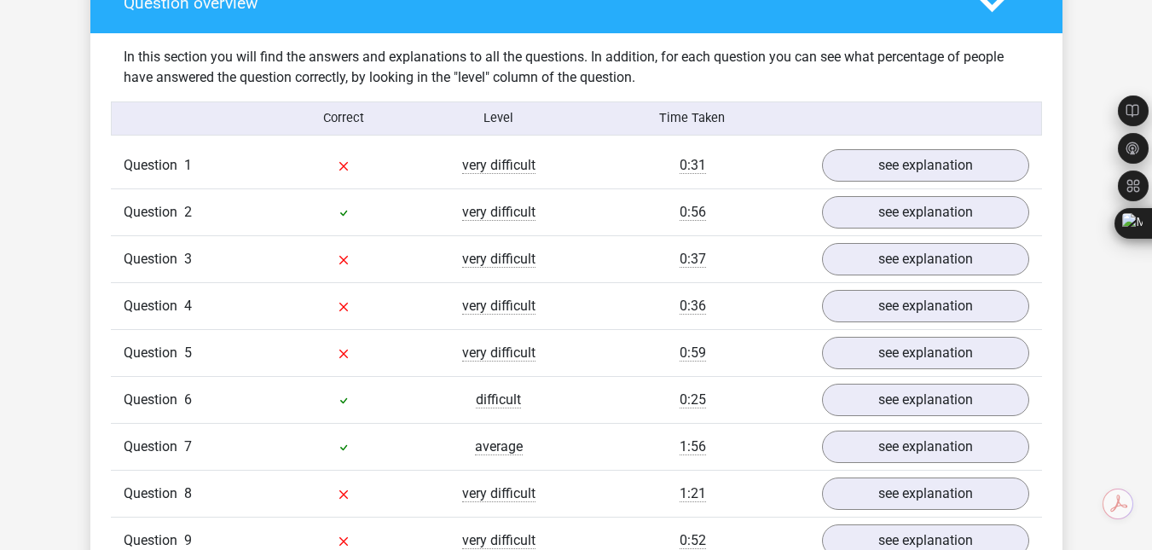
scroll to position [1428, 0]
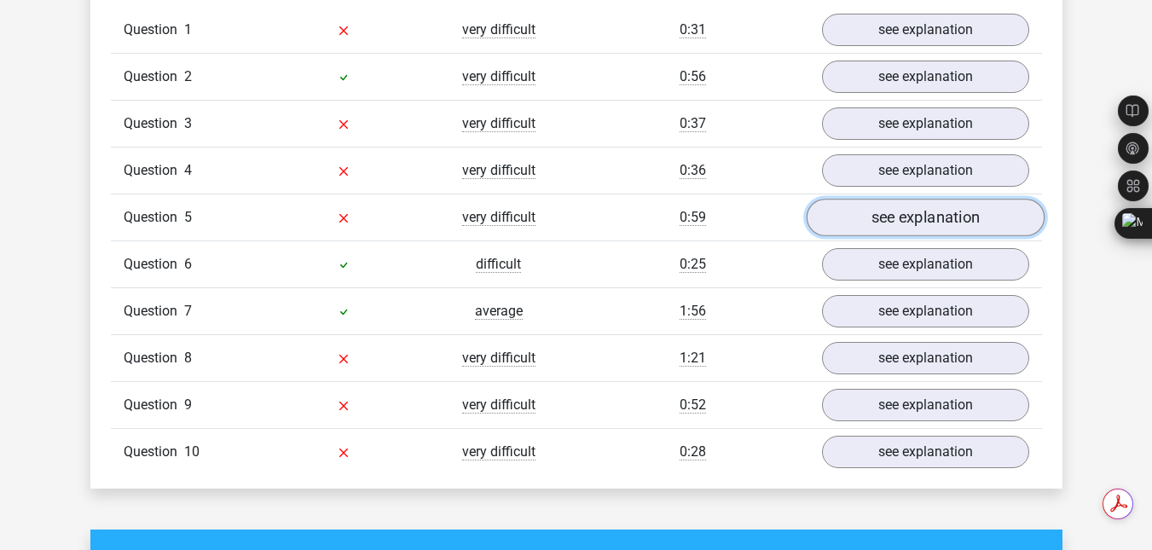
click at [949, 214] on link "see explanation" at bounding box center [925, 218] width 238 height 38
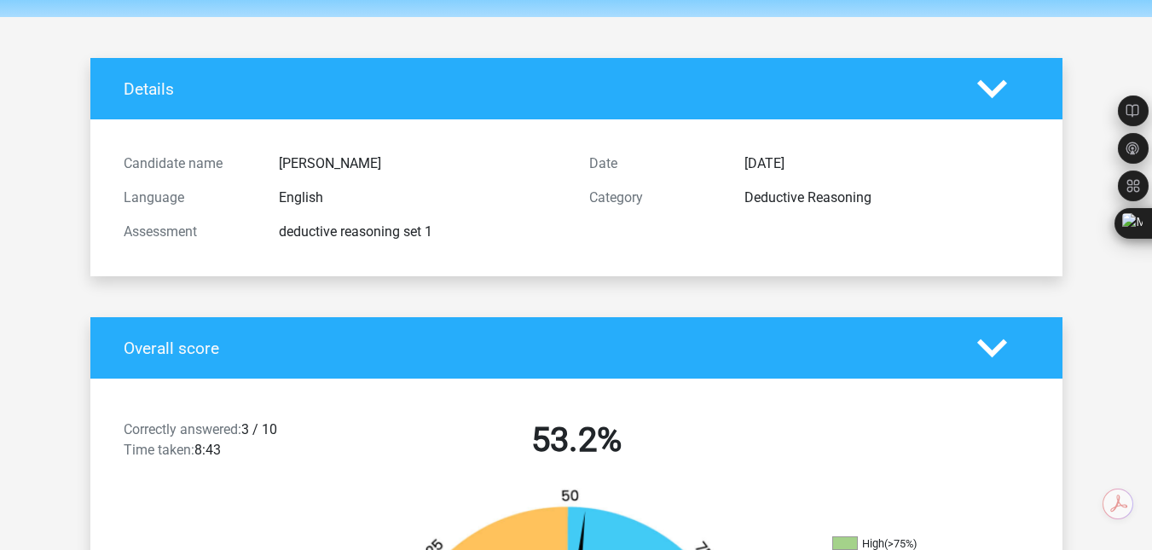
scroll to position [0, 0]
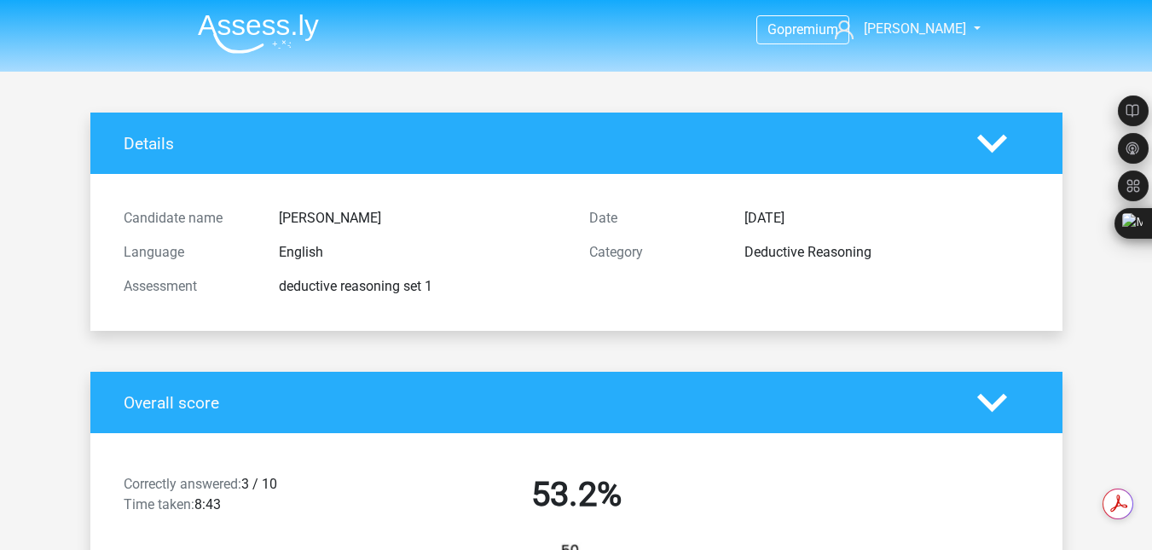
click at [995, 137] on icon at bounding box center [993, 144] width 30 height 30
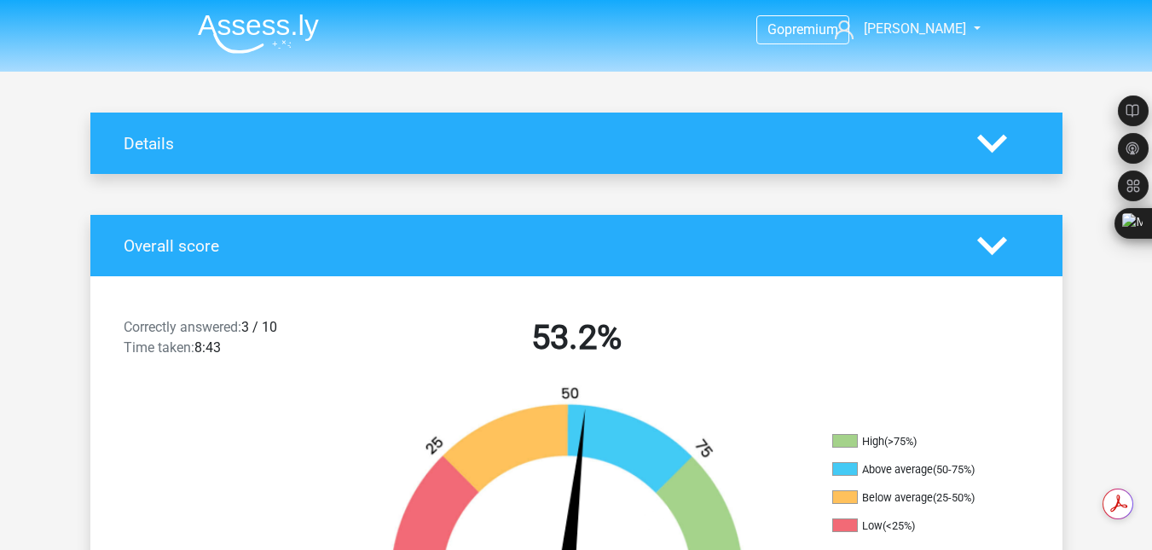
click at [996, 243] on icon at bounding box center [993, 246] width 30 height 30
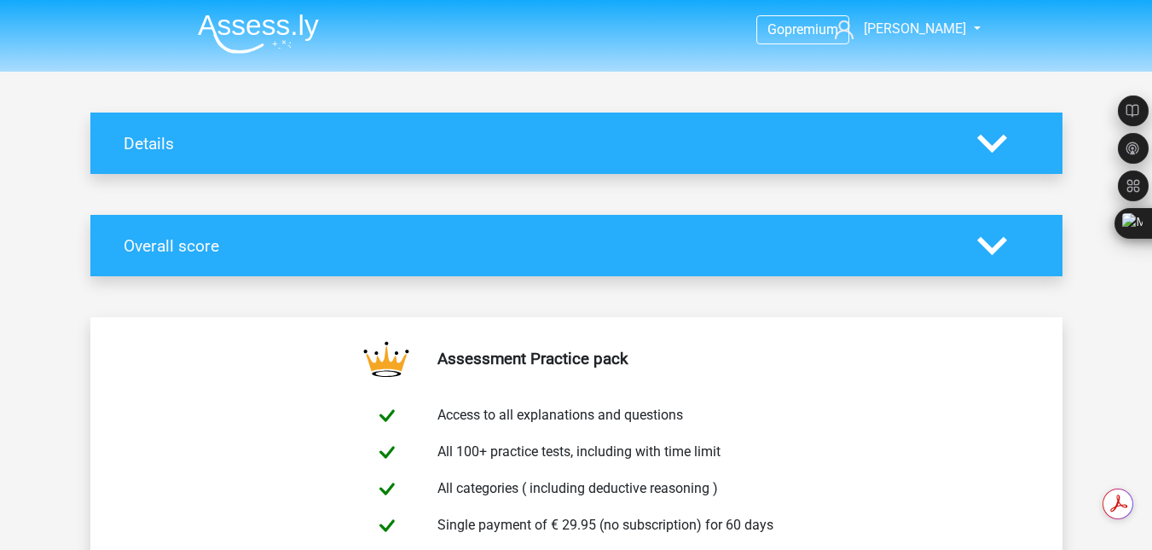
click at [996, 243] on icon at bounding box center [993, 246] width 30 height 30
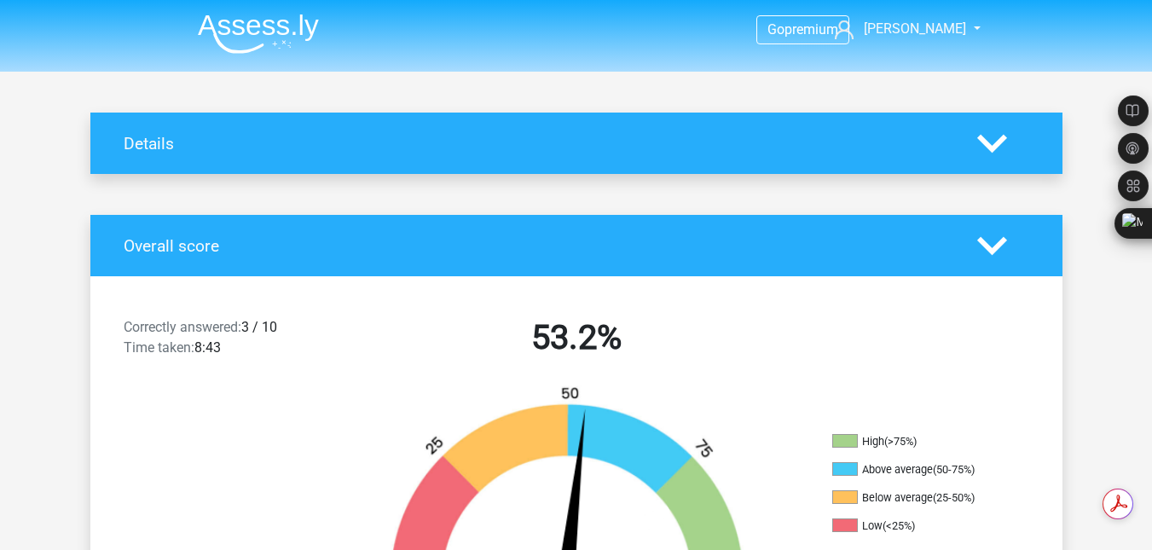
click at [1000, 147] on icon at bounding box center [993, 144] width 30 height 30
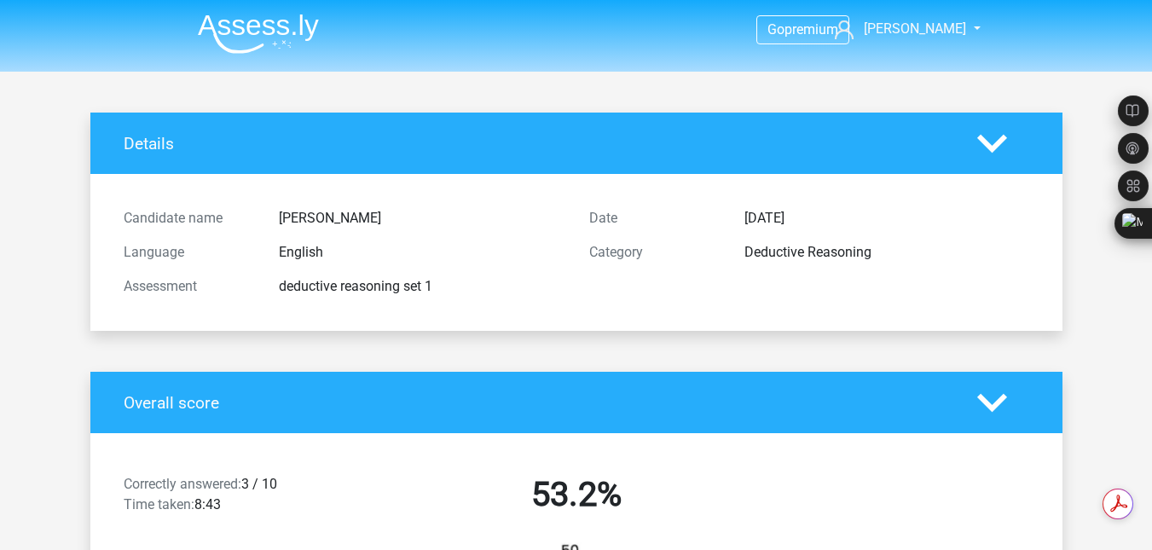
click at [1000, 147] on icon at bounding box center [993, 144] width 30 height 30
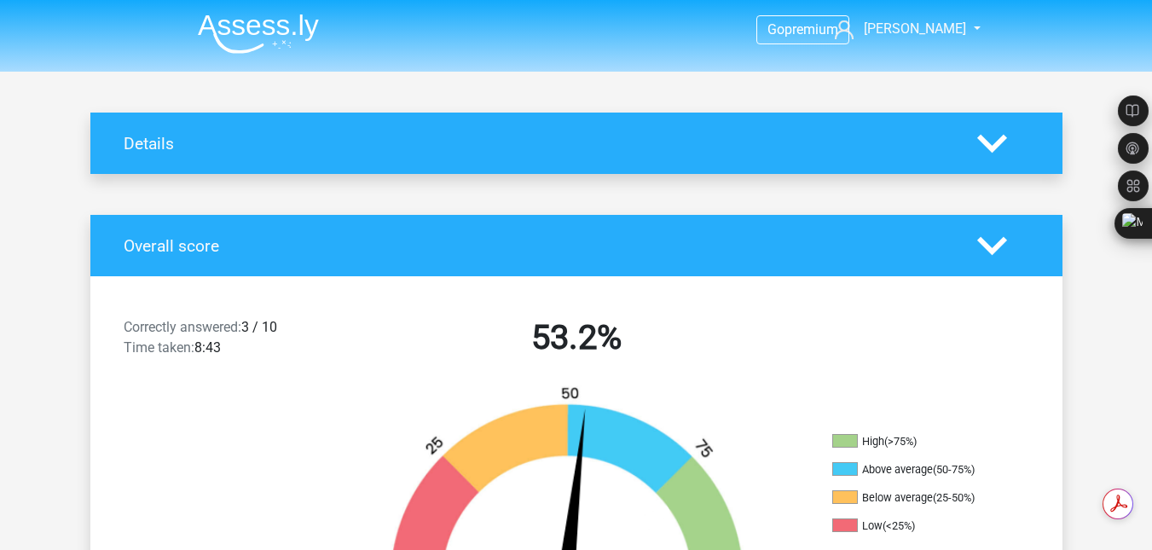
click at [980, 255] on icon at bounding box center [993, 246] width 30 height 30
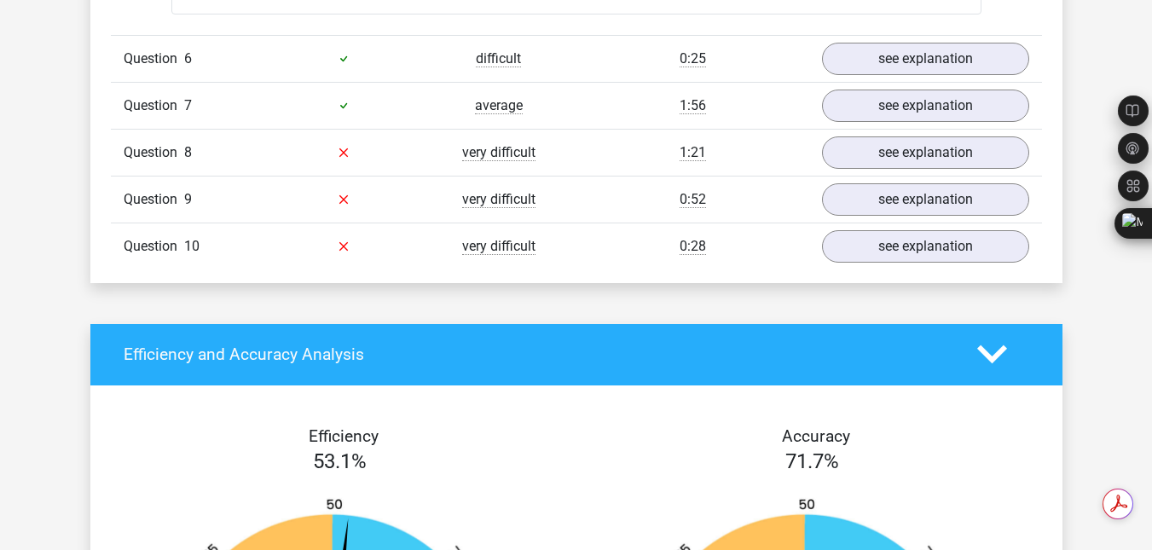
scroll to position [1982, 0]
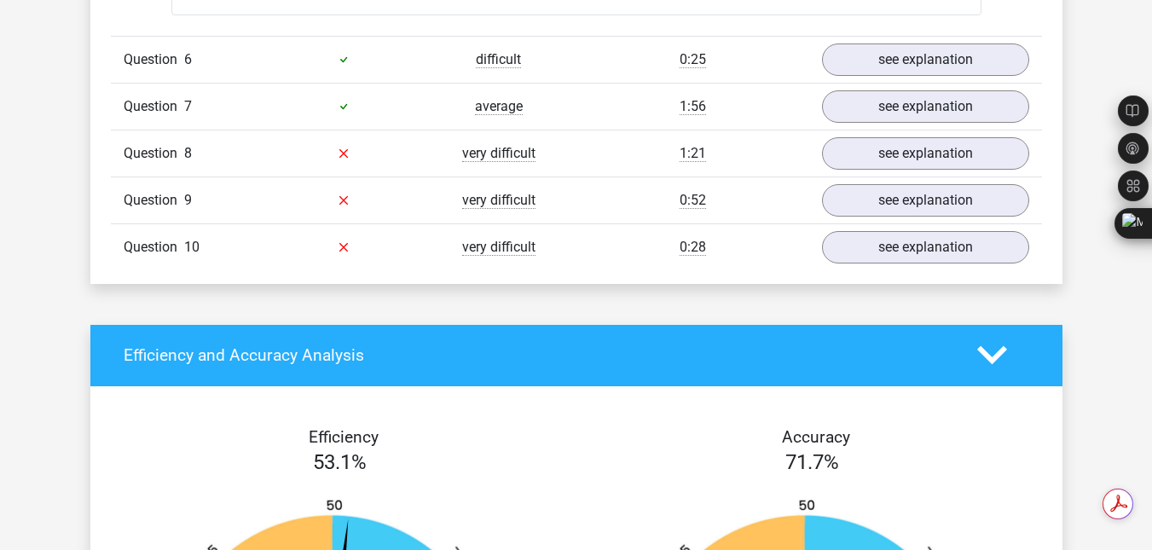
click at [1002, 354] on polygon at bounding box center [993, 355] width 30 height 19
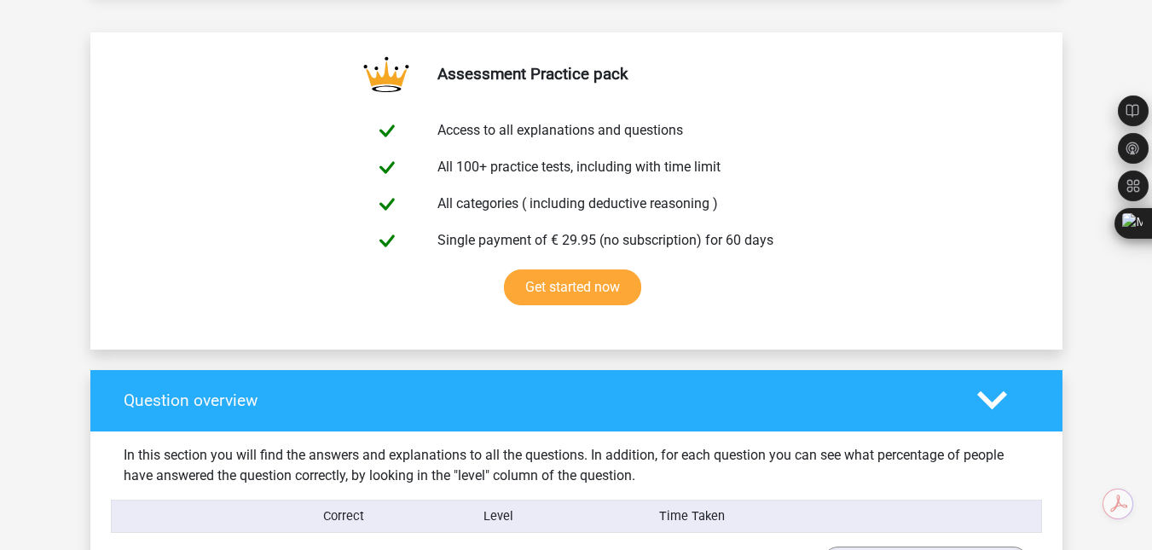
scroll to position [284, 0]
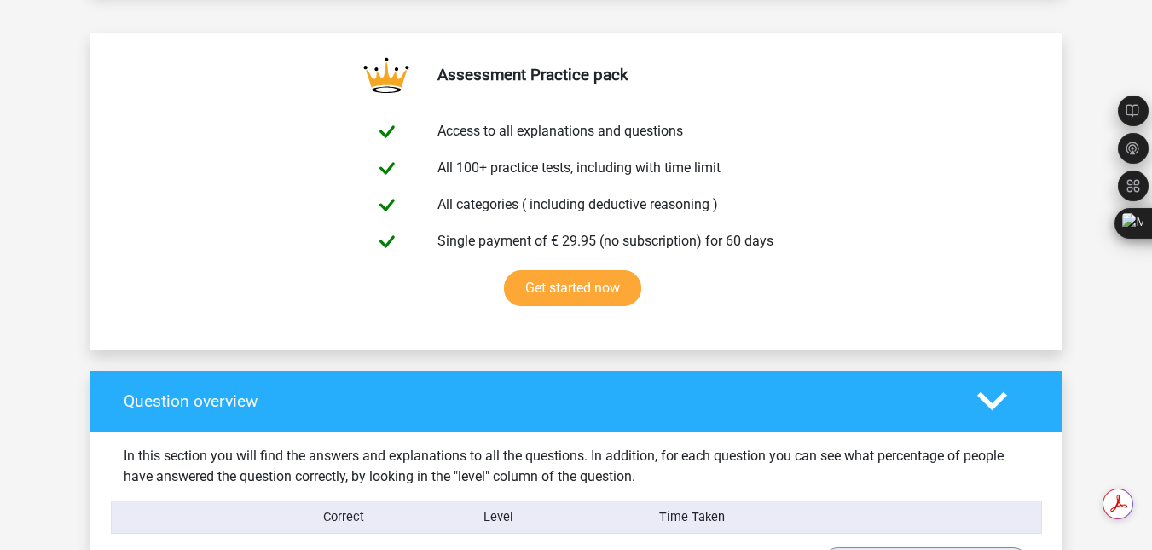
click at [1000, 395] on icon at bounding box center [993, 401] width 30 height 30
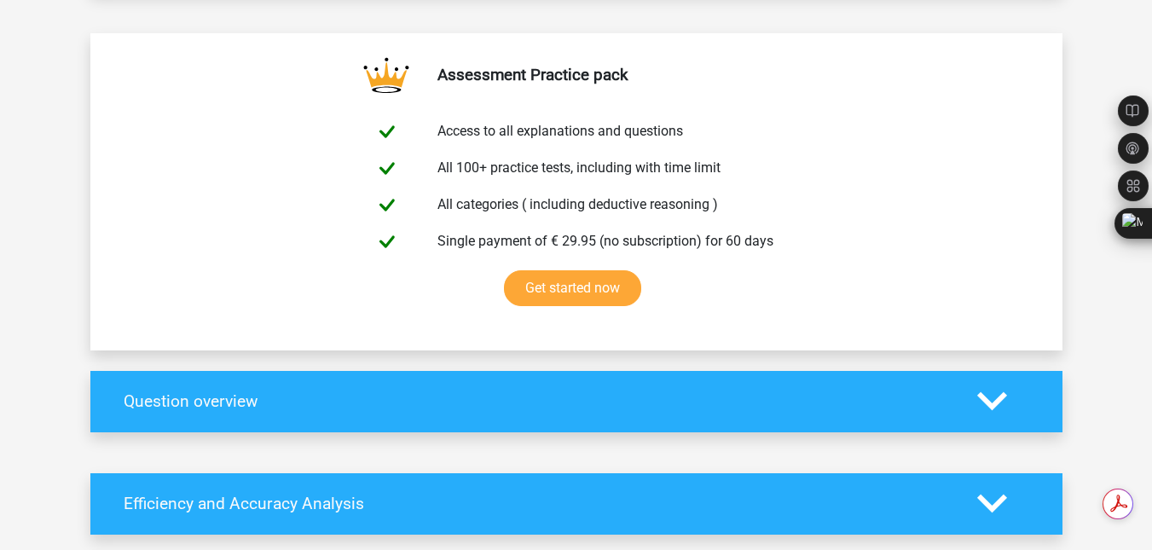
scroll to position [0, 0]
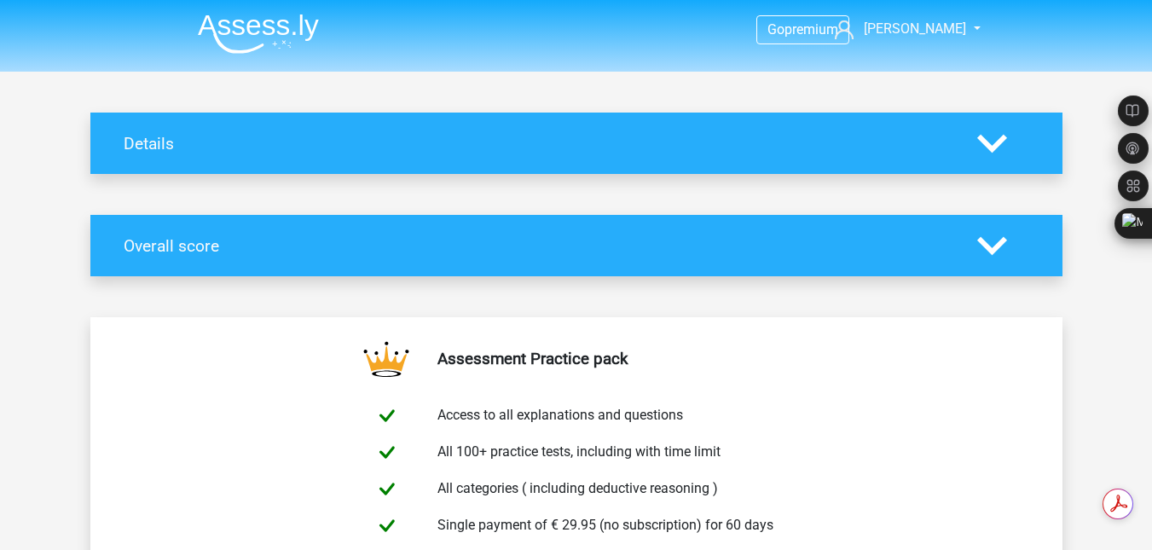
click at [997, 241] on icon at bounding box center [993, 246] width 30 height 30
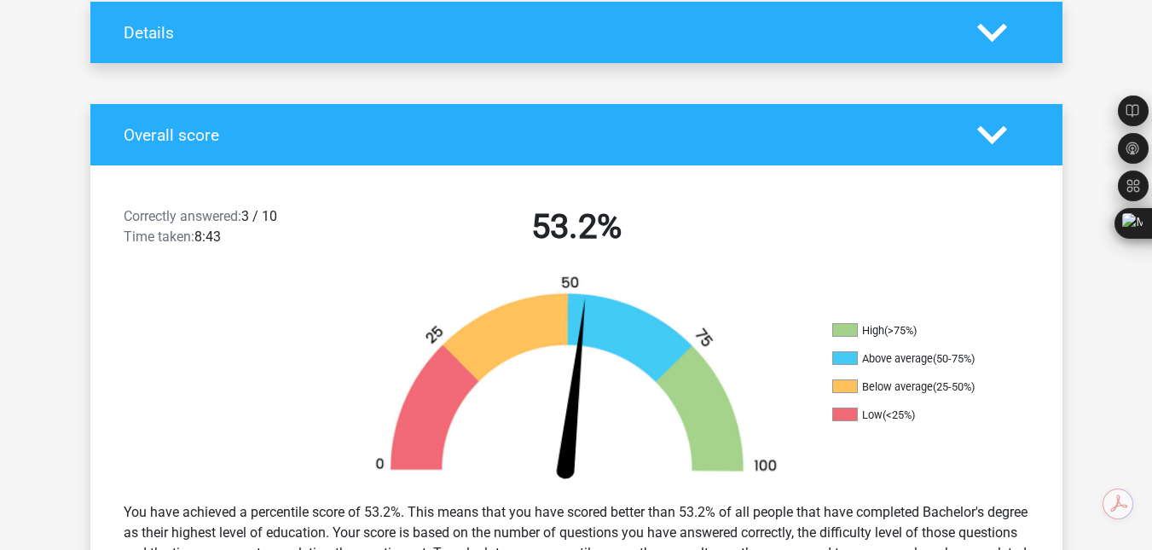
scroll to position [105, 0]
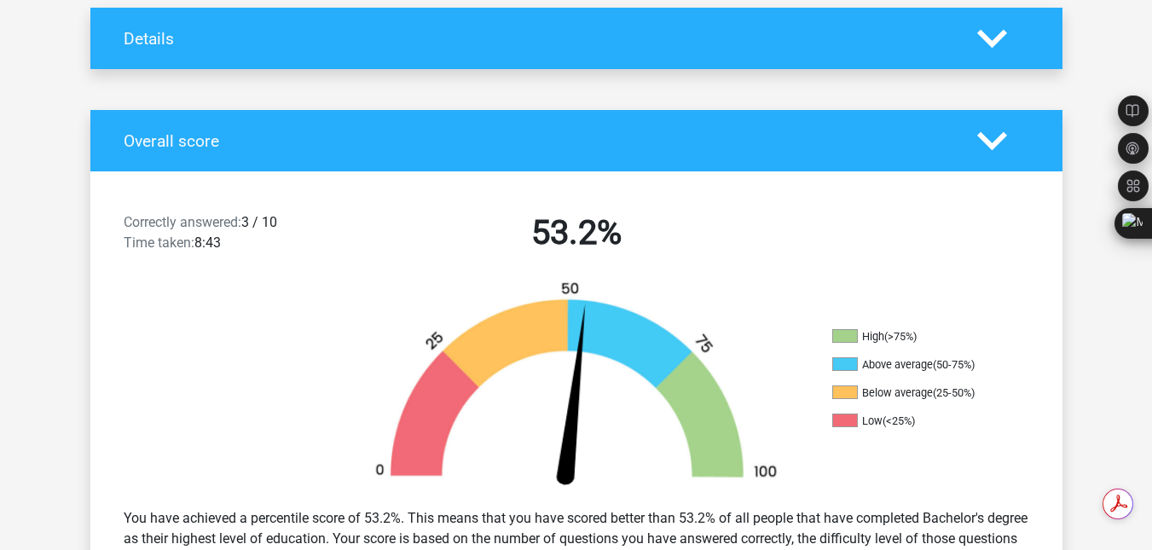
click at [997, 136] on icon at bounding box center [993, 141] width 30 height 30
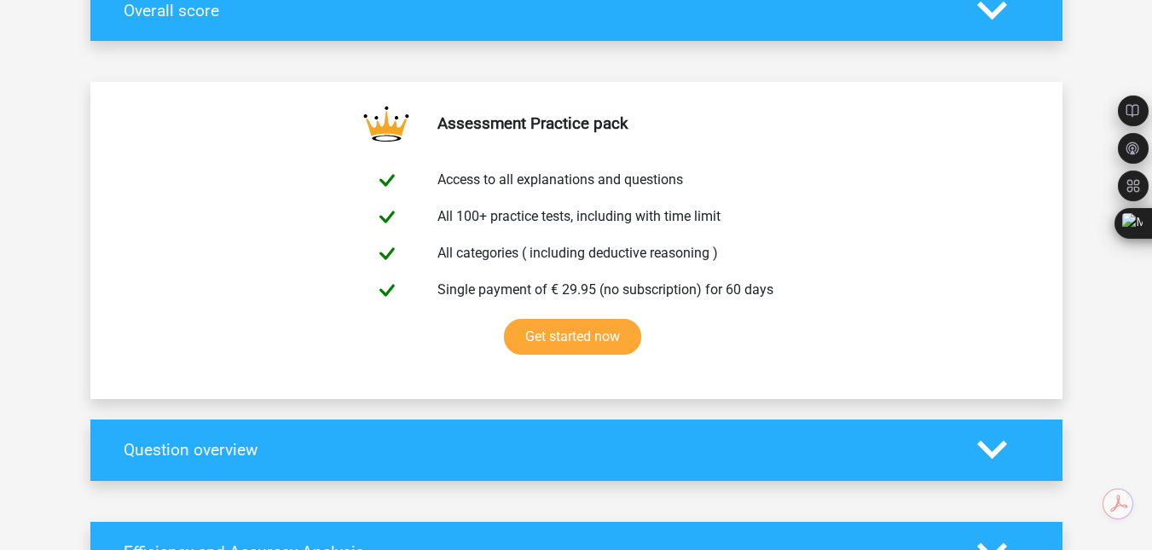
scroll to position [0, 0]
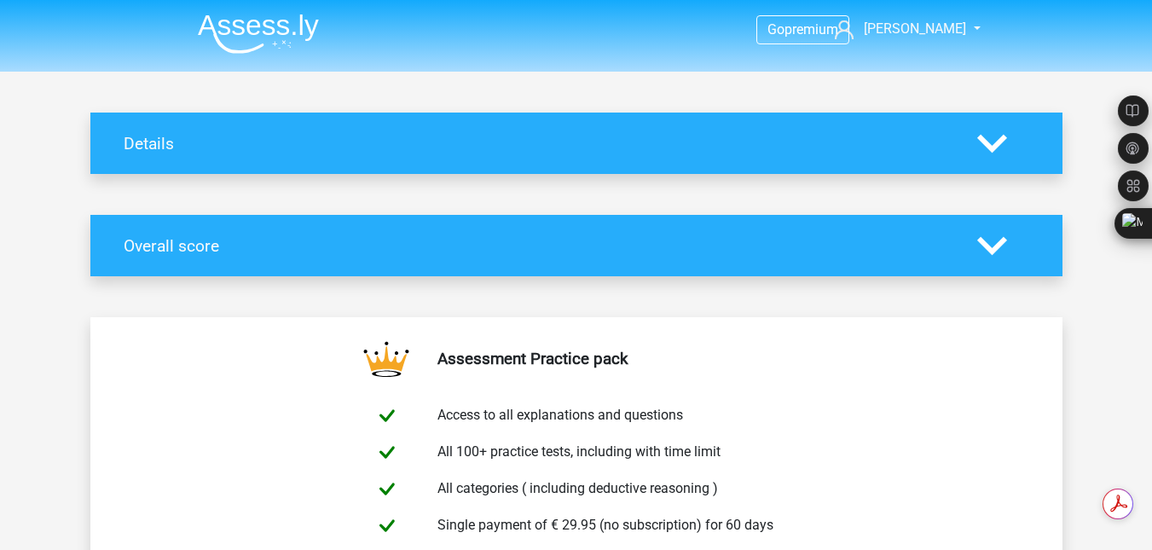
click at [975, 246] on div at bounding box center [1004, 246] width 78 height 30
click at [997, 244] on polygon at bounding box center [993, 245] width 30 height 19
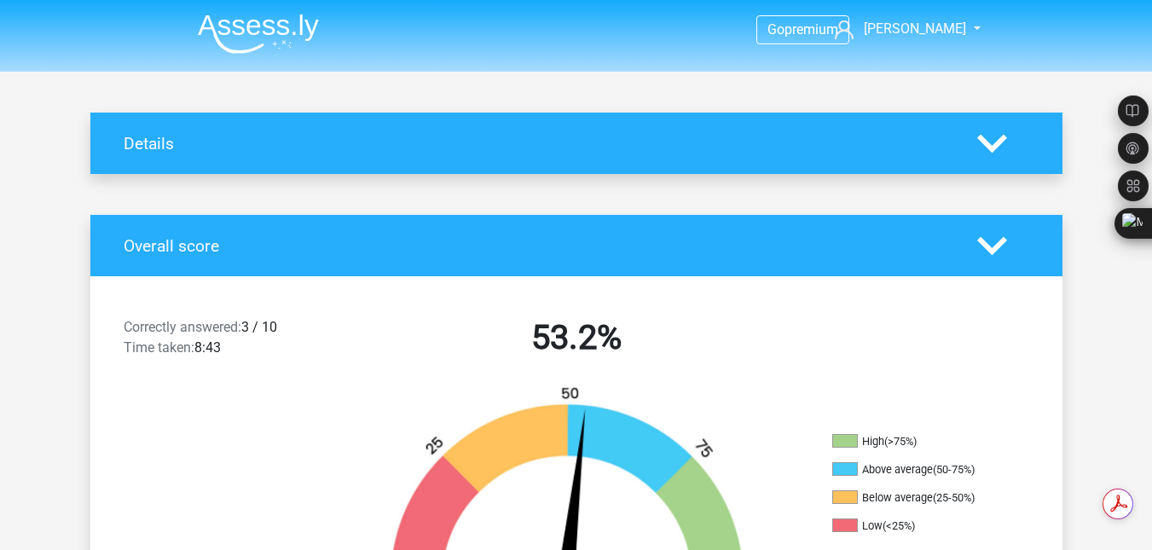
click at [997, 244] on polygon at bounding box center [993, 245] width 30 height 19
